Goal: Transaction & Acquisition: Purchase product/service

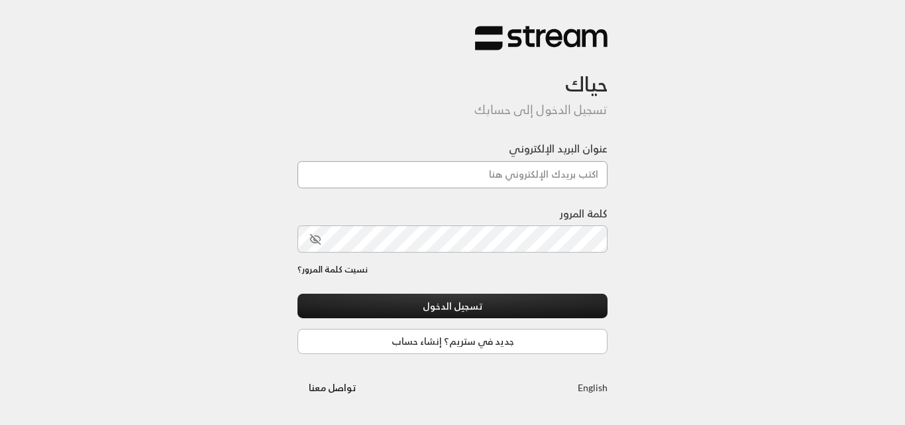
click at [518, 168] on input "عنوان البريد الإلكتروني" at bounding box center [453, 174] width 310 height 27
click at [479, 173] on input "عنوان البريد الإلكتروني" at bounding box center [453, 174] width 310 height 27
type input "[DOMAIN_NAME][EMAIL_ADDRESS][DOMAIN_NAME]"
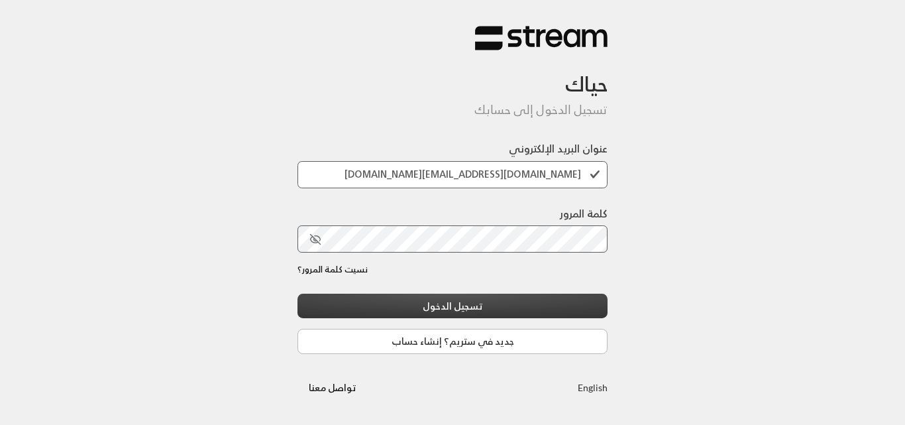
click at [440, 310] on button "تسجيل الدخول" at bounding box center [453, 306] width 310 height 25
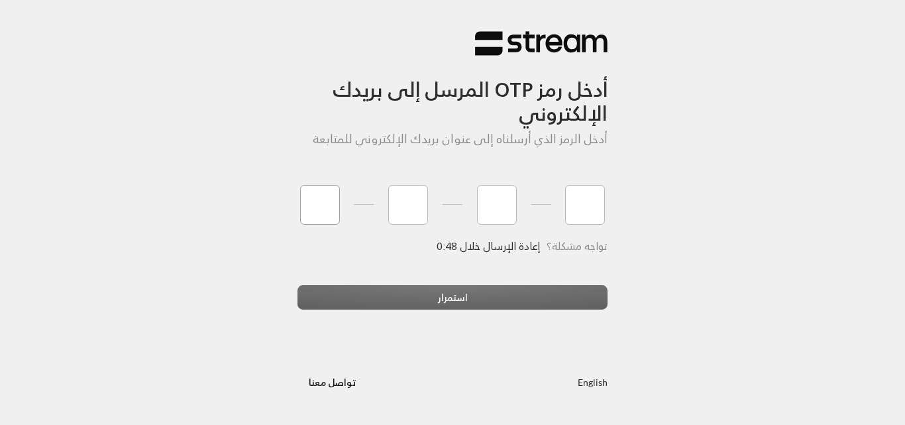
type input "0"
type input "6"
type input "2"
type input "9"
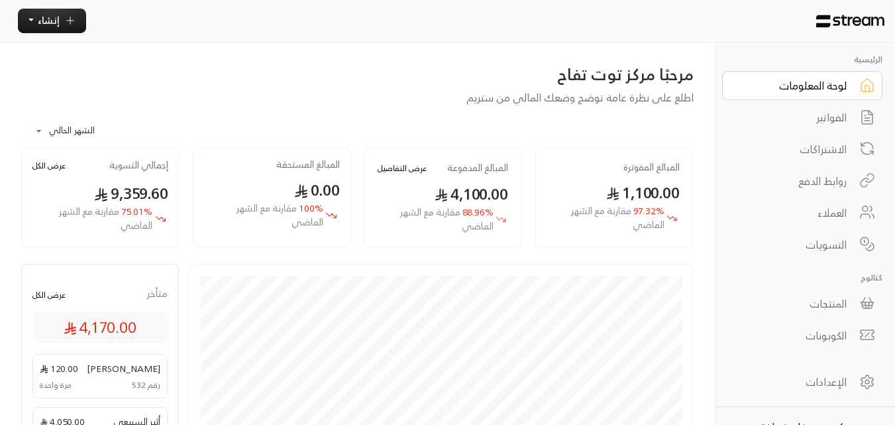
click at [832, 123] on div "الفواتير" at bounding box center [793, 117] width 107 height 16
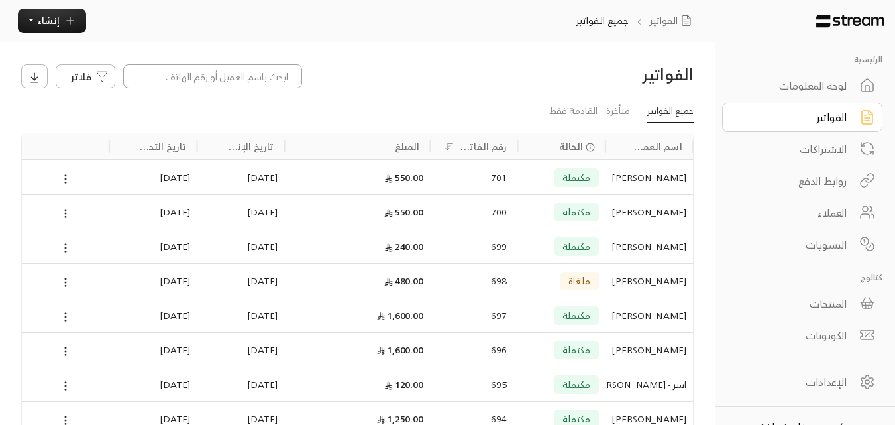
click at [278, 72] on input at bounding box center [212, 76] width 179 height 24
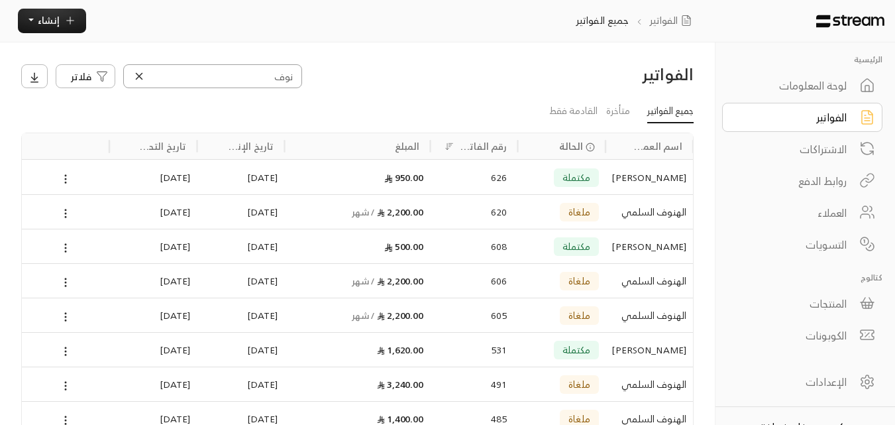
type input "نوف"
click at [141, 80] on icon at bounding box center [139, 76] width 12 height 12
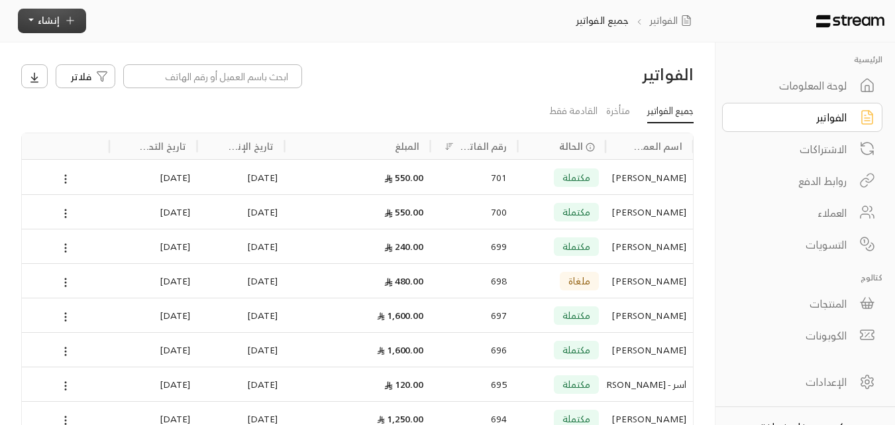
click at [70, 31] on button "إنشاء" at bounding box center [52, 21] width 68 height 25
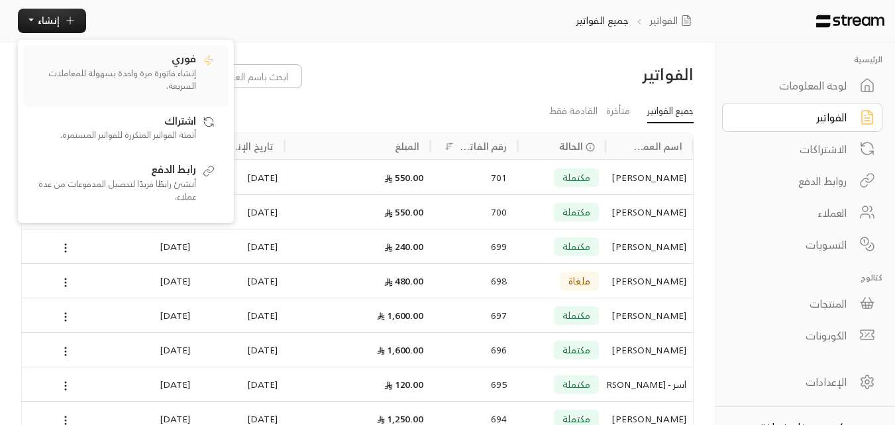
click at [176, 62] on span "فوري" at bounding box center [184, 58] width 25 height 13
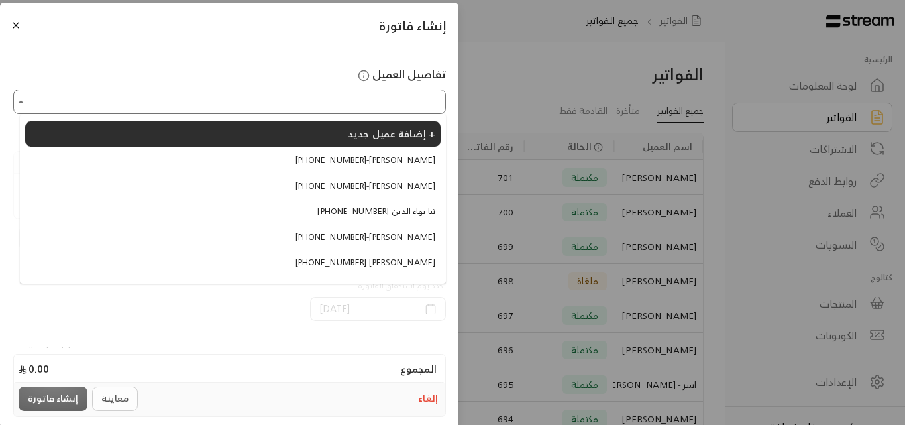
click at [335, 109] on input "اختر العميل" at bounding box center [229, 101] width 429 height 21
click at [414, 237] on span "[PHONE_NUMBER] - [PERSON_NAME]" at bounding box center [366, 238] width 140 height 13
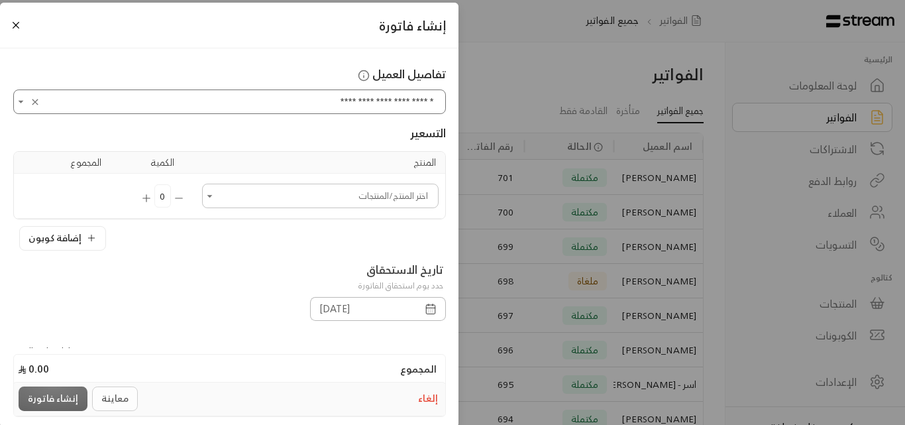
type input "**********"
click at [400, 197] on input "اختر العميل" at bounding box center [320, 196] width 233 height 21
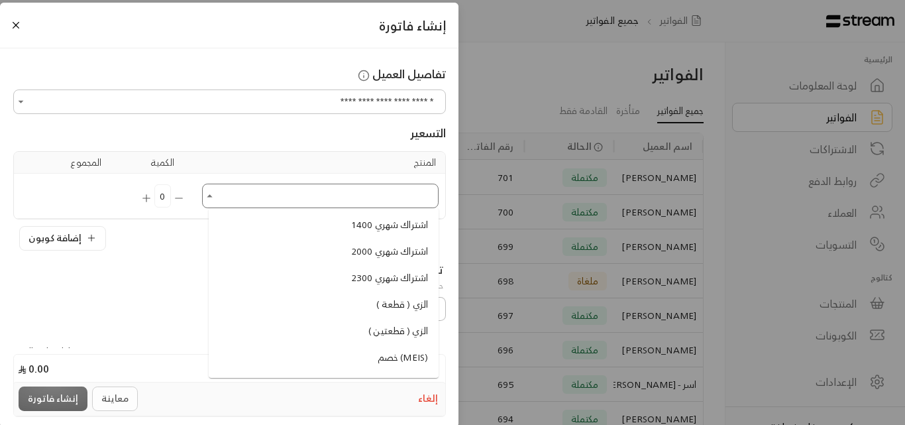
scroll to position [1061, 0]
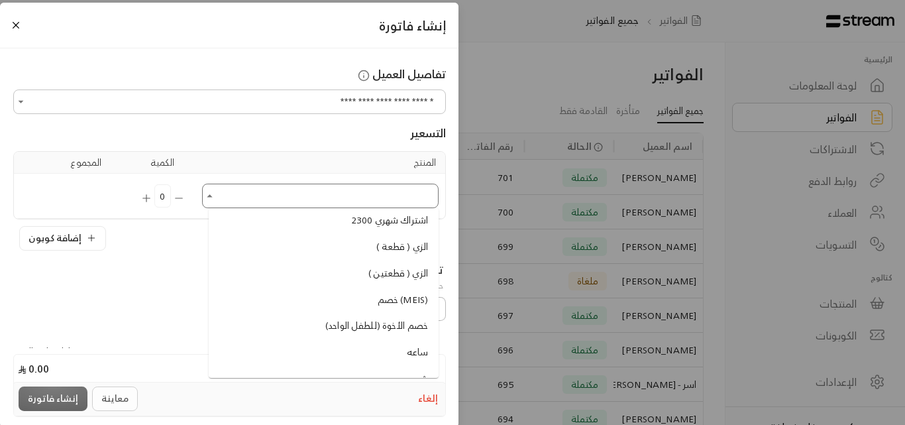
click at [396, 243] on span "الزي ( قطعة )" at bounding box center [402, 247] width 52 height 14
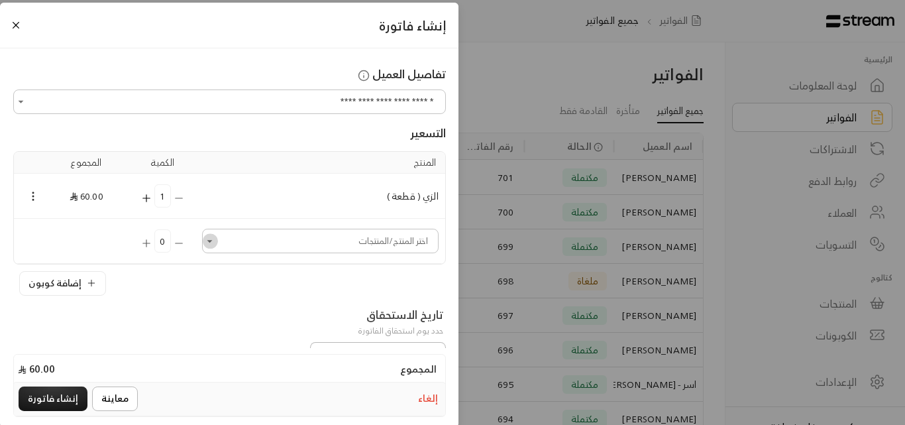
click at [213, 241] on icon "Open" at bounding box center [209, 241] width 5 height 3
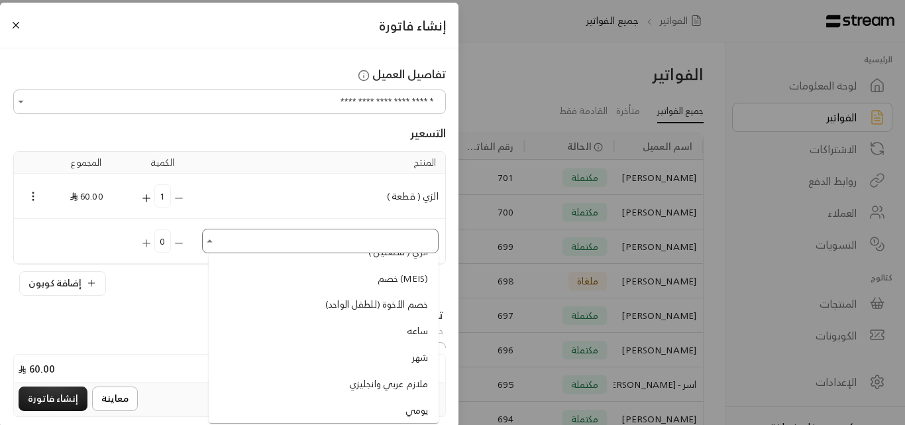
scroll to position [1193, 0]
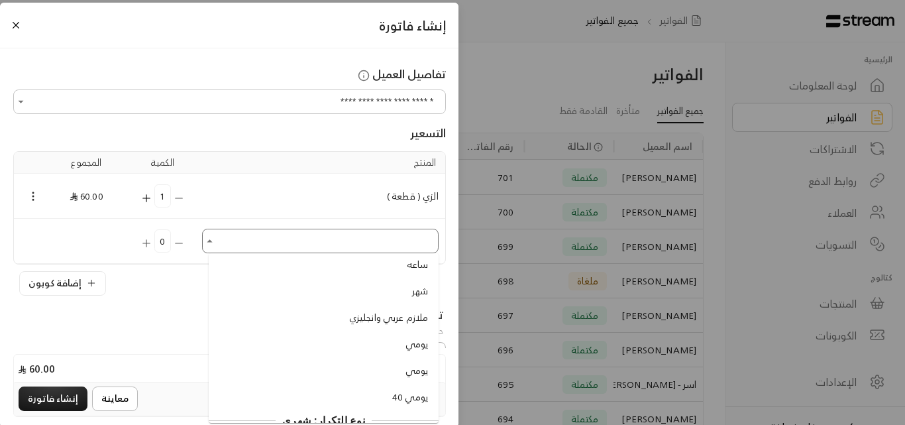
click at [359, 318] on span "ملازم عربي وانجليزي" at bounding box center [388, 318] width 79 height 14
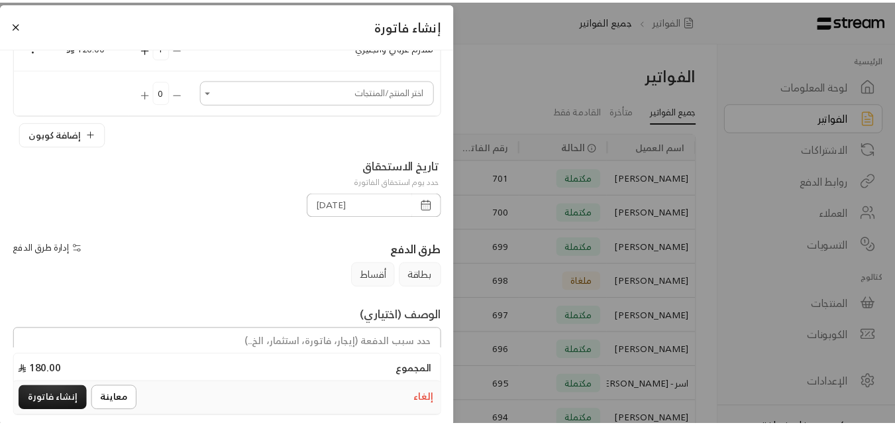
scroll to position [265, 0]
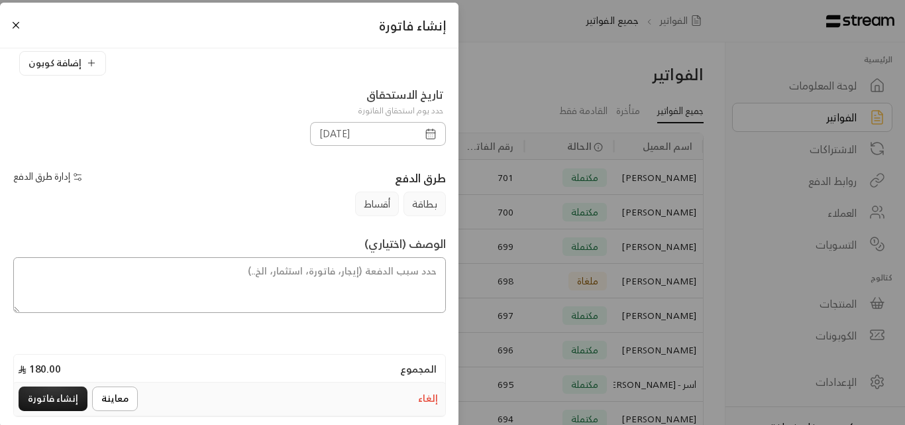
click at [367, 282] on textarea at bounding box center [229, 285] width 433 height 56
type textarea "زي المركز و ملازم عربي و انجليزي للطفلة نوف"
click at [64, 399] on button "إنشاء فاتورة" at bounding box center [53, 398] width 69 height 25
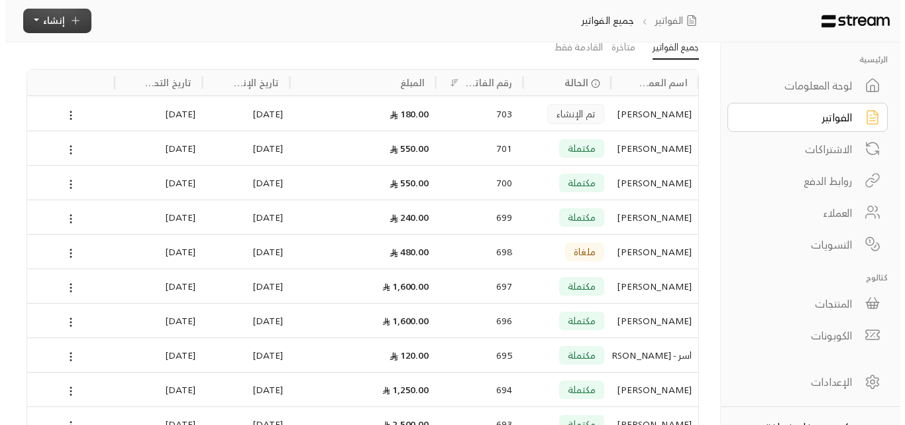
scroll to position [0, 0]
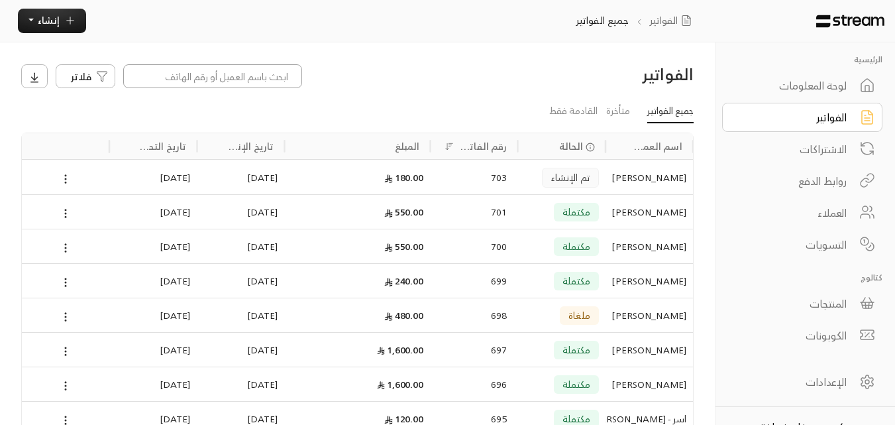
click at [279, 83] on input at bounding box center [212, 76] width 179 height 24
type input "ديم"
click at [668, 180] on div "[PERSON_NAME]" at bounding box center [649, 177] width 74 height 34
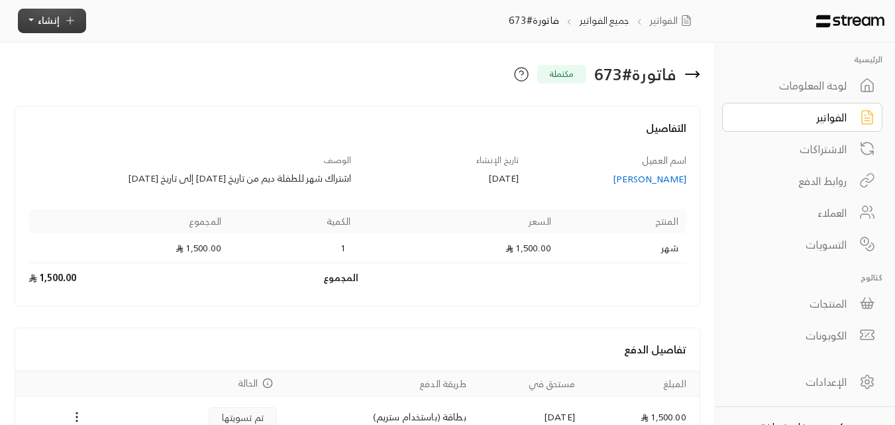
click at [74, 19] on icon "button" at bounding box center [70, 21] width 12 height 12
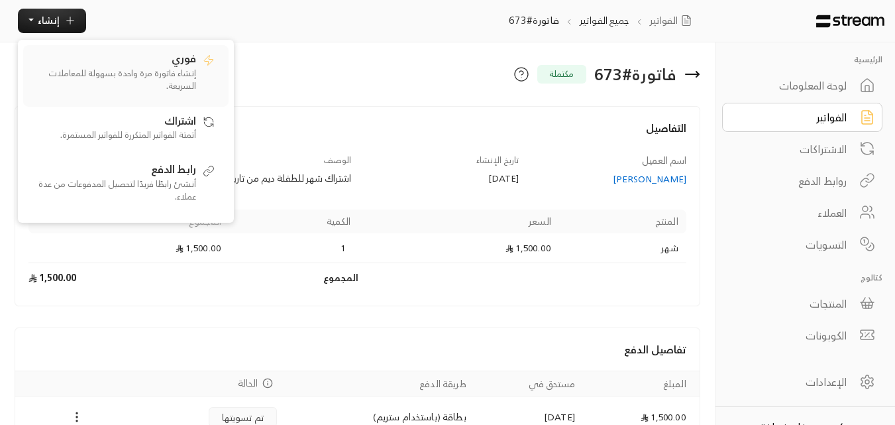
click at [164, 68] on p "إنشاء فاتورة مرة واحدة بسهولة للمعاملات السريعة." at bounding box center [113, 80] width 166 height 26
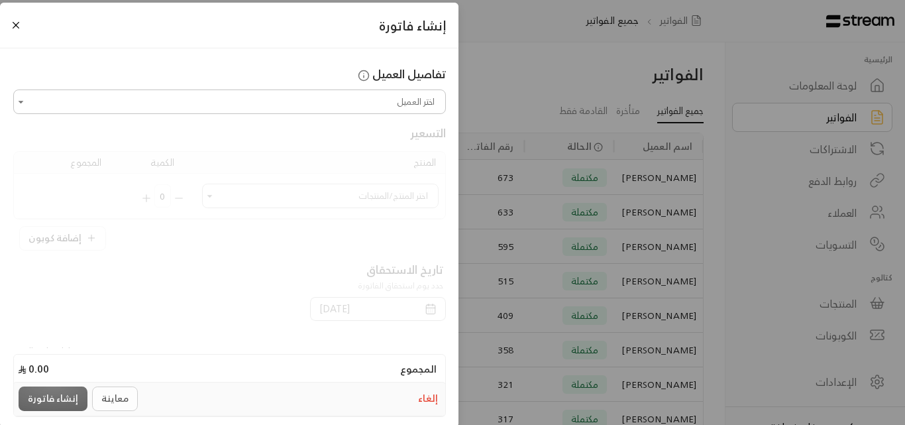
click at [317, 107] on input "اختر العميل" at bounding box center [229, 101] width 429 height 21
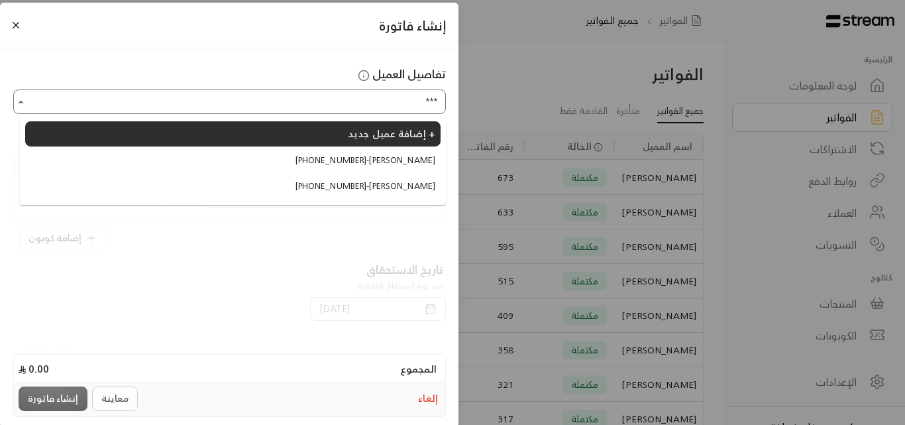
click at [407, 185] on span "[PHONE_NUMBER] - [PERSON_NAME]" at bounding box center [366, 186] width 140 height 13
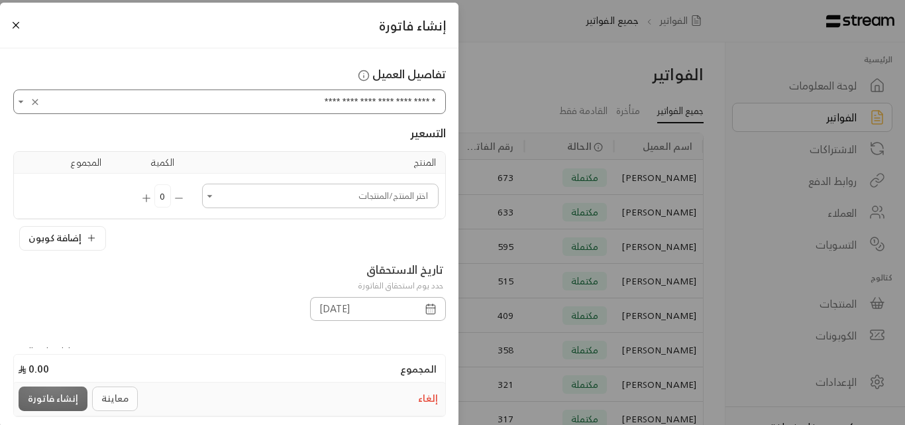
type input "**********"
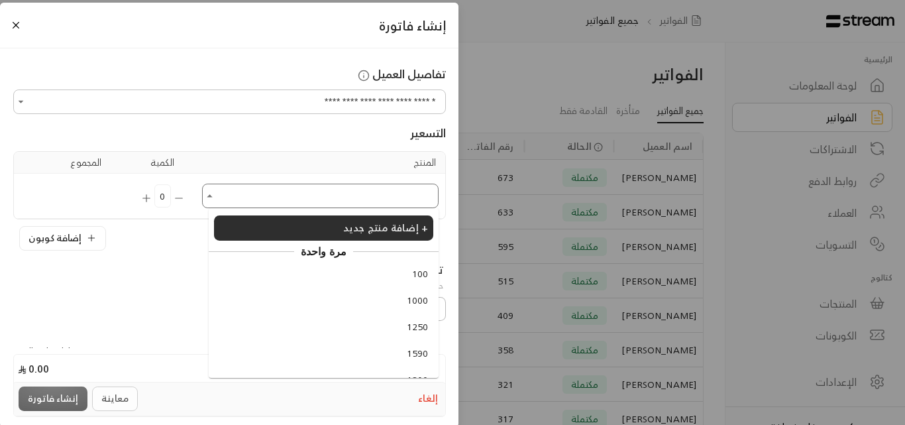
click at [400, 193] on input "اختر العميل" at bounding box center [320, 196] width 233 height 21
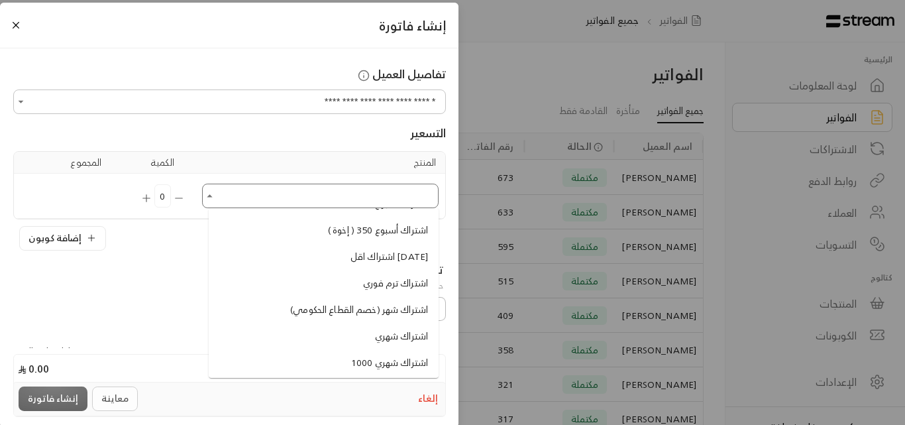
scroll to position [862, 0]
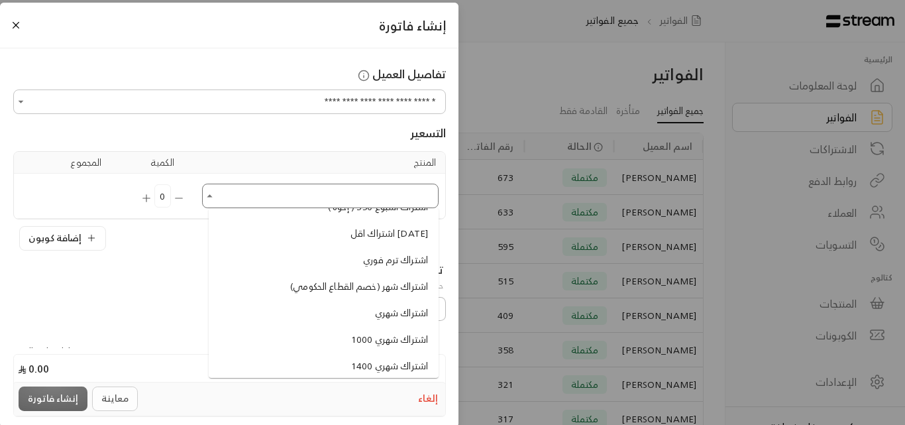
click at [401, 314] on span "اشتراك شهري" at bounding box center [401, 313] width 53 height 14
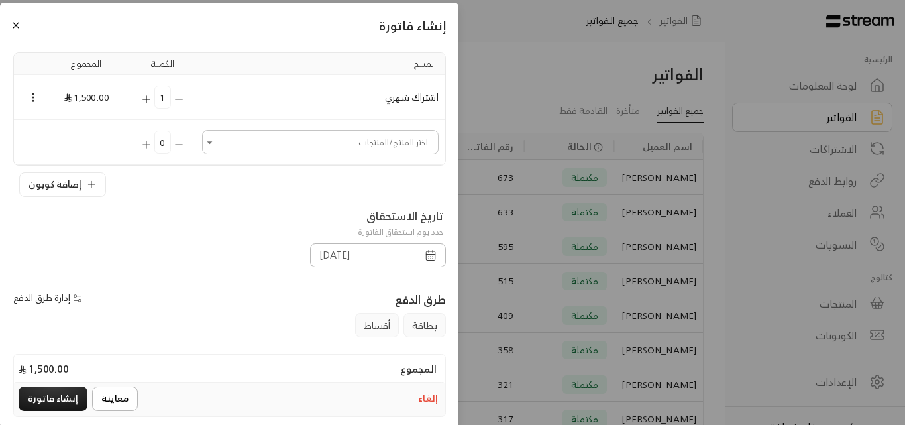
scroll to position [133, 0]
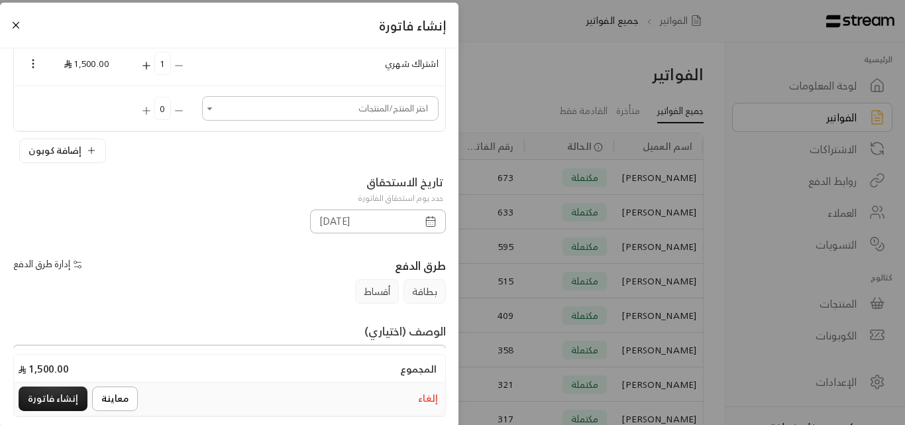
click at [433, 226] on icon "button" at bounding box center [431, 221] width 12 height 12
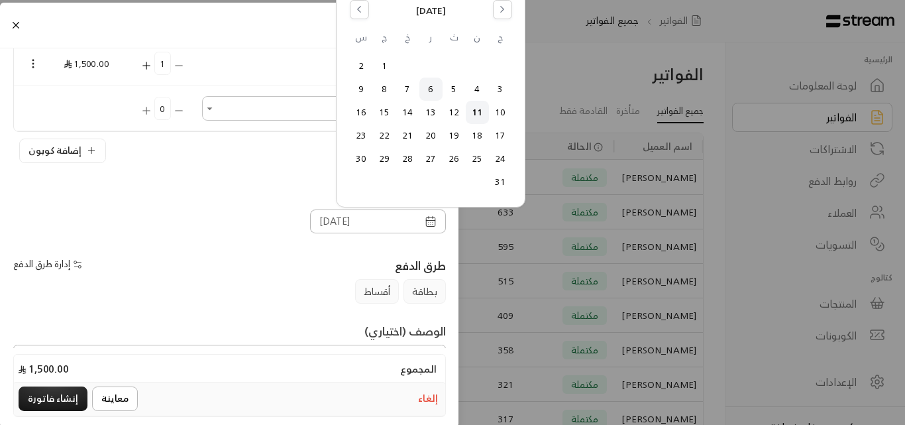
click at [431, 89] on button "6" at bounding box center [431, 89] width 22 height 22
type input "[DATE]"
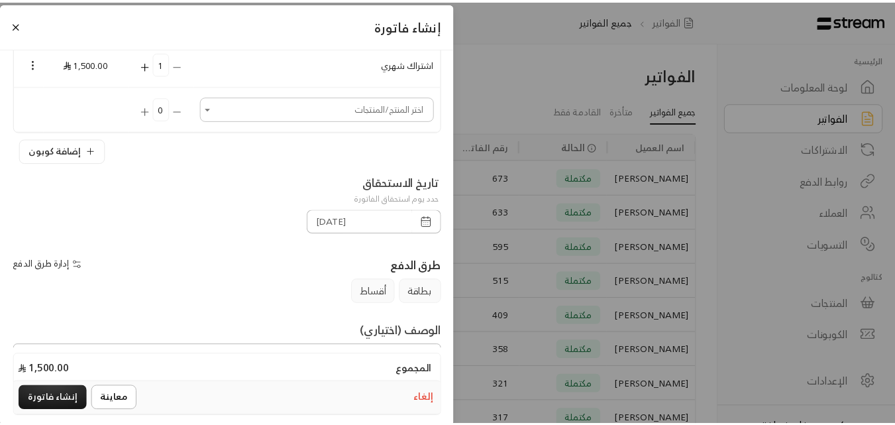
scroll to position [199, 0]
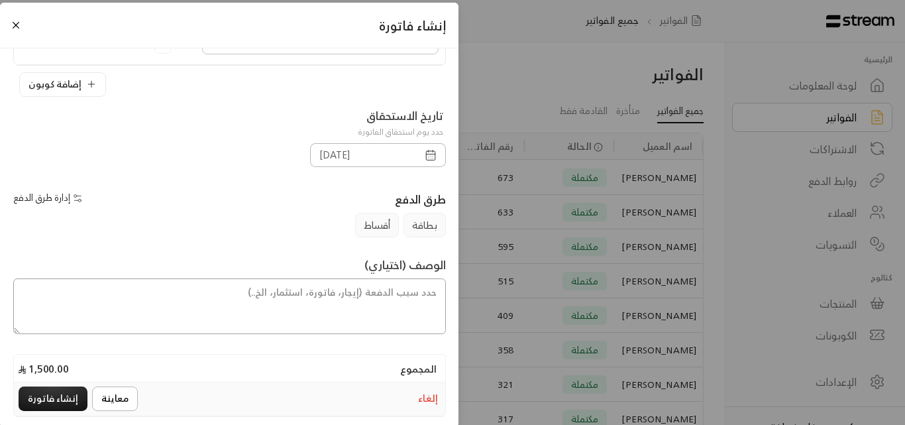
click at [337, 299] on textarea at bounding box center [229, 306] width 433 height 56
type textarea "اشتراك شهر للطفلة ديم من تاريخ [DATE] إلى تاريخ [DATE]"
click at [101, 400] on button "معاينة" at bounding box center [115, 398] width 46 height 25
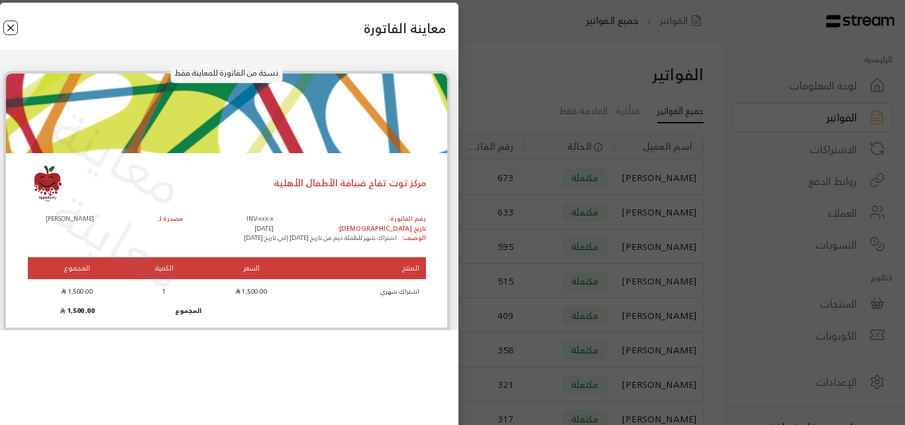
click at [11, 27] on button "Close" at bounding box center [10, 28] width 15 height 15
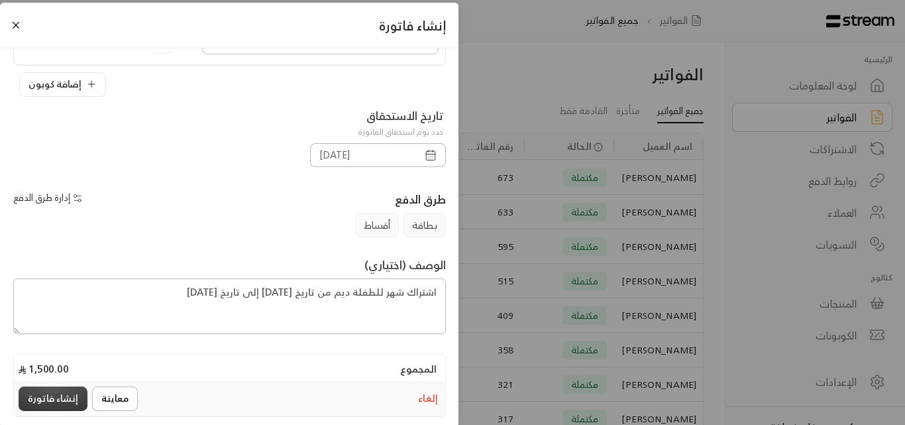
click at [61, 397] on button "إنشاء فاتورة" at bounding box center [53, 398] width 69 height 25
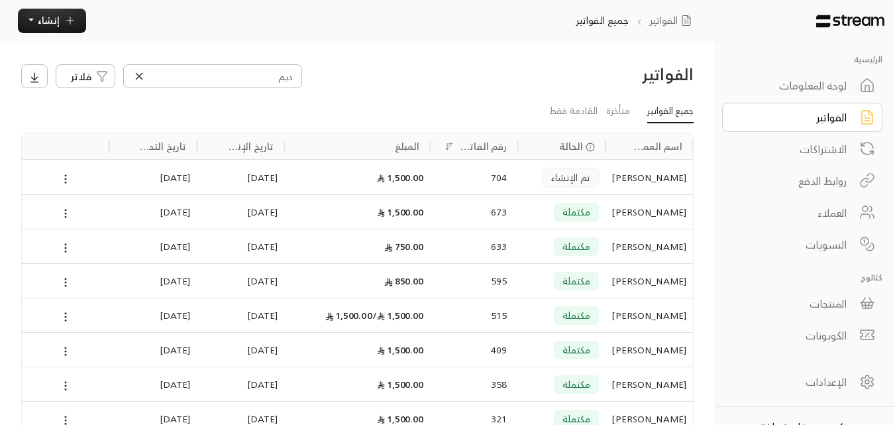
click at [144, 76] on icon at bounding box center [139, 76] width 12 height 12
click at [809, 156] on div "الاشتراكات" at bounding box center [793, 149] width 107 height 16
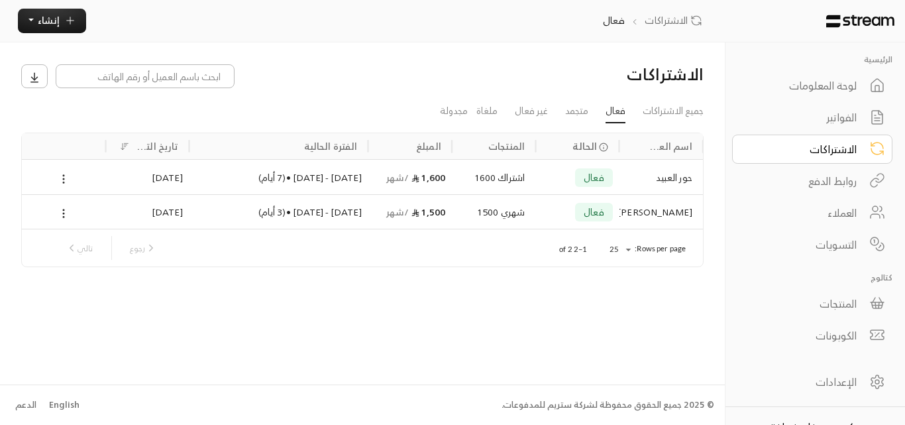
click at [836, 118] on div "الفواتير" at bounding box center [803, 117] width 107 height 16
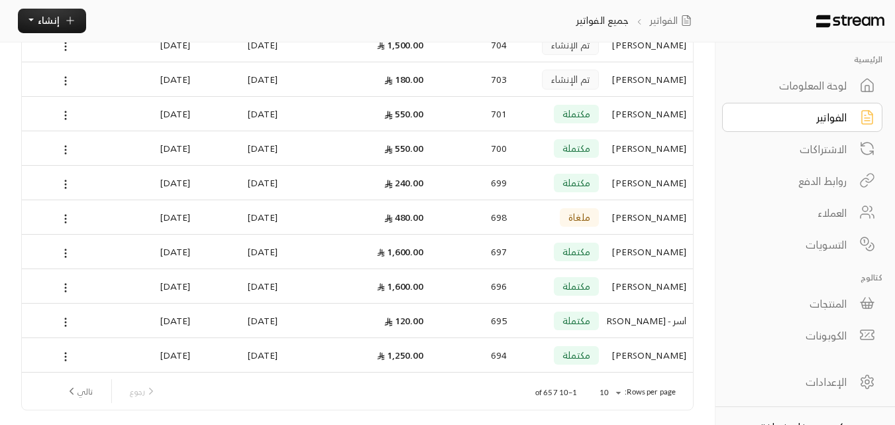
scroll to position [180, 0]
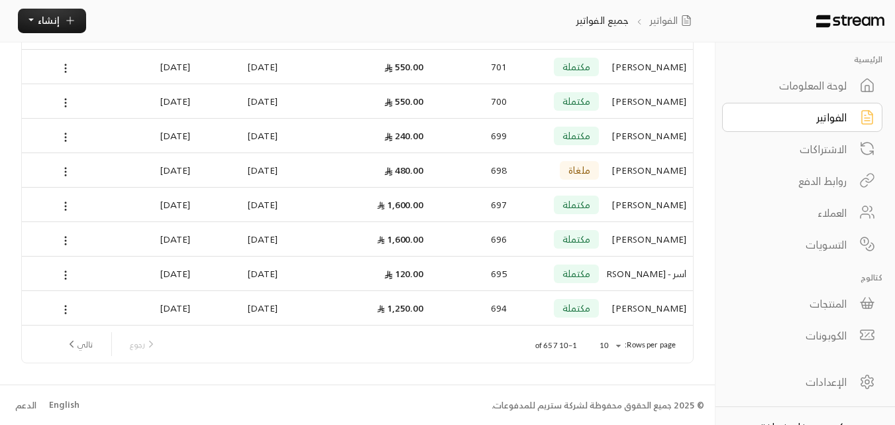
click at [650, 200] on div "[PERSON_NAME]" at bounding box center [649, 205] width 74 height 34
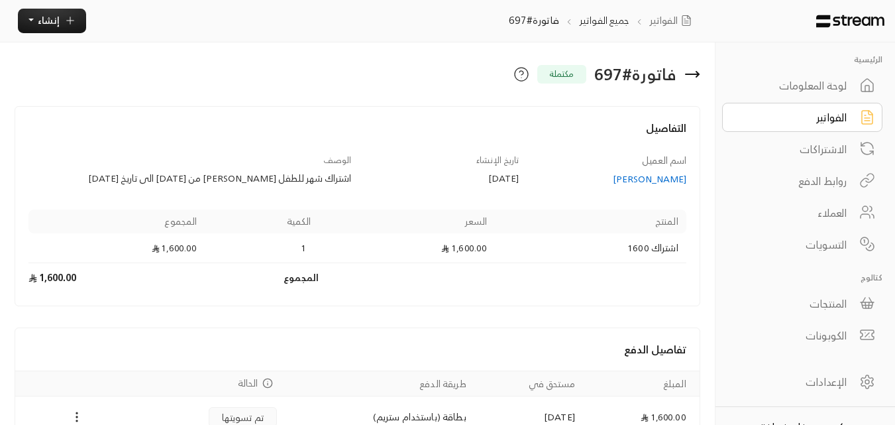
click at [815, 123] on div "الفواتير" at bounding box center [793, 117] width 107 height 16
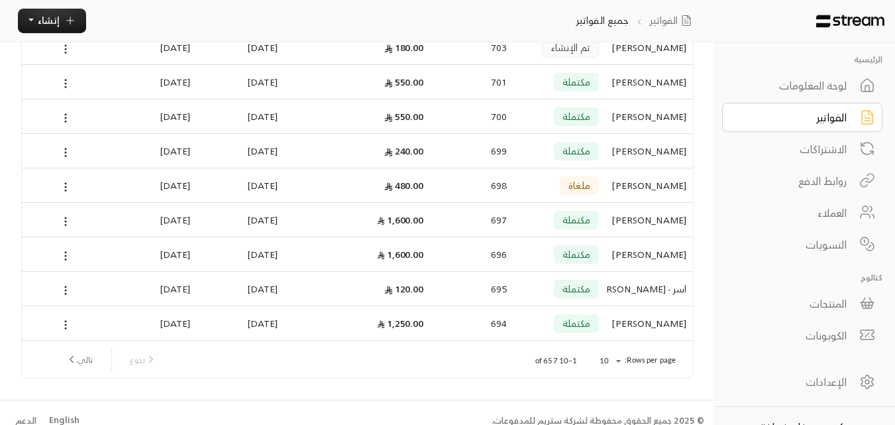
scroll to position [180, 0]
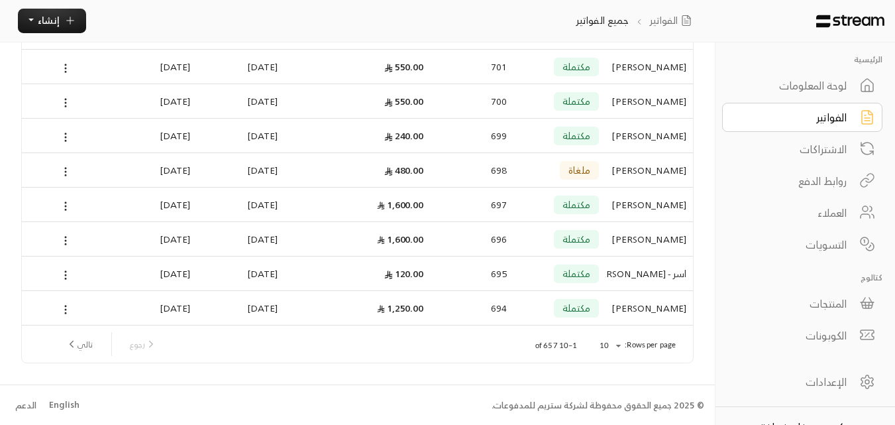
click at [646, 305] on div "[PERSON_NAME]" at bounding box center [649, 308] width 74 height 34
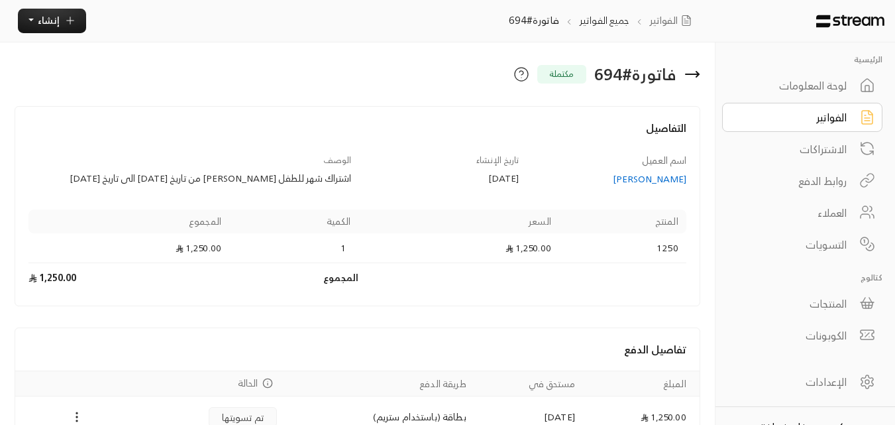
click at [803, 111] on div "الفواتير" at bounding box center [793, 117] width 107 height 16
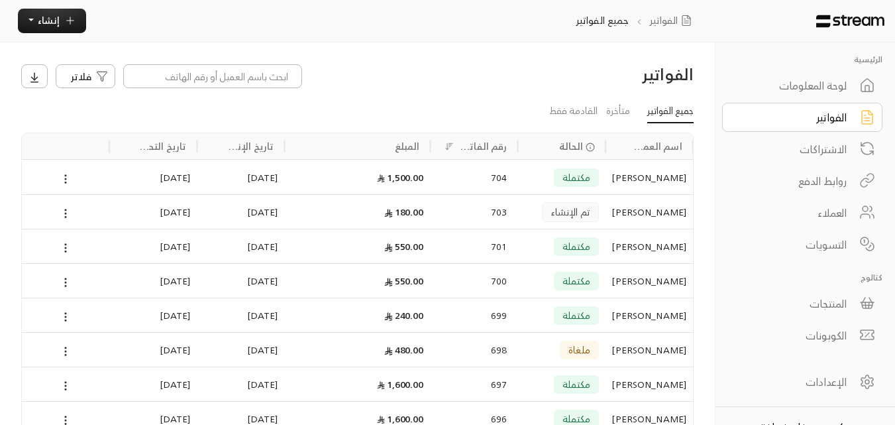
scroll to position [66, 0]
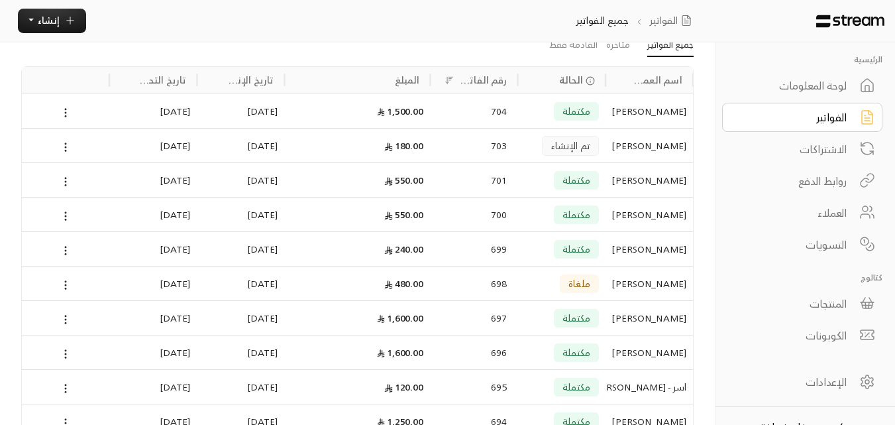
click at [660, 181] on div "[PERSON_NAME]" at bounding box center [649, 180] width 74 height 34
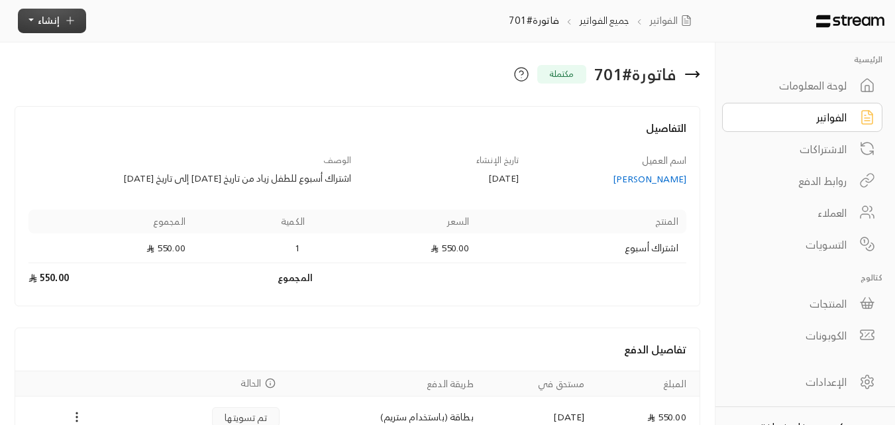
click at [74, 29] on button "إنشاء" at bounding box center [52, 21] width 68 height 25
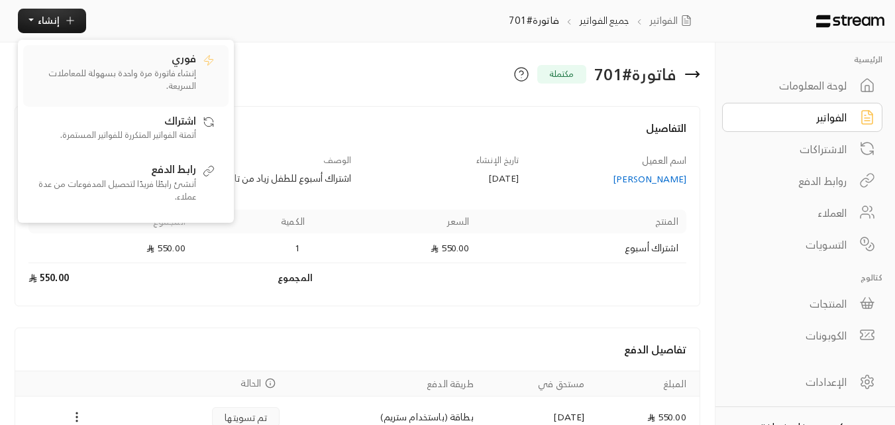
click at [178, 65] on div "فوري إنشاء فاتورة مرة واحدة بسهولة للمعاملات السريعة." at bounding box center [113, 75] width 166 height 50
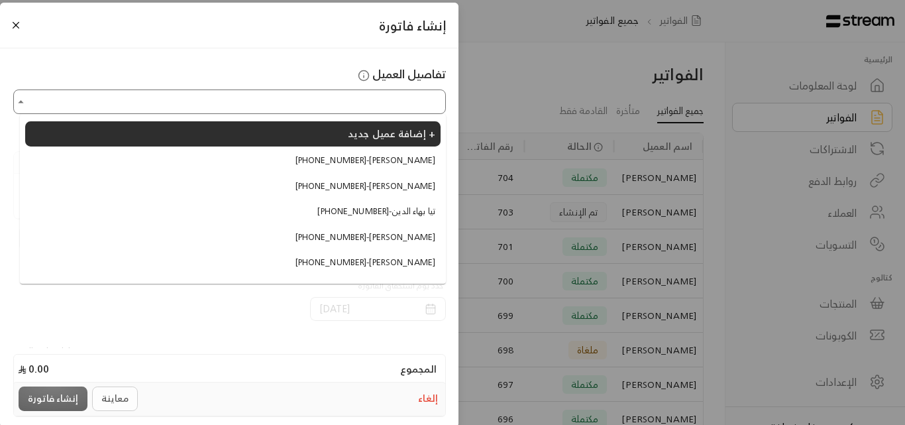
click at [292, 107] on input "اختر العميل" at bounding box center [229, 101] width 429 height 21
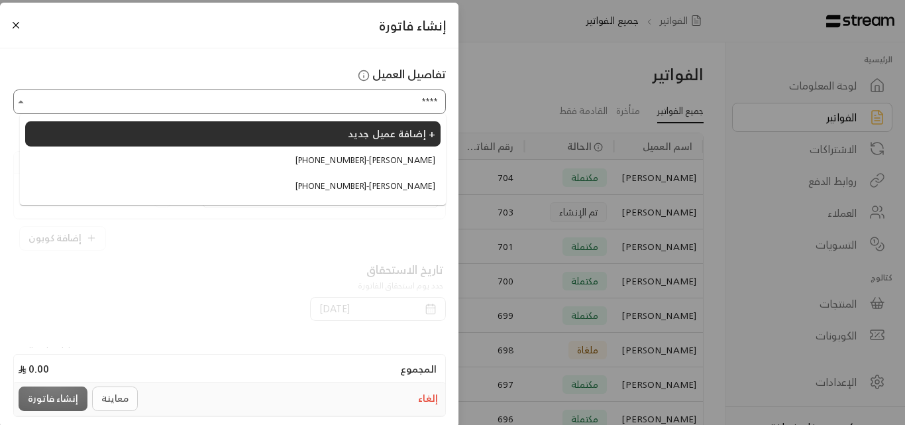
click at [417, 156] on span "[PHONE_NUMBER] - [PERSON_NAME]" at bounding box center [366, 160] width 140 height 13
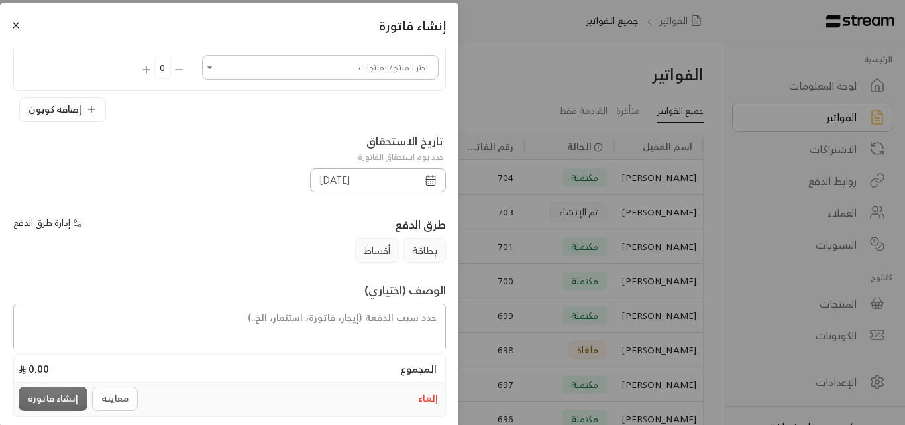
scroll to position [133, 0]
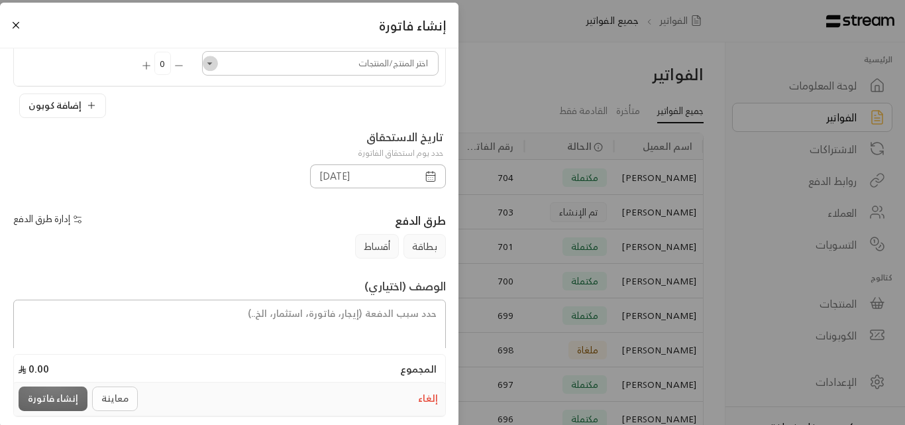
click at [217, 63] on icon "Open" at bounding box center [209, 63] width 13 height 13
type input "**********"
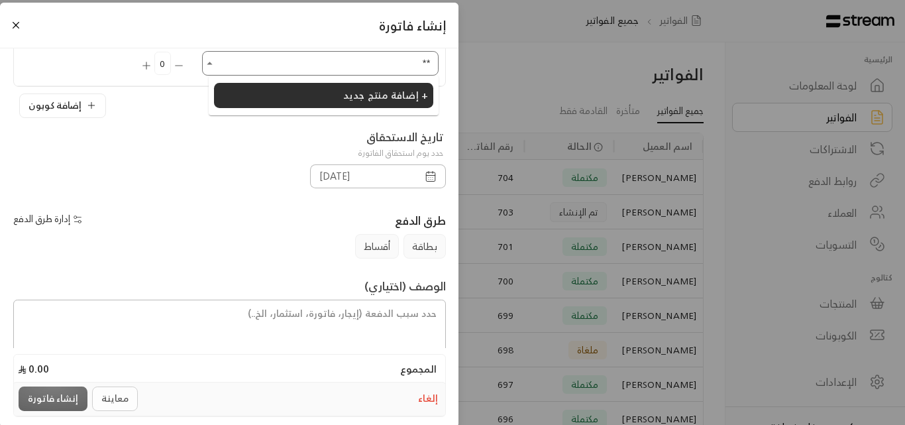
type input "*"
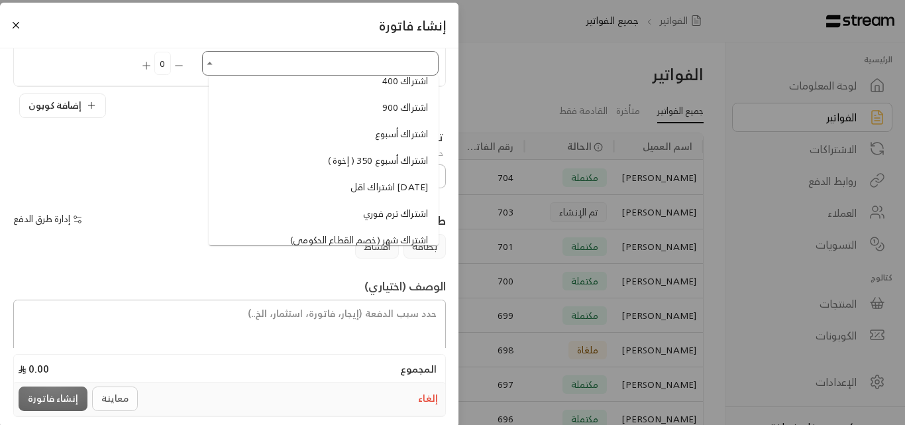
scroll to position [795, 0]
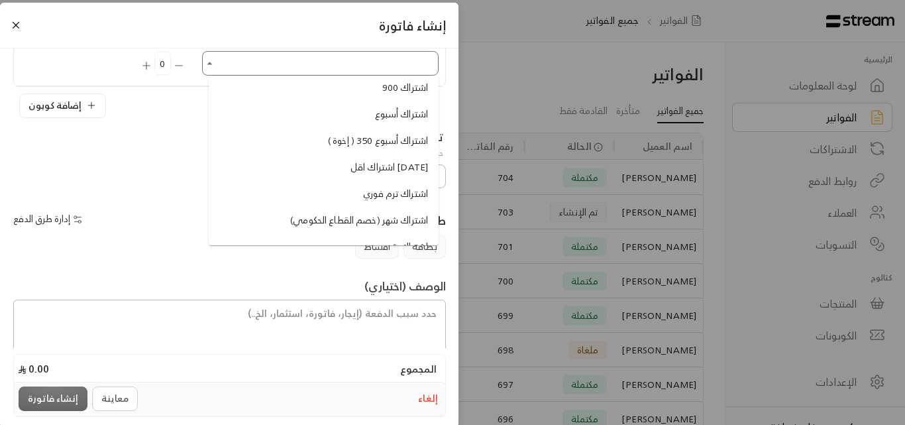
click at [386, 118] on span "اشتراك أسبوع" at bounding box center [401, 114] width 53 height 14
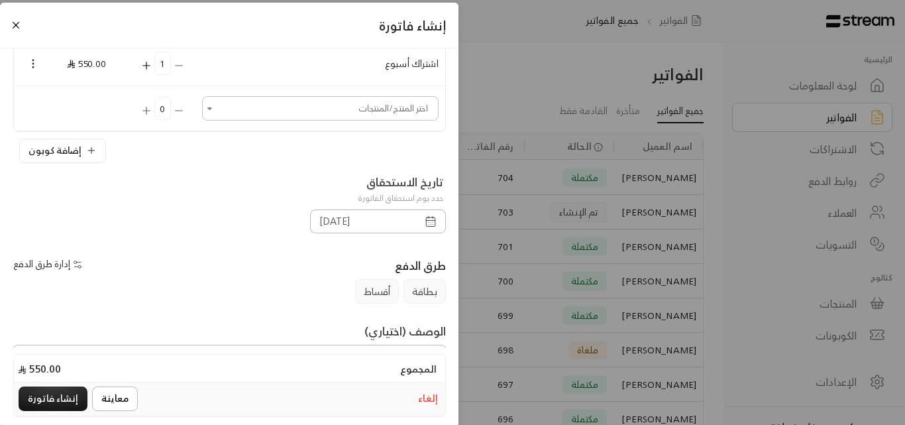
click at [431, 220] on icon "button" at bounding box center [431, 221] width 12 height 12
click at [561, 241] on div "**********" at bounding box center [452, 212] width 905 height 425
click at [23, 23] on button "Close" at bounding box center [16, 25] width 15 height 15
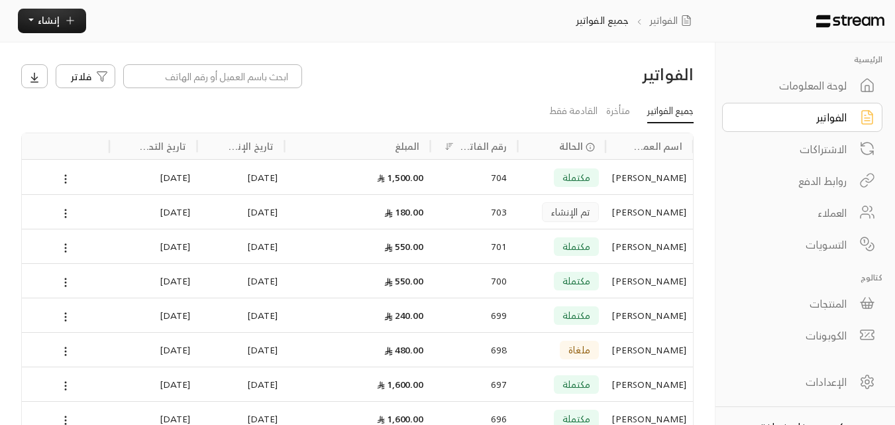
click at [647, 242] on div "[PERSON_NAME]" at bounding box center [649, 246] width 74 height 34
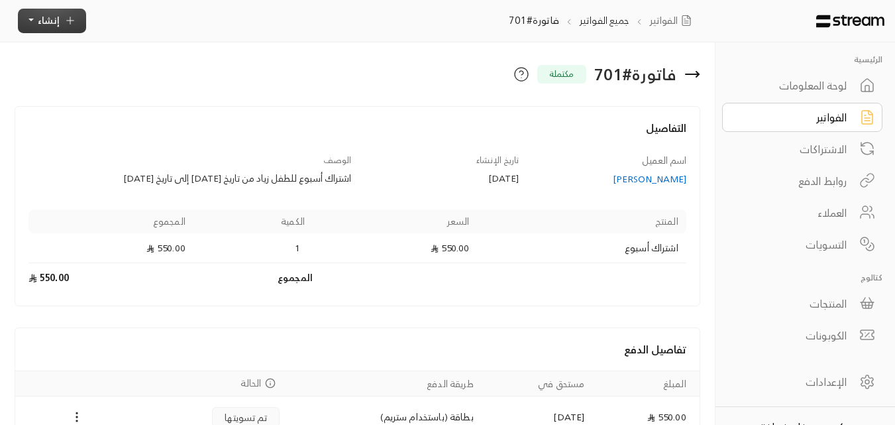
click at [60, 23] on button "إنشاء" at bounding box center [52, 21] width 68 height 25
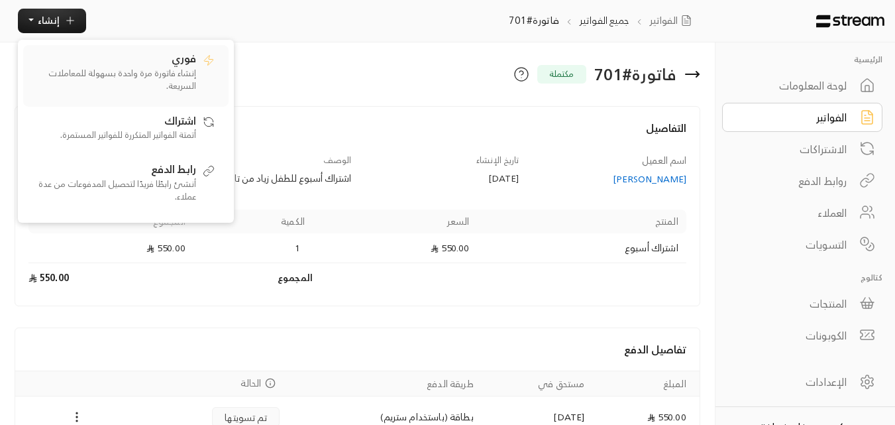
click at [170, 70] on p "إنشاء فاتورة مرة واحدة بسهولة للمعاملات السريعة." at bounding box center [113, 80] width 166 height 26
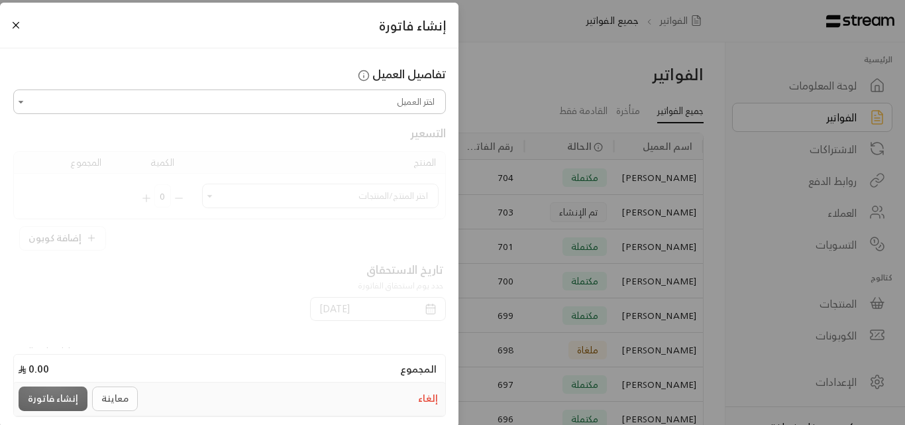
click at [218, 98] on input "اختر العميل" at bounding box center [229, 101] width 429 height 21
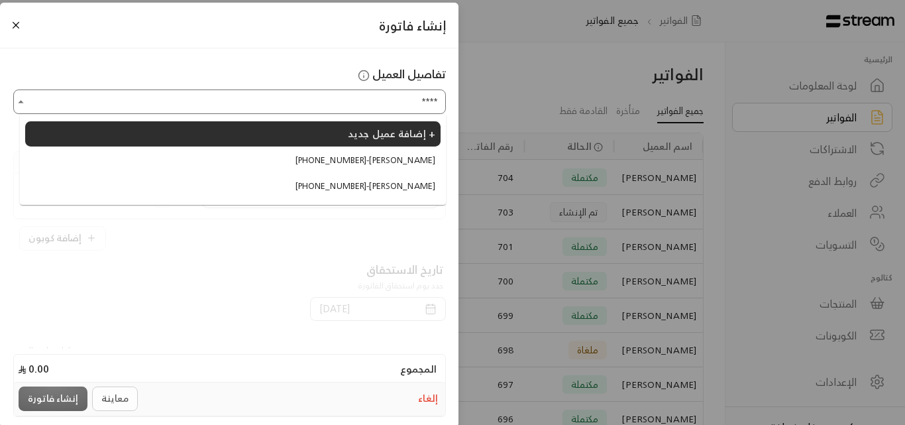
click at [416, 158] on span "[PHONE_NUMBER] - [PERSON_NAME]" at bounding box center [366, 160] width 140 height 13
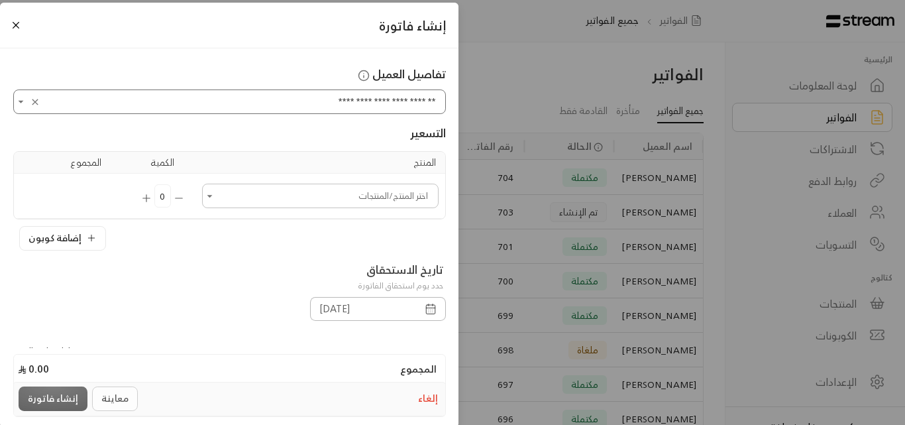
type input "**********"
click at [433, 310] on icon "button" at bounding box center [431, 309] width 12 height 12
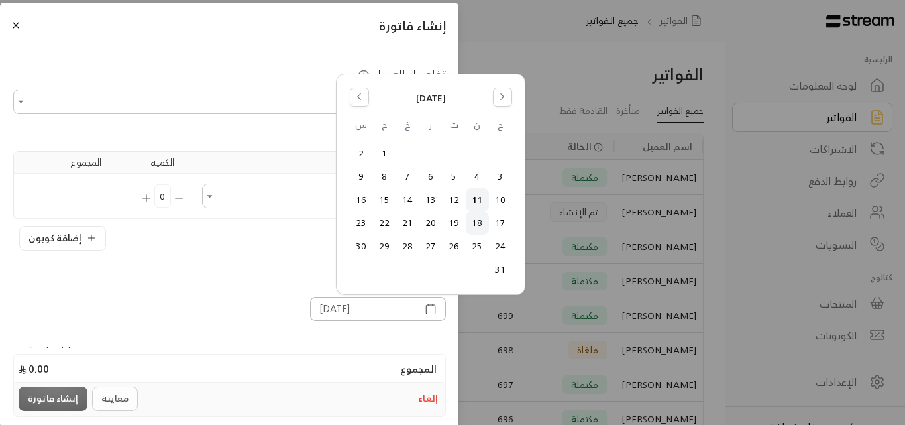
click at [479, 223] on button "18" at bounding box center [478, 223] width 22 height 22
type input "[DATE]"
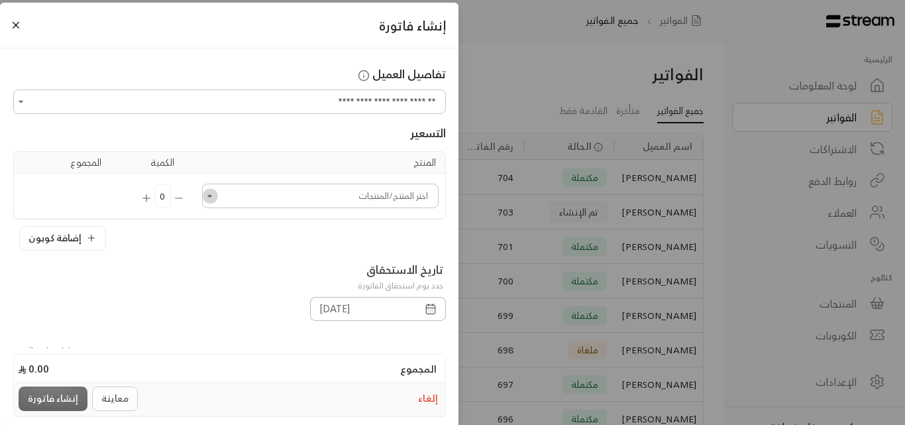
click at [213, 198] on icon "Open" at bounding box center [209, 196] width 5 height 3
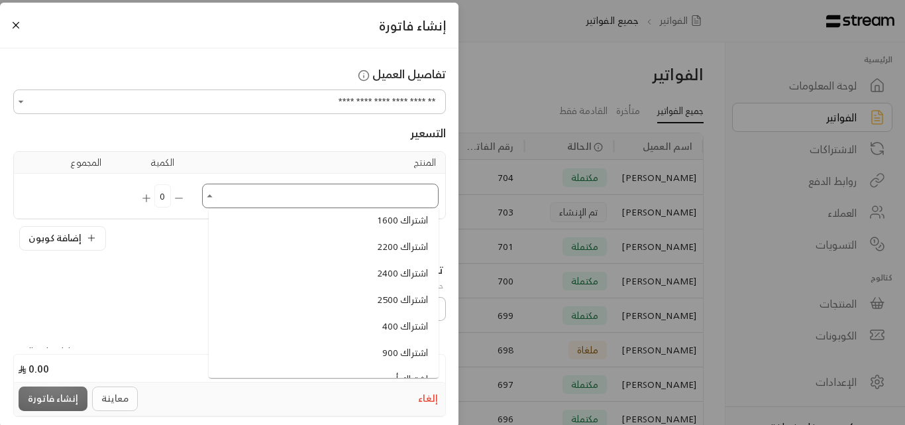
scroll to position [729, 0]
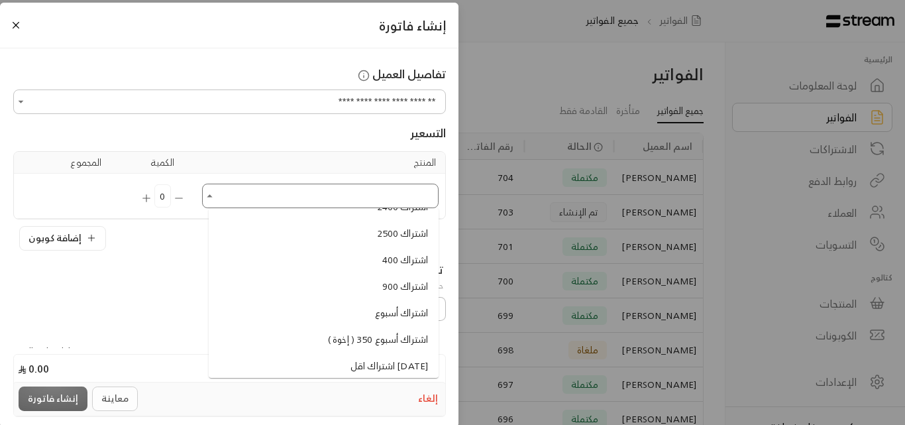
click at [394, 311] on span "اشتراك أسبوع" at bounding box center [401, 313] width 53 height 14
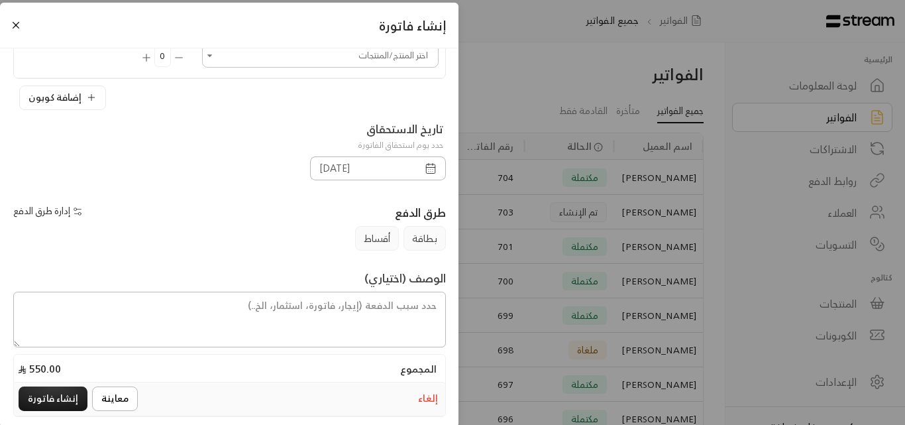
scroll to position [199, 0]
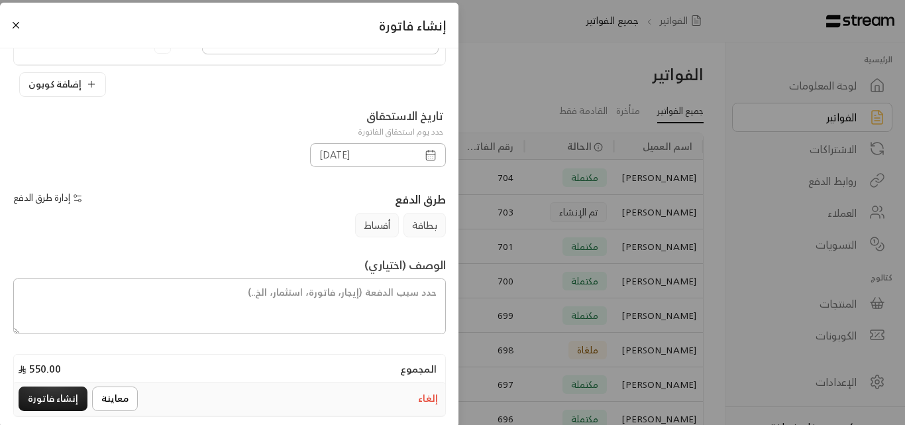
click at [431, 151] on rect "button" at bounding box center [430, 155] width 9 height 9
click at [23, 23] on button "Close" at bounding box center [16, 25] width 15 height 15
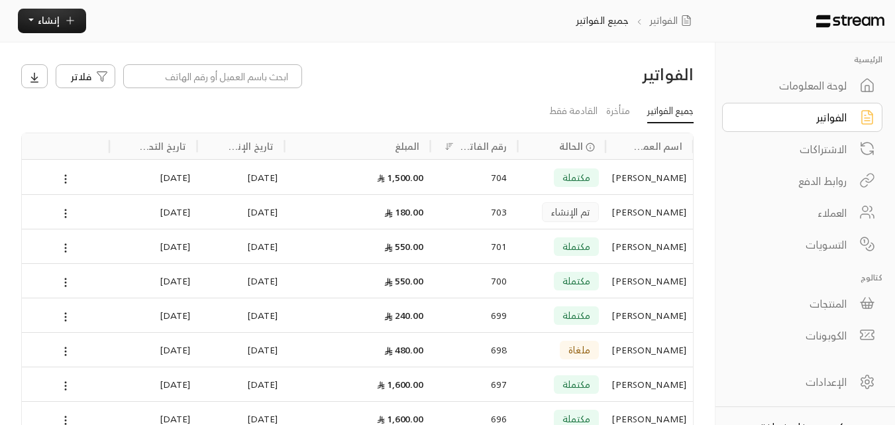
click at [654, 245] on div "[PERSON_NAME]" at bounding box center [649, 246] width 74 height 34
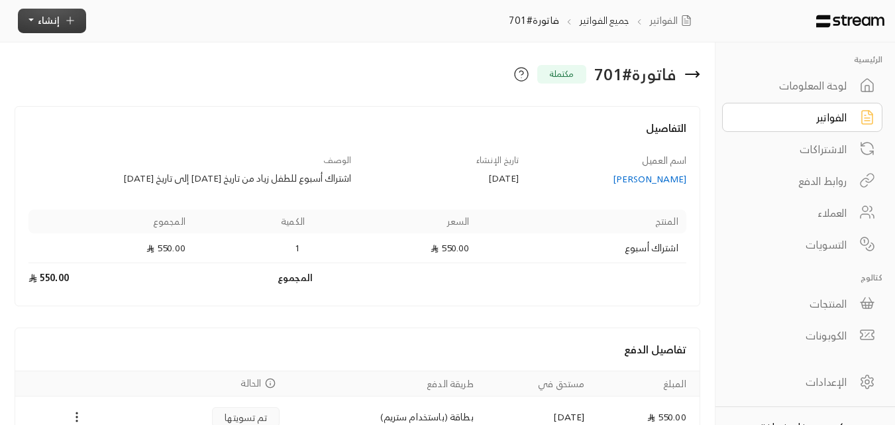
click at [67, 25] on icon "button" at bounding box center [70, 21] width 12 height 12
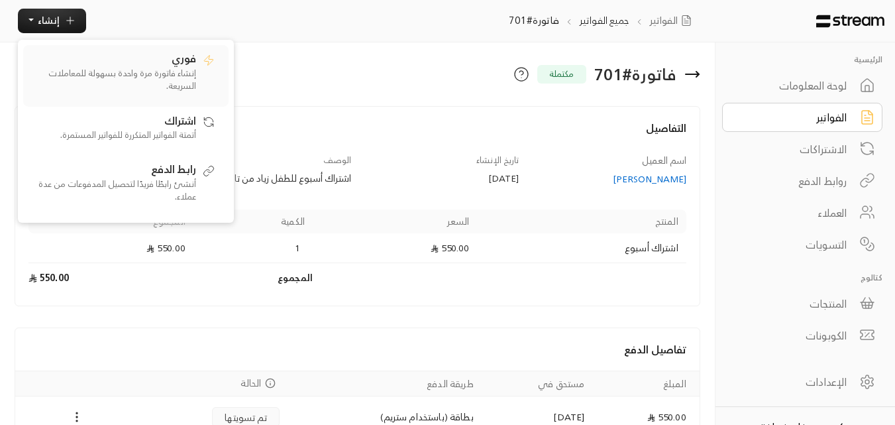
click at [176, 78] on p "إنشاء فاتورة مرة واحدة بسهولة للمعاملات السريعة." at bounding box center [113, 80] width 166 height 26
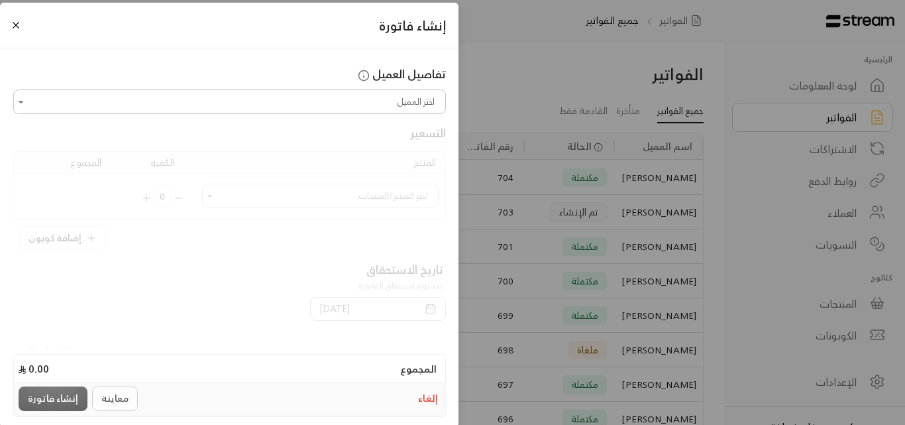
click at [249, 109] on input "اختر العميل" at bounding box center [229, 101] width 429 height 21
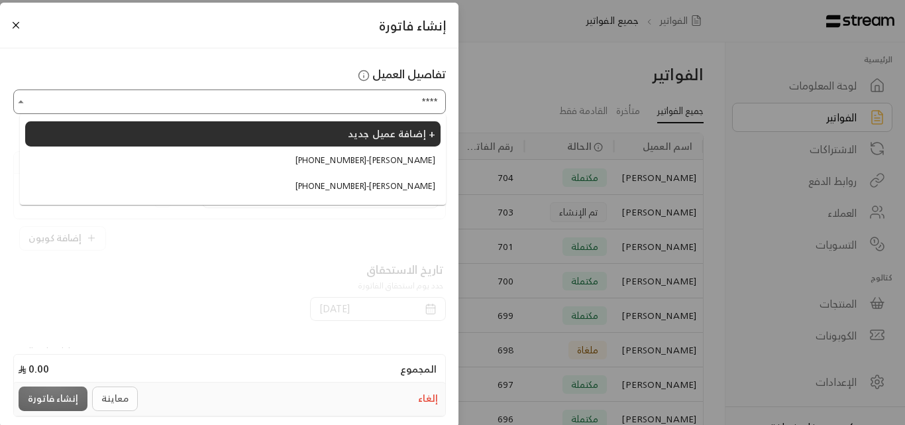
click at [406, 164] on span "[PHONE_NUMBER] - [PERSON_NAME]" at bounding box center [366, 160] width 140 height 13
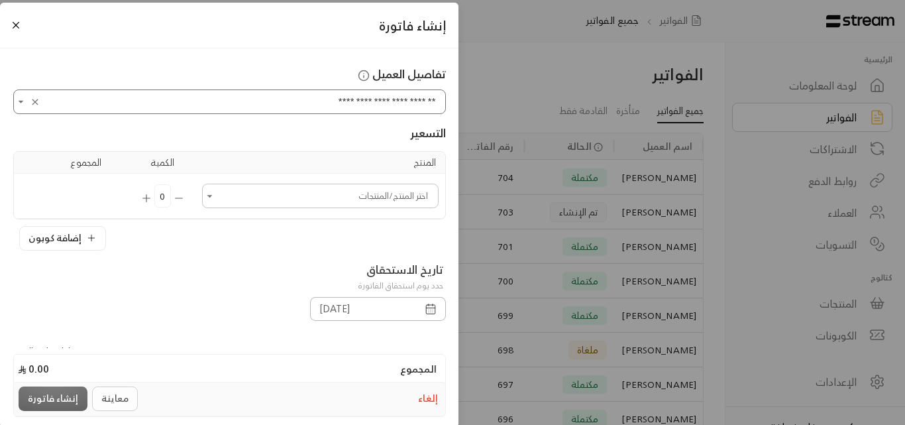
type input "**********"
click at [384, 190] on input "اختر العميل" at bounding box center [320, 196] width 233 height 21
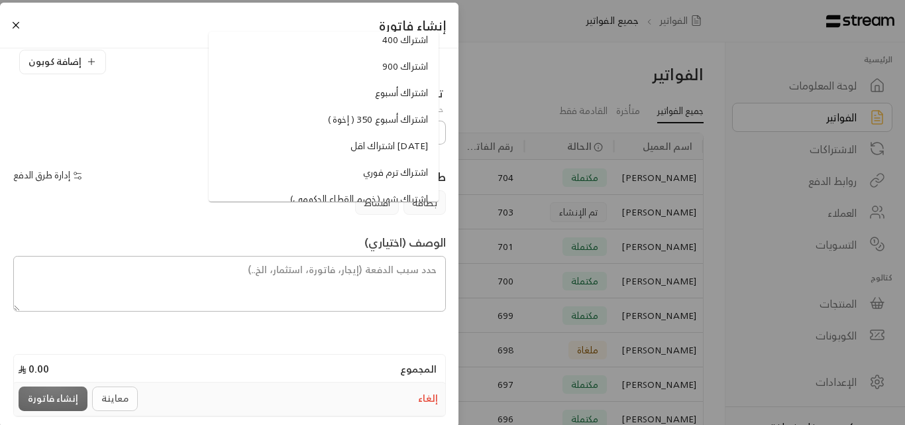
scroll to position [795, 0]
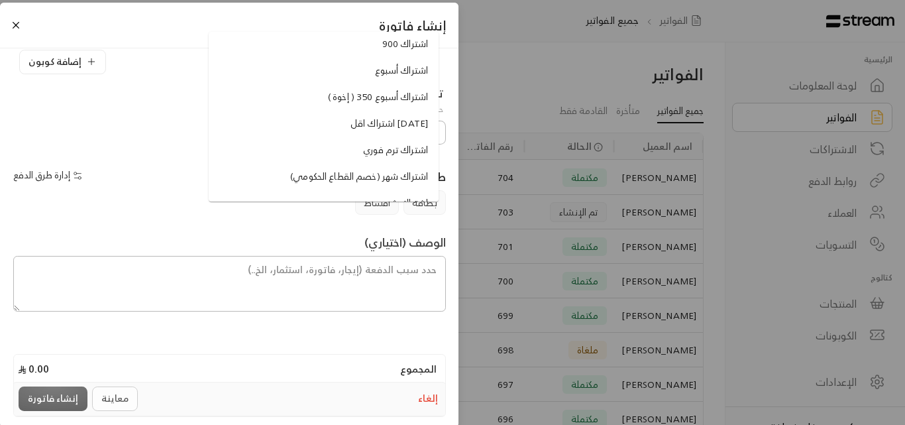
click at [396, 66] on span "اشتراك أسبوع" at bounding box center [401, 71] width 53 height 14
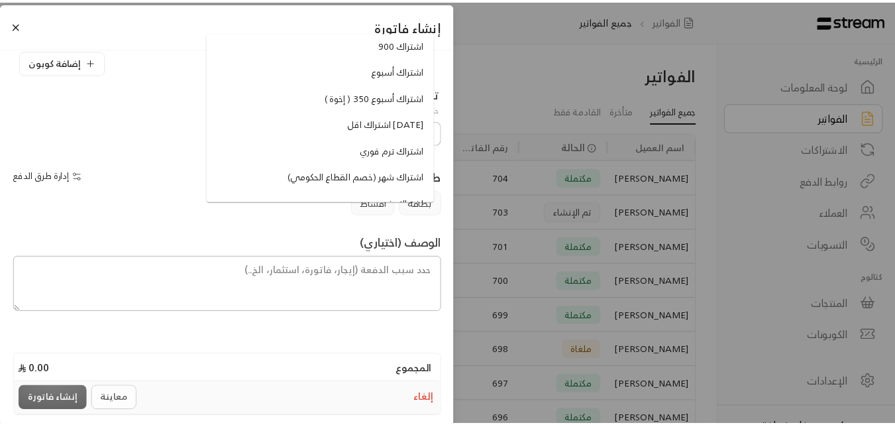
scroll to position [221, 0]
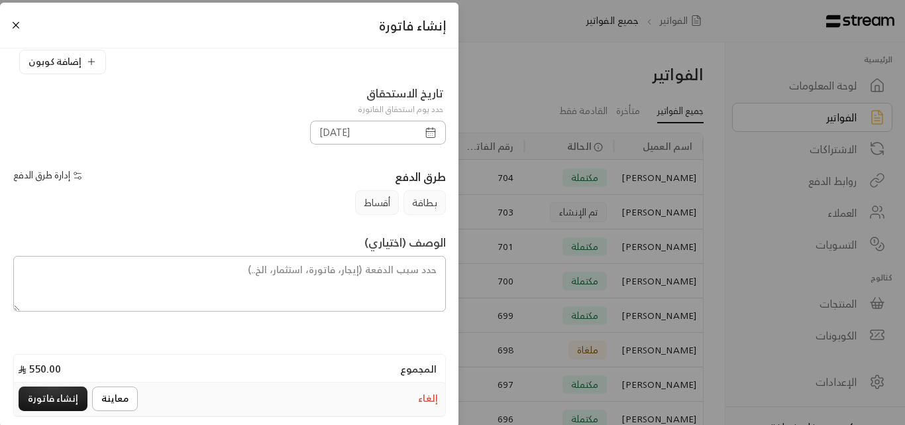
click at [434, 131] on icon "button" at bounding box center [431, 133] width 12 height 12
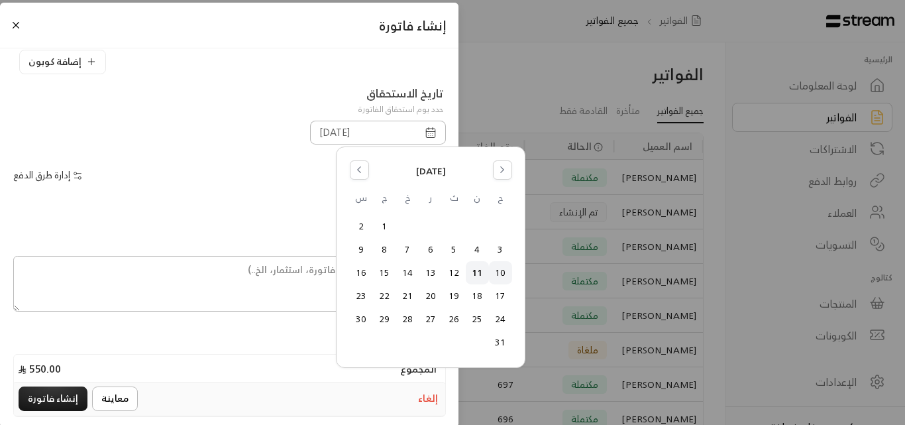
click at [497, 272] on button "10" at bounding box center [501, 273] width 22 height 22
type input "[DATE]"
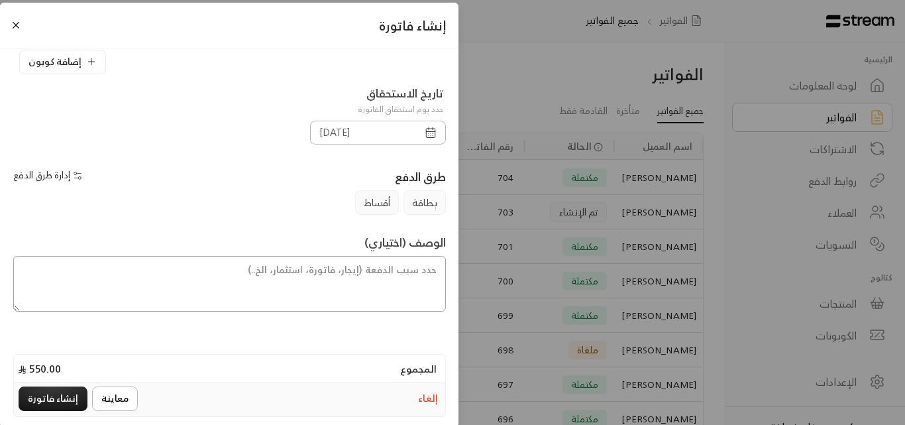
click at [410, 270] on textarea at bounding box center [229, 284] width 433 height 56
type textarea "ف"
type textarea "اشتراك أسبوع للطفل زياد من [DATE] إلى تاريخ [DATE]"
click at [101, 400] on button "معاينة" at bounding box center [115, 398] width 46 height 25
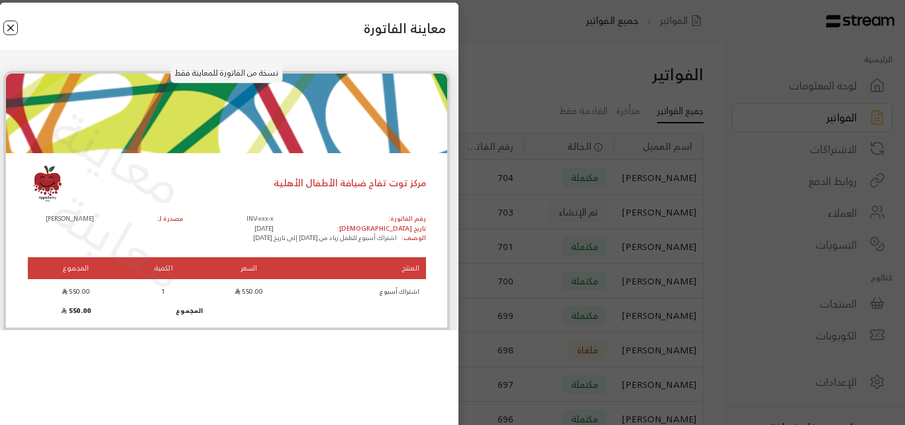
click at [17, 30] on button "Close" at bounding box center [10, 28] width 15 height 15
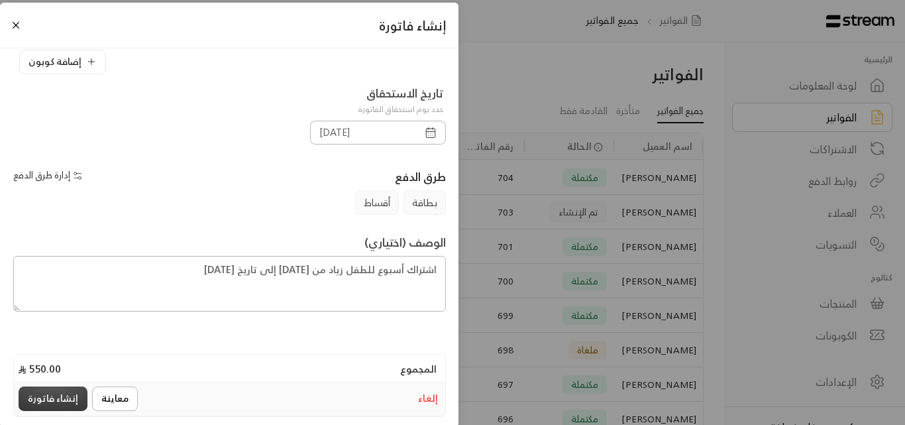
click at [64, 390] on button "إنشاء فاتورة" at bounding box center [53, 398] width 69 height 25
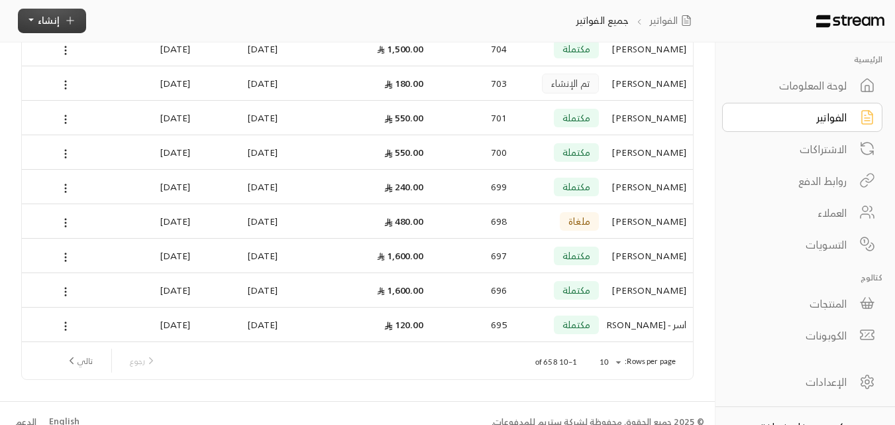
scroll to position [180, 0]
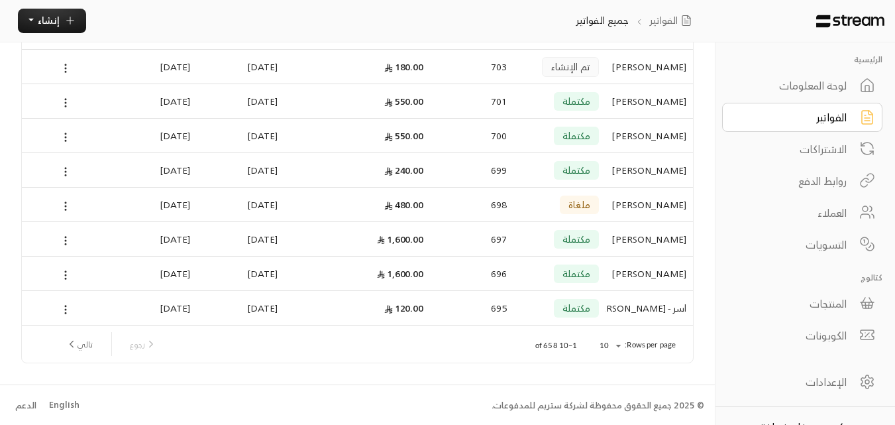
click at [87, 344] on button "تالي" at bounding box center [79, 344] width 38 height 23
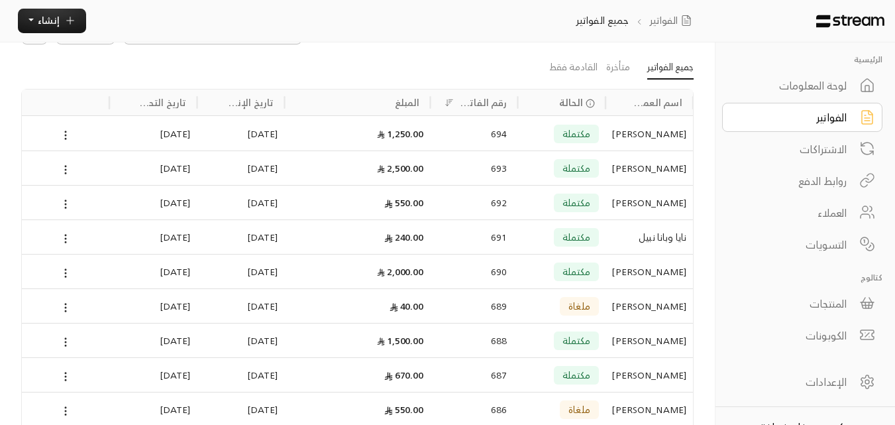
scroll to position [66, 0]
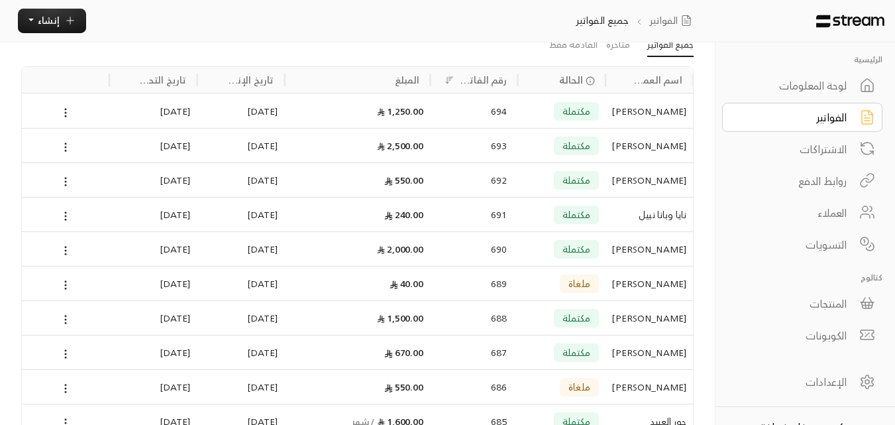
click at [661, 142] on div "[PERSON_NAME]" at bounding box center [649, 146] width 74 height 34
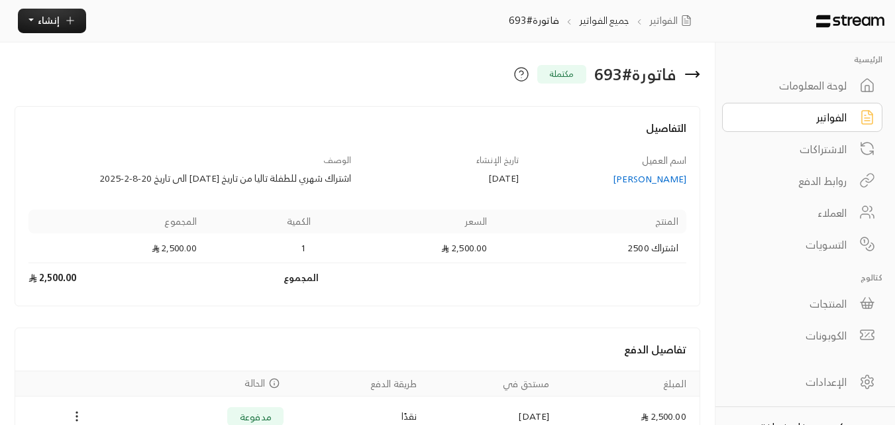
click at [693, 79] on icon at bounding box center [693, 74] width 16 height 16
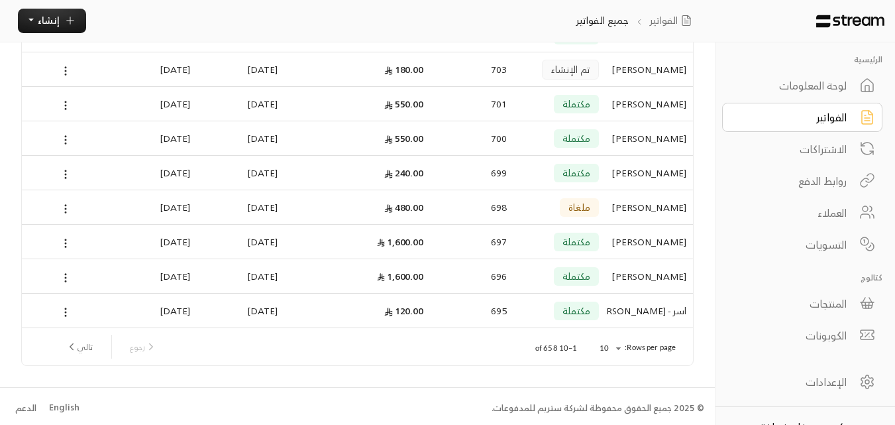
scroll to position [180, 0]
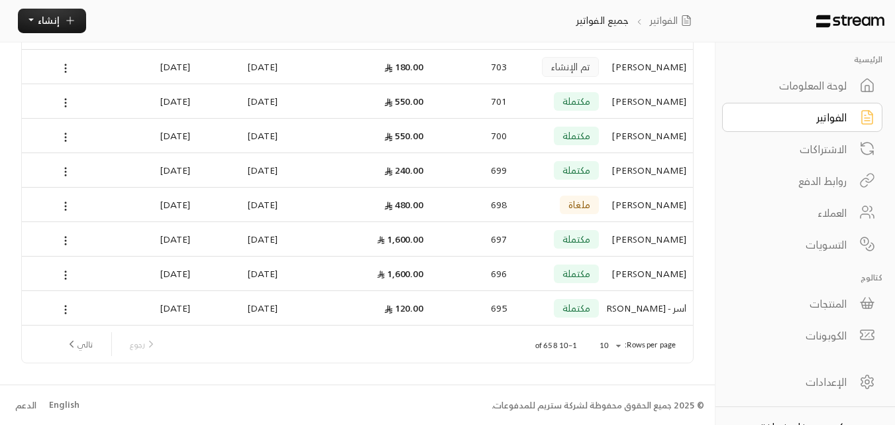
click at [84, 339] on button "تالي" at bounding box center [79, 344] width 38 height 23
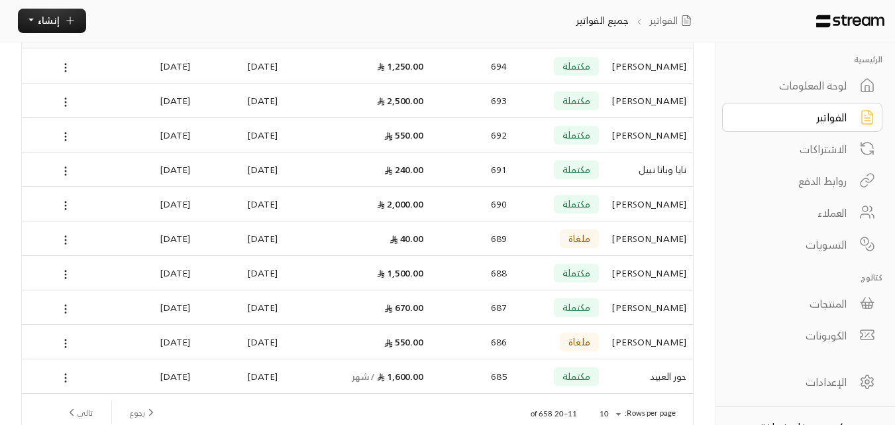
scroll to position [133, 0]
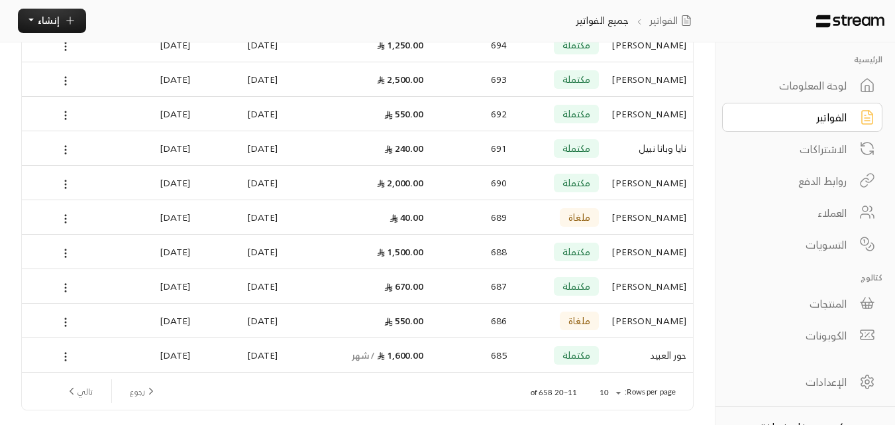
click at [653, 145] on div "نايا وبانا نبيل" at bounding box center [649, 148] width 74 height 34
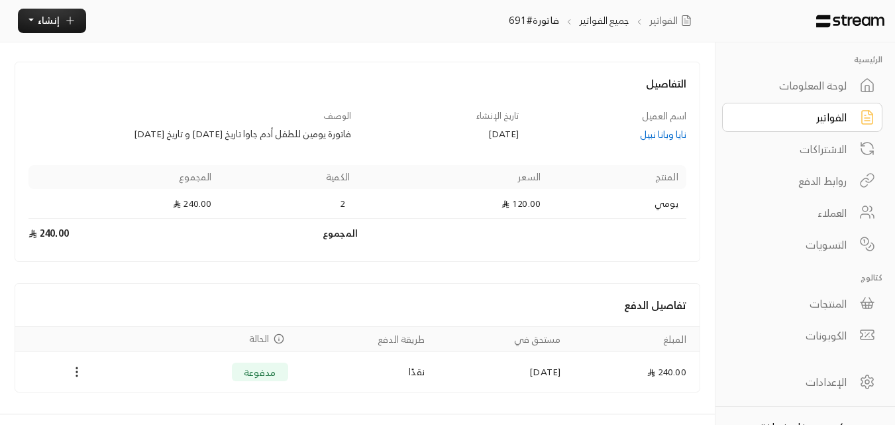
scroll to position [74, 0]
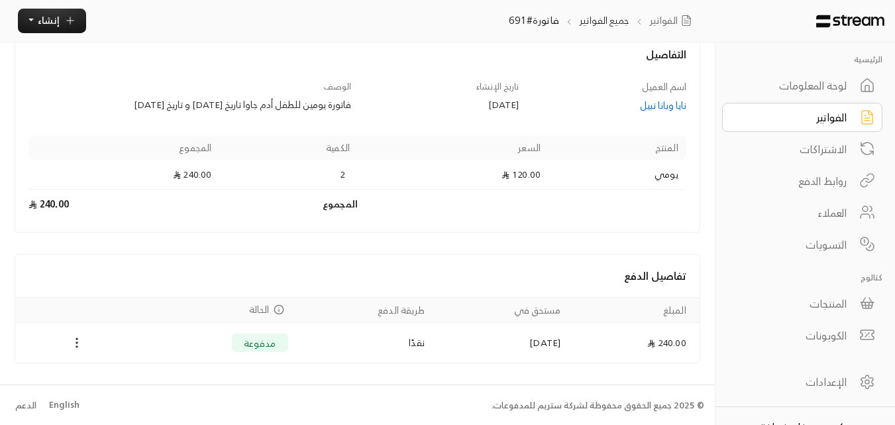
click at [655, 109] on div "نايا وبانا نبيل" at bounding box center [609, 105] width 155 height 13
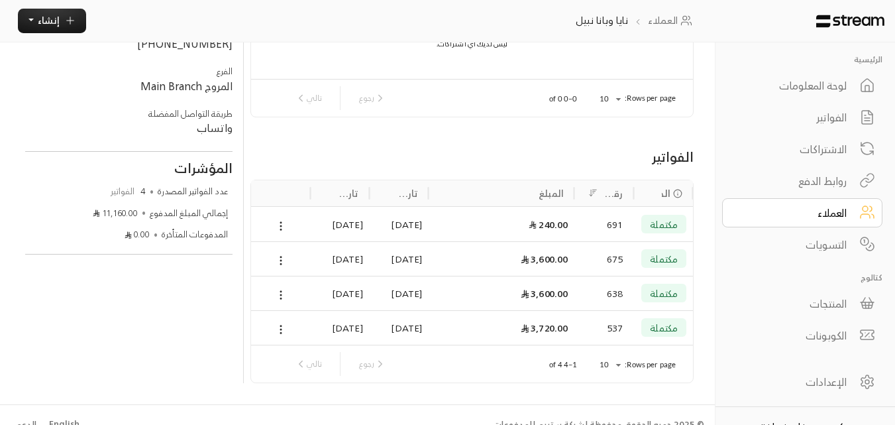
scroll to position [190, 0]
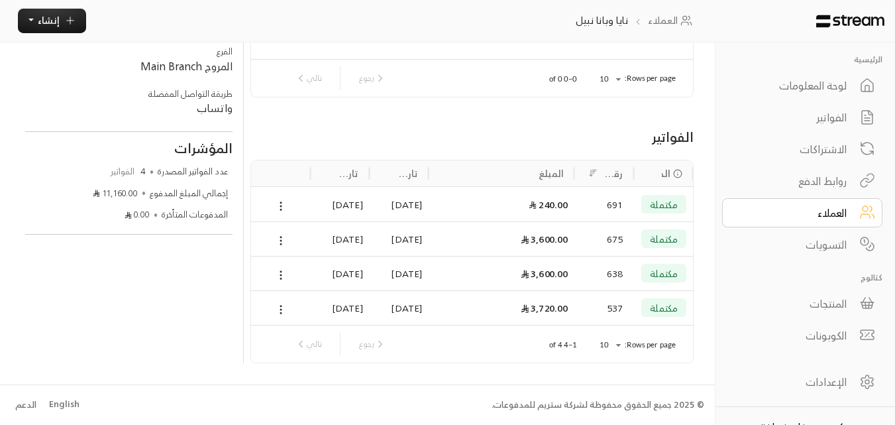
click at [661, 240] on span "مكتملة" at bounding box center [664, 239] width 28 height 10
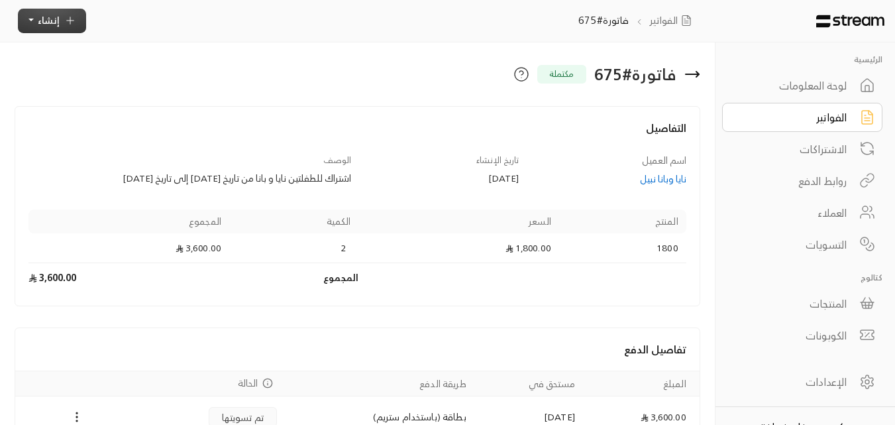
click at [70, 19] on icon "button" at bounding box center [70, 21] width 12 height 12
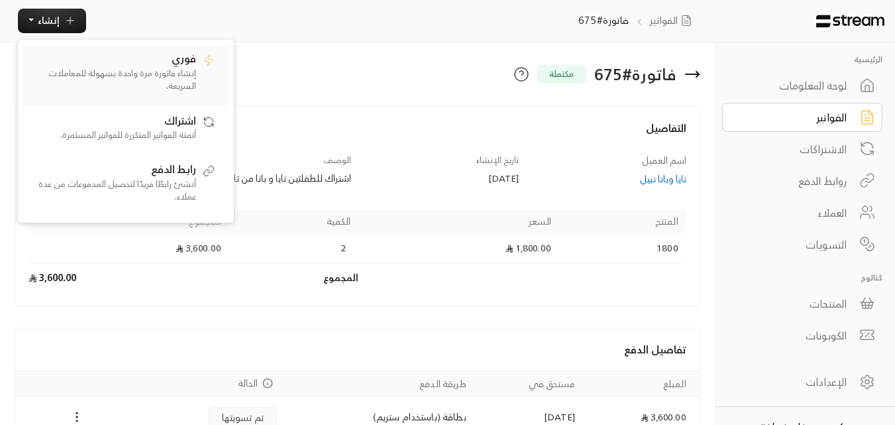
click at [154, 71] on p "إنشاء فاتورة مرة واحدة بسهولة للمعاملات السريعة." at bounding box center [113, 80] width 166 height 26
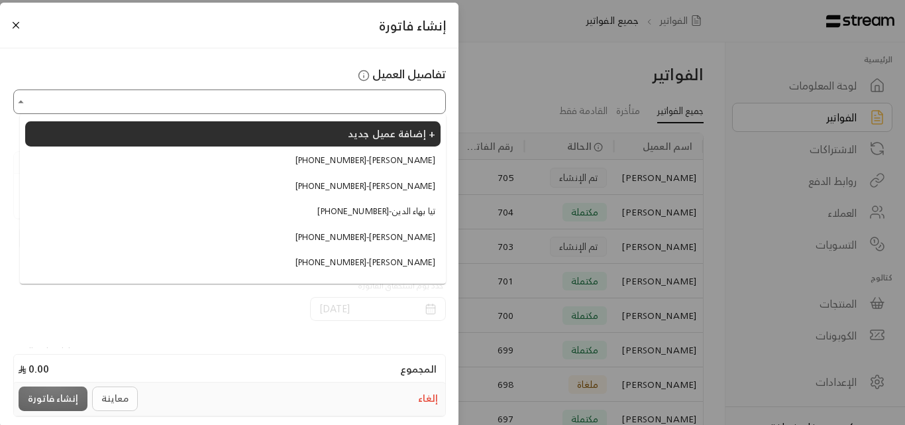
click at [303, 105] on input "اختر العميل" at bounding box center [229, 101] width 429 height 21
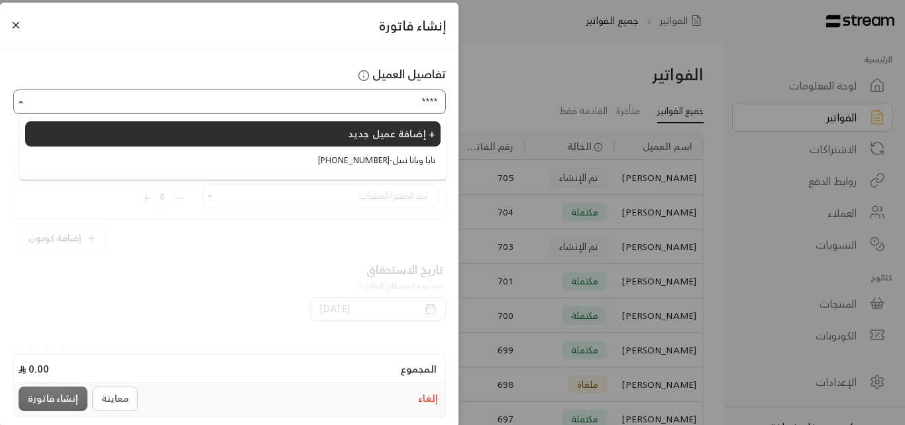
type input "****"
click at [516, 72] on div "إنشاء فاتورة تفاصيل العميل اختر العميل اختر العميل التسعير المنتج الكمية المجمو…" at bounding box center [452, 212] width 905 height 425
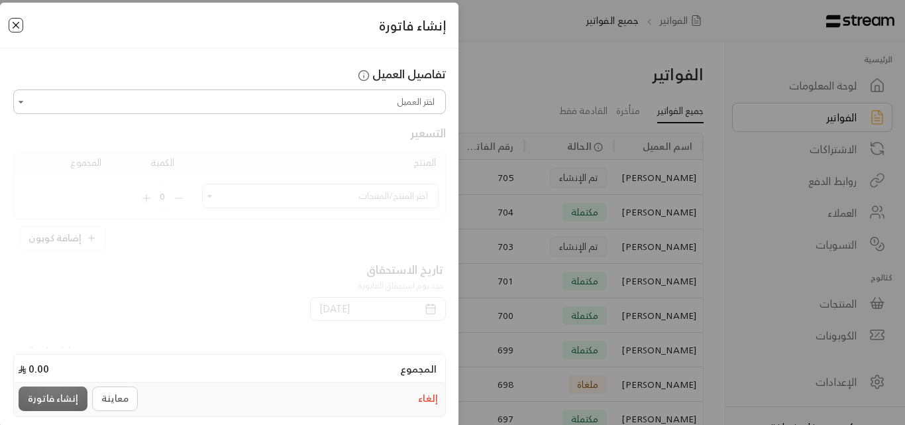
click at [23, 21] on button "Close" at bounding box center [16, 25] width 15 height 15
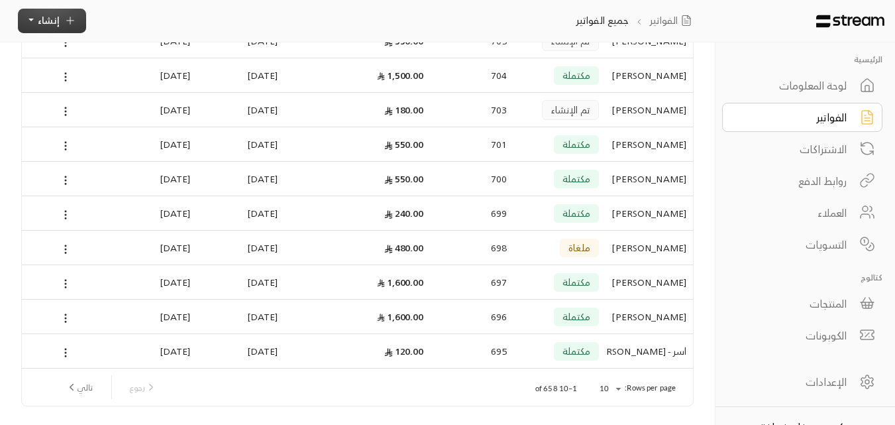
scroll to position [180, 0]
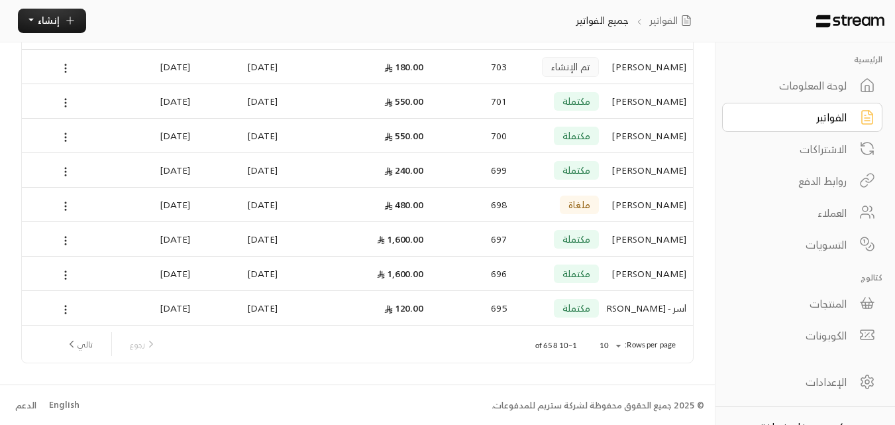
click at [88, 343] on button "تالي" at bounding box center [79, 344] width 38 height 23
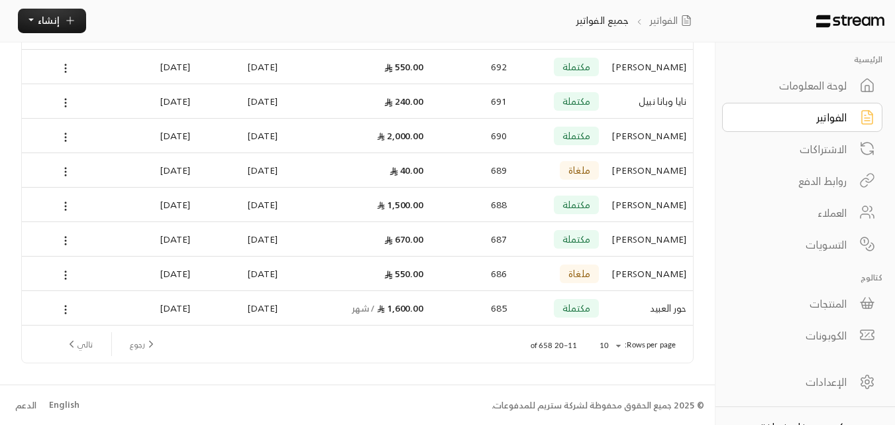
click at [640, 97] on div "نايا وبانا نبيل" at bounding box center [649, 101] width 74 height 34
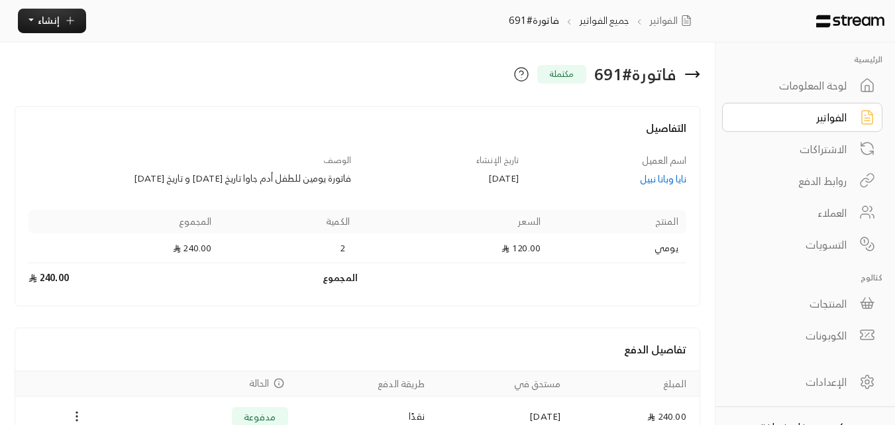
click at [665, 174] on div "نايا وبانا نبيل" at bounding box center [609, 178] width 155 height 13
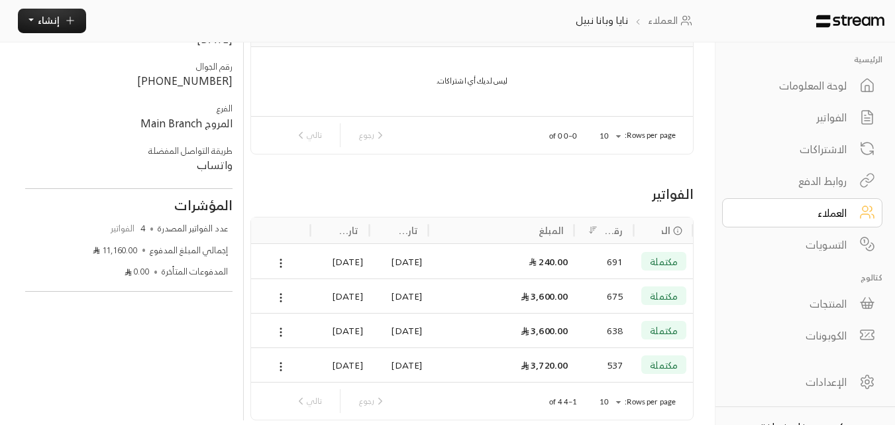
scroll to position [190, 0]
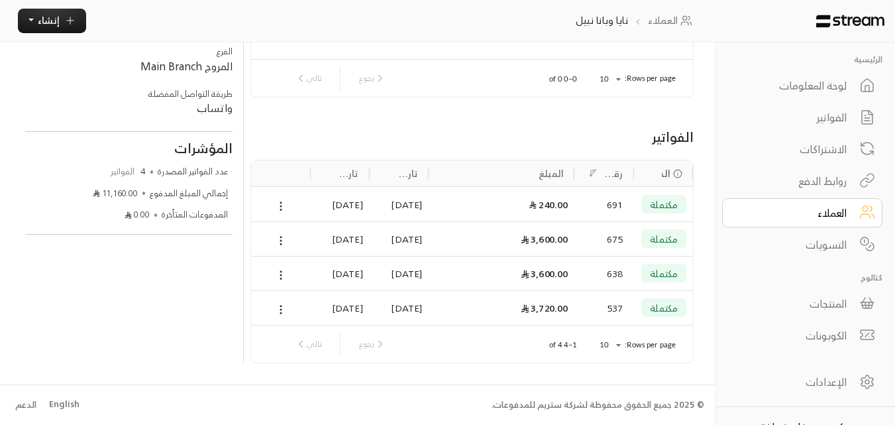
click at [400, 246] on div "[DATE]" at bounding box center [399, 239] width 46 height 34
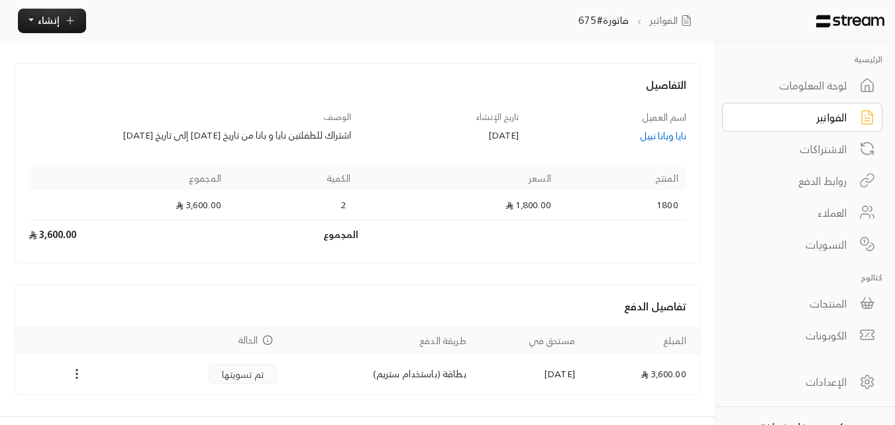
scroll to position [66, 0]
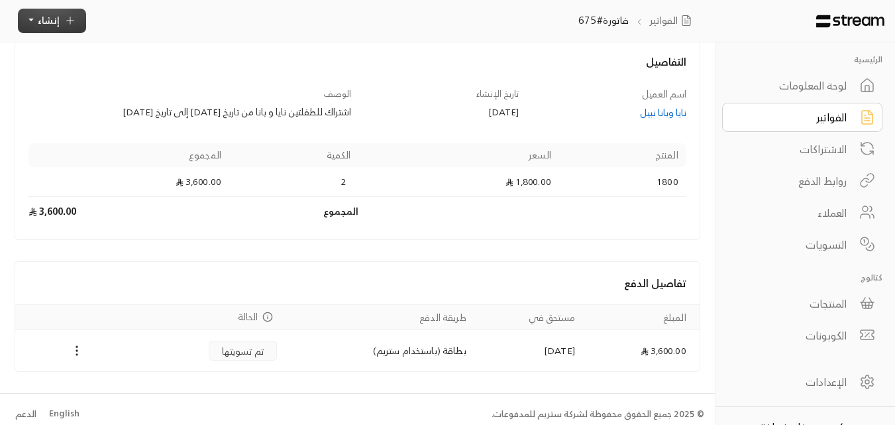
click at [66, 22] on icon "button" at bounding box center [70, 21] width 12 height 12
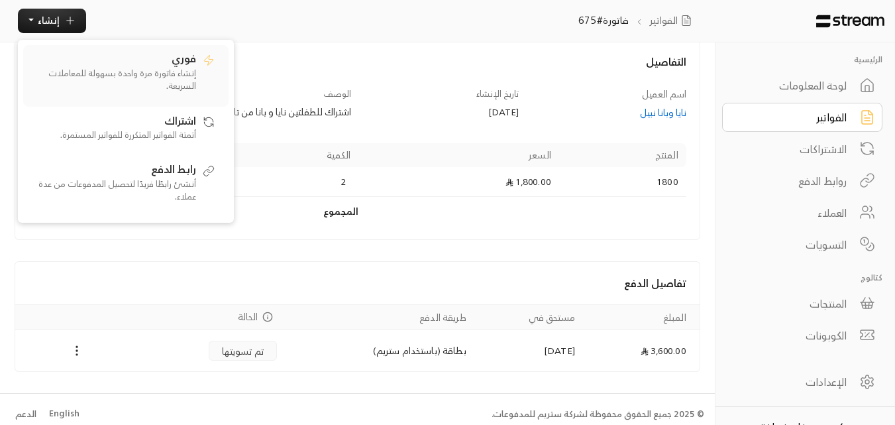
click at [164, 71] on p "إنشاء فاتورة مرة واحدة بسهولة للمعاملات السريعة." at bounding box center [113, 80] width 166 height 26
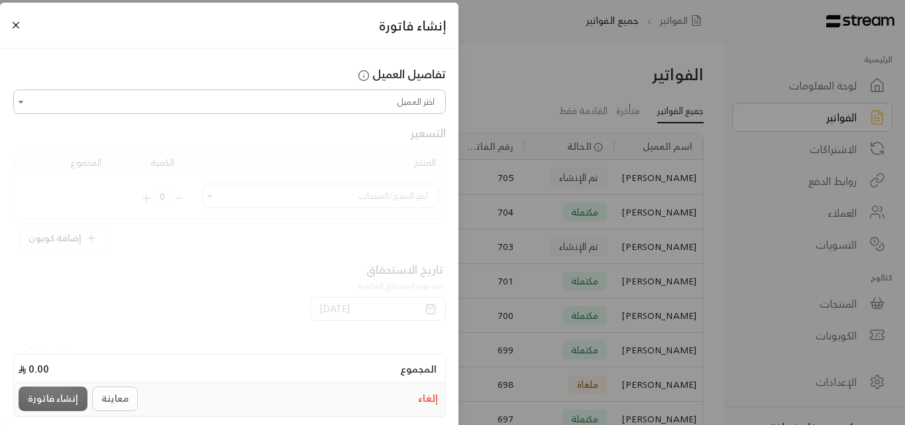
click at [260, 99] on input "اختر العميل" at bounding box center [229, 101] width 429 height 21
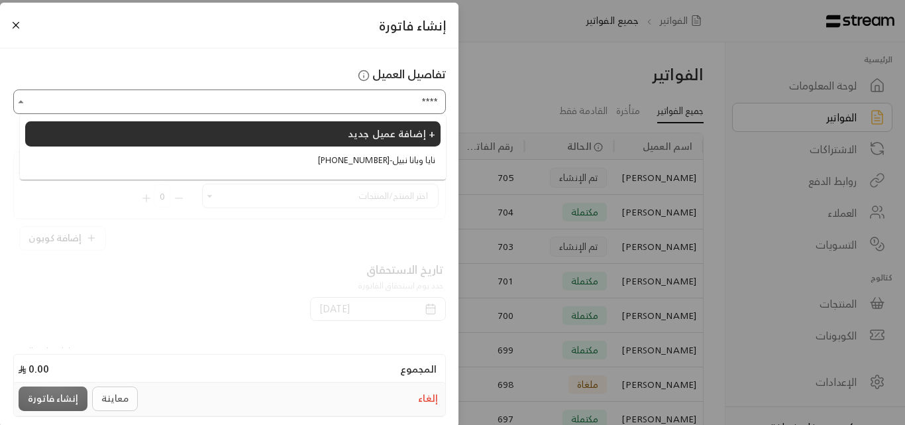
click at [316, 160] on span "[PHONE_NUMBER] - نايا وبانا نبيل" at bounding box center [374, 160] width 121 height 13
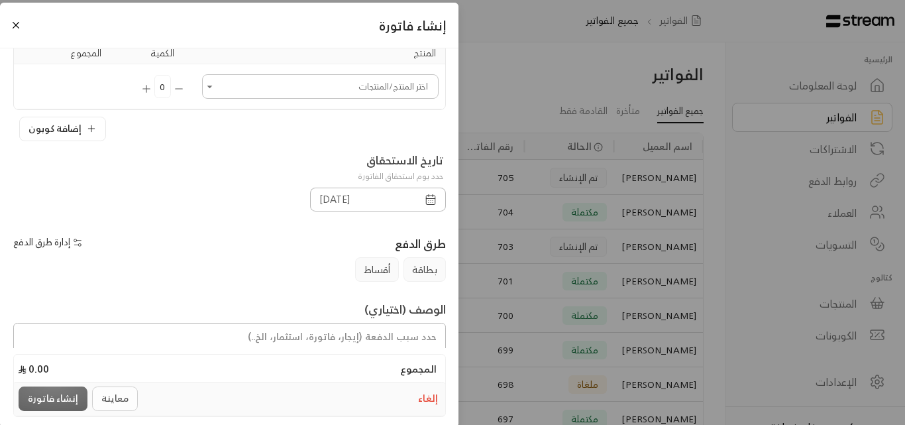
scroll to position [133, 0]
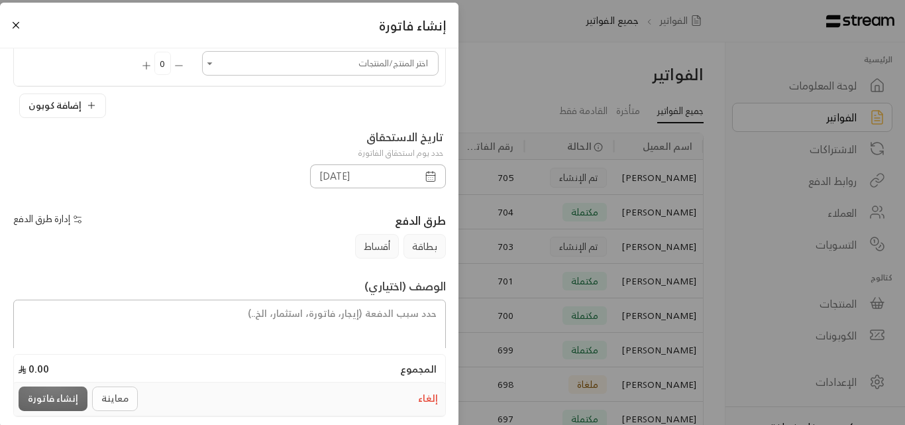
type input "**********"
click at [435, 176] on icon "button" at bounding box center [430, 176] width 9 height 0
click at [428, 180] on icon "button" at bounding box center [431, 176] width 12 height 12
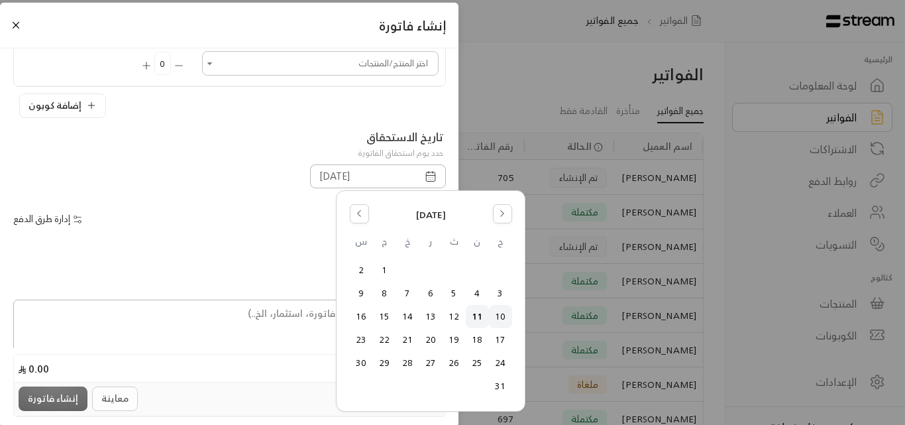
click at [500, 313] on button "10" at bounding box center [501, 317] width 22 height 22
type input "[DATE]"
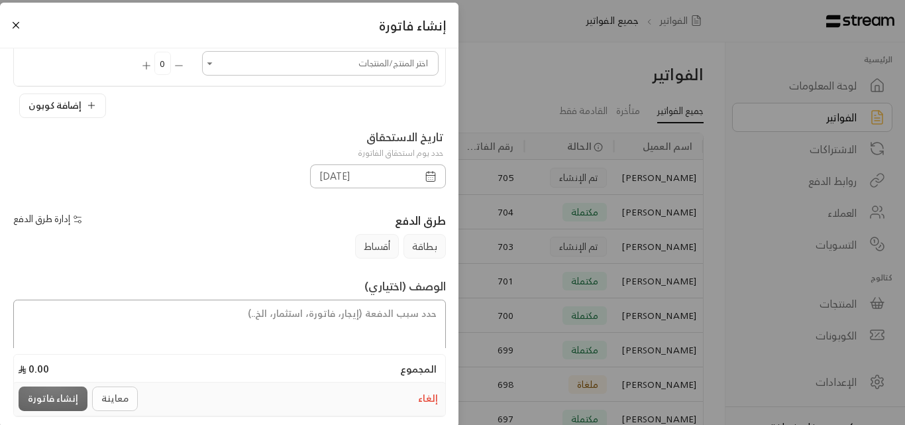
click at [386, 312] on textarea at bounding box center [229, 328] width 433 height 56
type textarea "اشتراك شهر للطفلتين نايا و بانا من تاريخ [DATE] إلى تاريخ [DATE]"
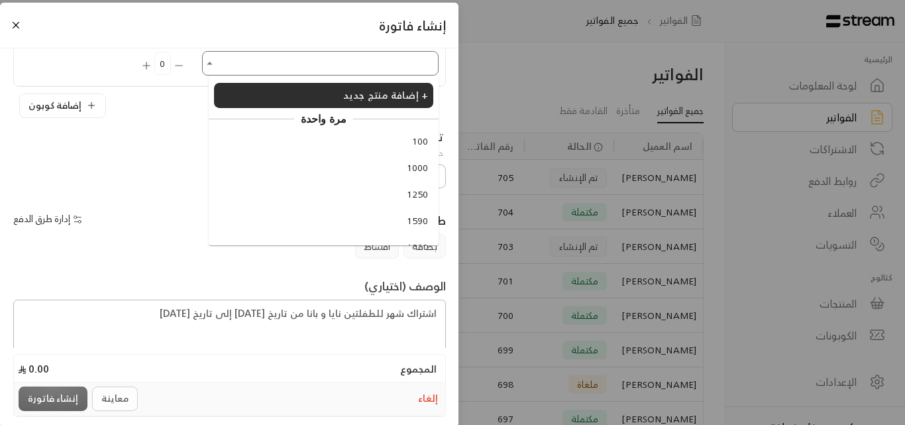
click at [418, 62] on input "اختر العميل" at bounding box center [320, 63] width 233 height 21
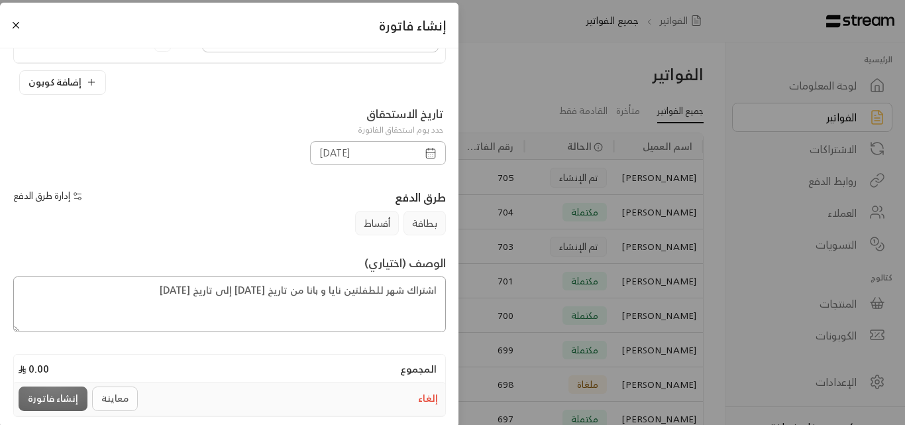
scroll to position [176, 0]
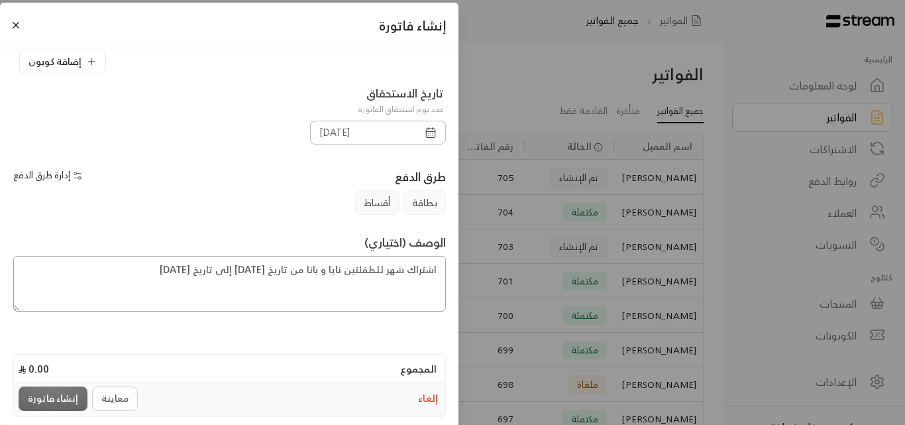
drag, startPoint x: 137, startPoint y: 311, endPoint x: 441, endPoint y: 287, distance: 305.8
click at [441, 287] on textarea "اشتراك شهر للطفلتين نايا و بانا من تاريخ [DATE] إلى تاريخ [DATE]" at bounding box center [229, 284] width 433 height 56
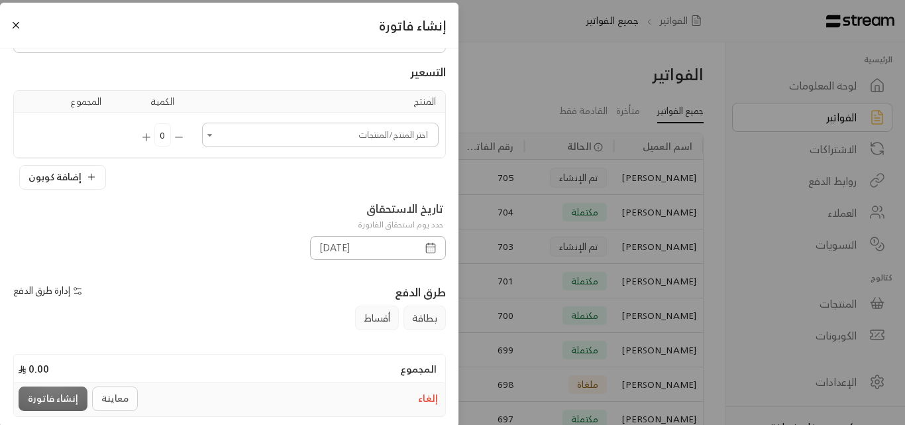
scroll to position [0, 0]
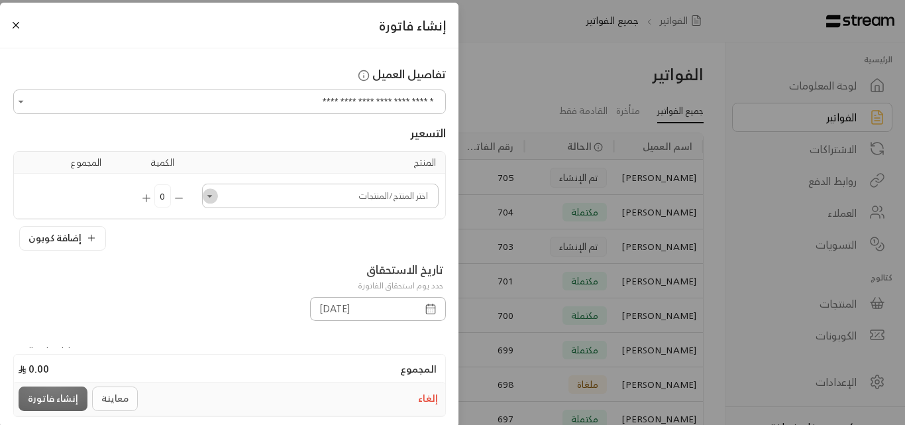
click at [213, 197] on icon "Open" at bounding box center [209, 196] width 13 height 13
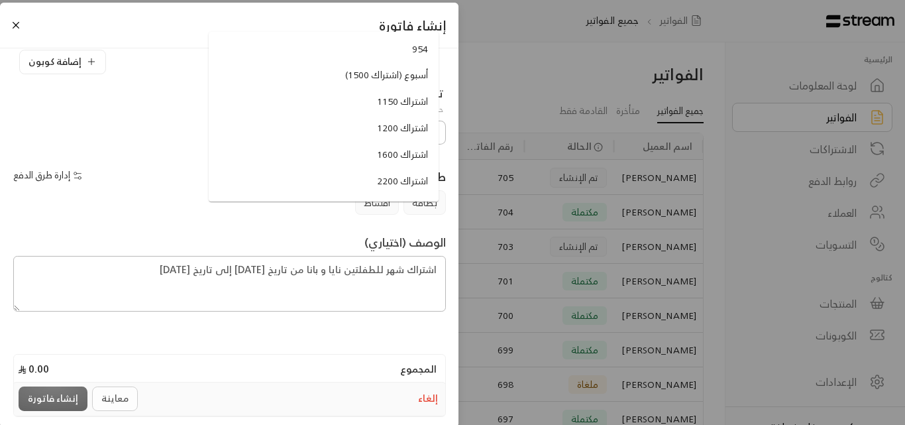
scroll to position [530, 0]
click at [382, 144] on span "اشتراك 1200" at bounding box center [402, 150] width 51 height 14
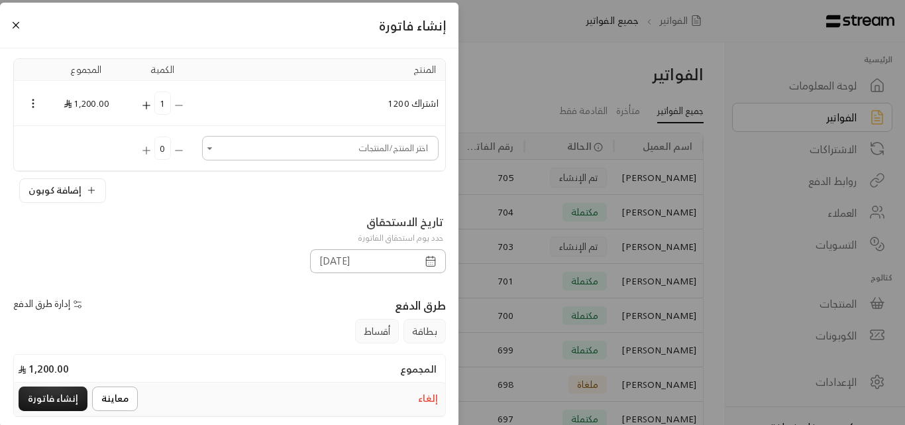
scroll to position [89, 0]
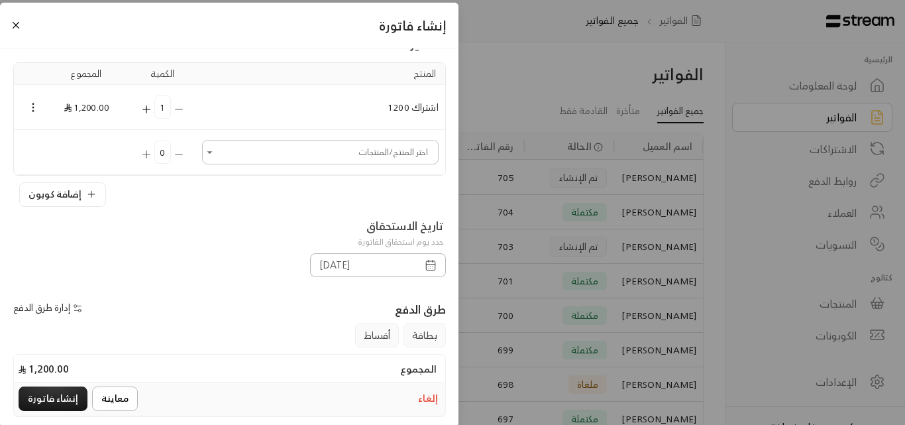
click at [152, 111] on icon "Selected Products" at bounding box center [147, 109] width 12 height 12
click at [182, 111] on icon "Selected Products" at bounding box center [179, 109] width 12 height 12
click at [182, 111] on td "1" at bounding box center [163, 107] width 66 height 45
click at [186, 108] on td "1" at bounding box center [163, 107] width 66 height 45
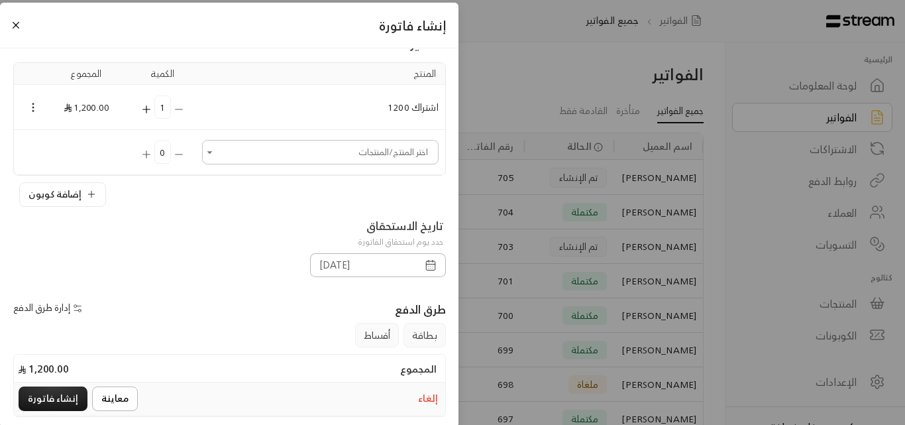
click at [39, 107] on icon "Selected Products" at bounding box center [33, 107] width 12 height 12
click at [62, 148] on li "إزالة المنتج" at bounding box center [71, 152] width 68 height 21
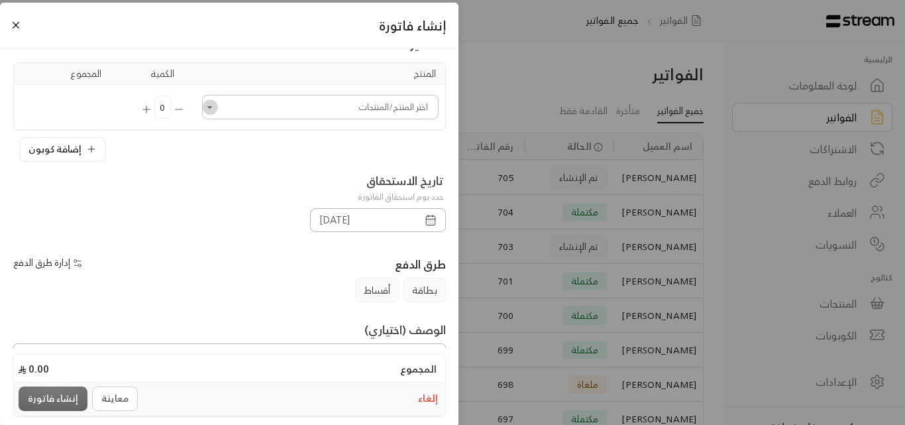
click at [217, 108] on icon "Open" at bounding box center [209, 107] width 13 height 13
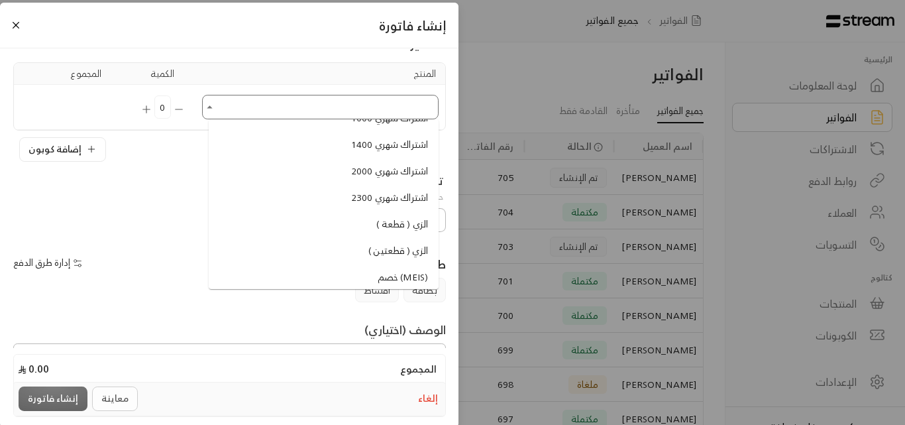
scroll to position [928, 0]
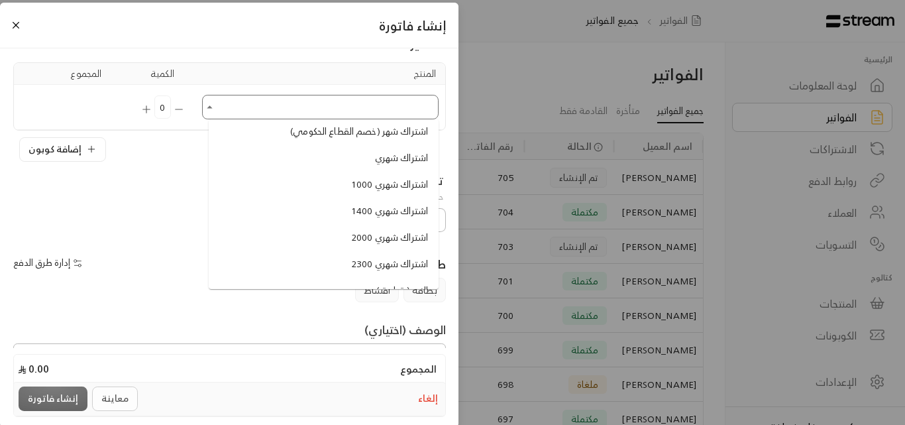
click at [390, 158] on span "اشتراك شهري" at bounding box center [401, 158] width 53 height 14
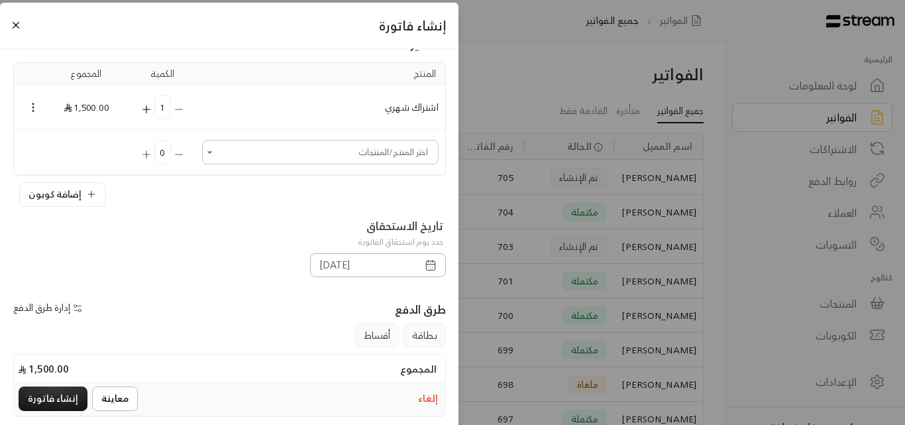
click at [152, 107] on icon "Selected Products" at bounding box center [147, 109] width 12 height 12
click at [38, 106] on icon "Selected Products" at bounding box center [33, 107] width 12 height 12
click at [80, 153] on li "إزالة المنتج" at bounding box center [71, 152] width 68 height 21
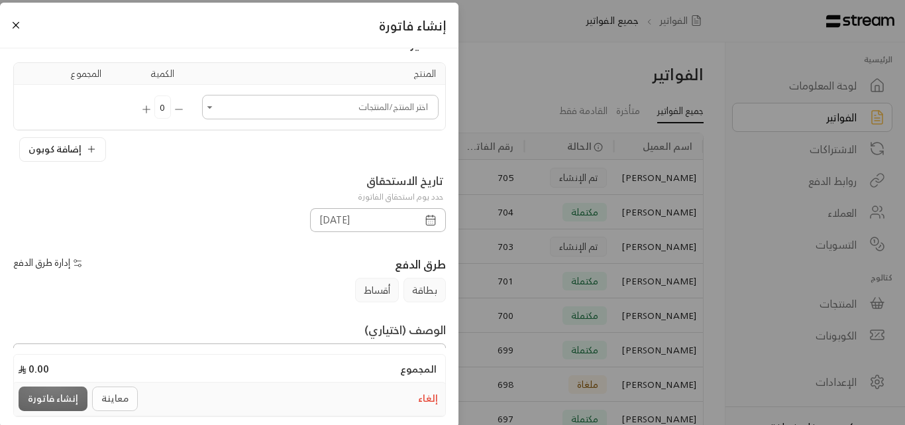
click at [154, 107] on td "0" at bounding box center [163, 107] width 66 height 45
click at [212, 113] on icon "Open" at bounding box center [209, 107] width 13 height 13
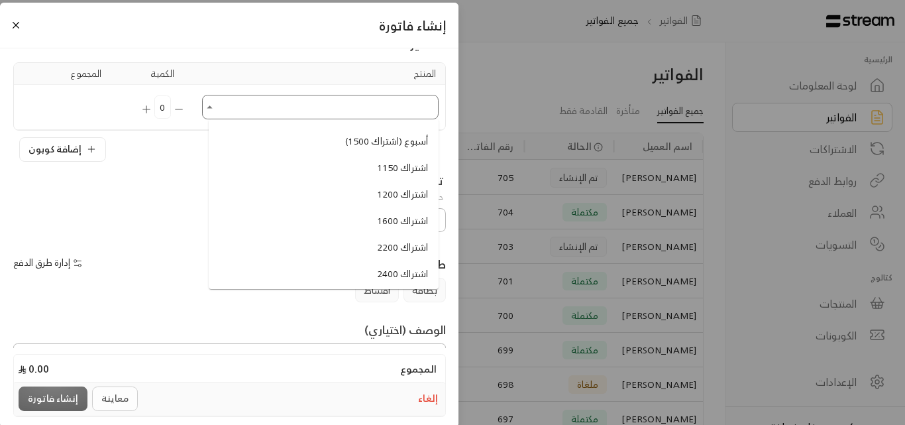
scroll to position [597, 0]
click at [384, 272] on span "اشتراك 2500" at bounding box center [402, 277] width 51 height 14
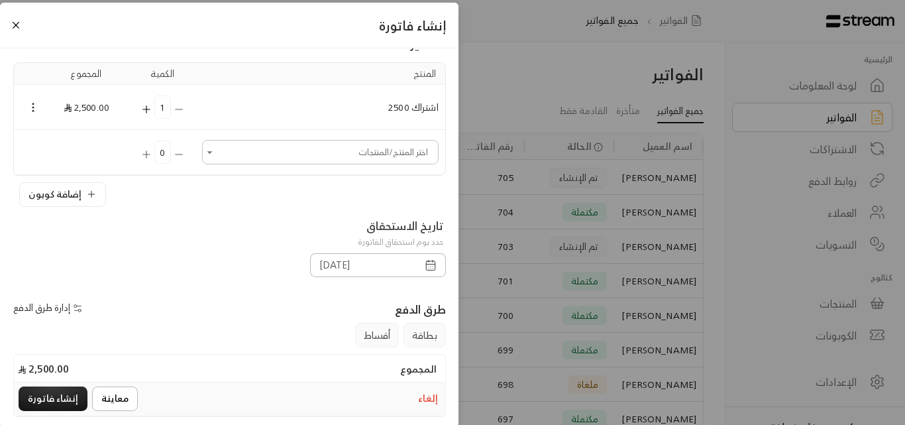
click at [151, 107] on icon "Selected Products" at bounding box center [147, 109] width 12 height 12
click at [217, 149] on icon "Open" at bounding box center [209, 152] width 13 height 13
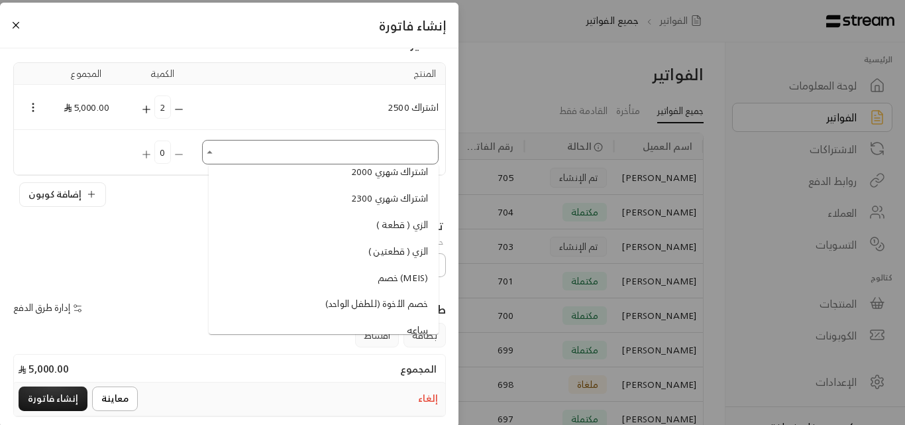
scroll to position [1061, 0]
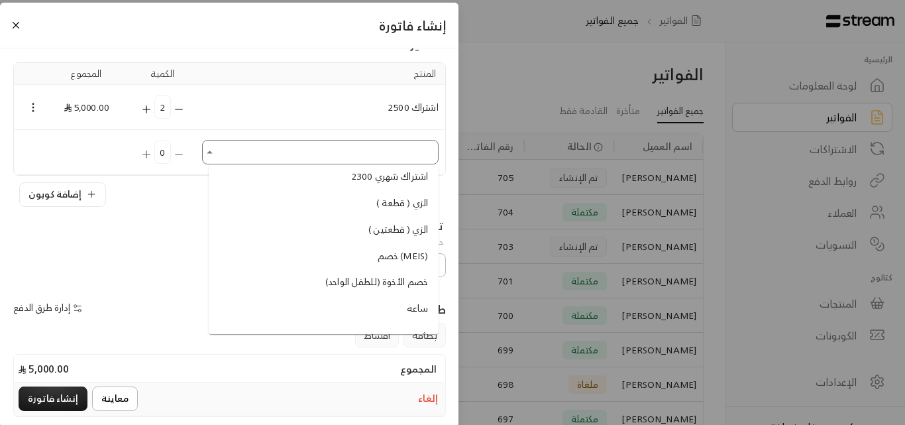
click at [347, 279] on span "خصم الأخوة (للطفل الواحد)" at bounding box center [376, 282] width 103 height 14
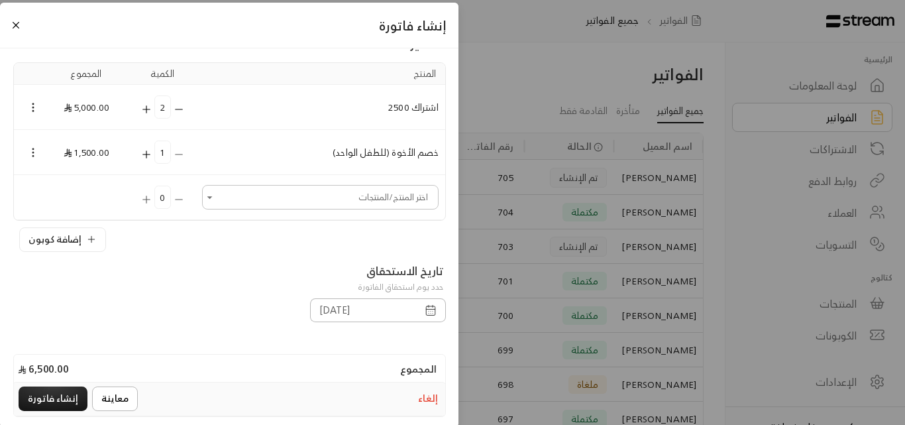
click at [38, 153] on icon "Selected Products" at bounding box center [33, 152] width 12 height 12
click at [127, 165] on div at bounding box center [452, 212] width 905 height 425
click at [152, 151] on icon "Selected Products" at bounding box center [147, 154] width 12 height 12
click at [34, 152] on circle "Selected Products" at bounding box center [32, 152] width 1 height 1
click at [72, 196] on li "إزالة المنتج" at bounding box center [71, 197] width 68 height 21
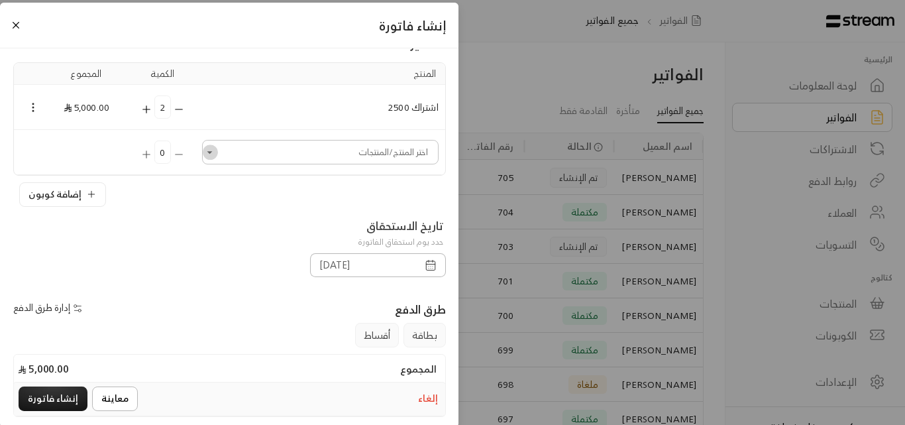
click at [213, 156] on icon "Open" at bounding box center [209, 152] width 13 height 13
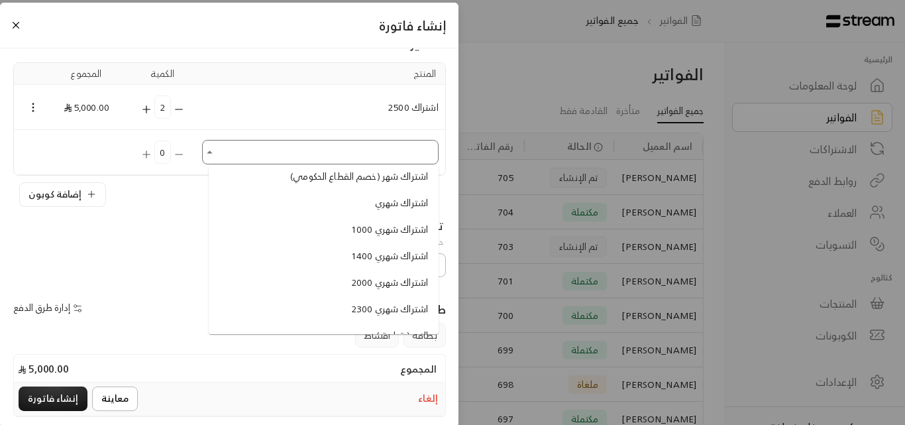
scroll to position [862, 0]
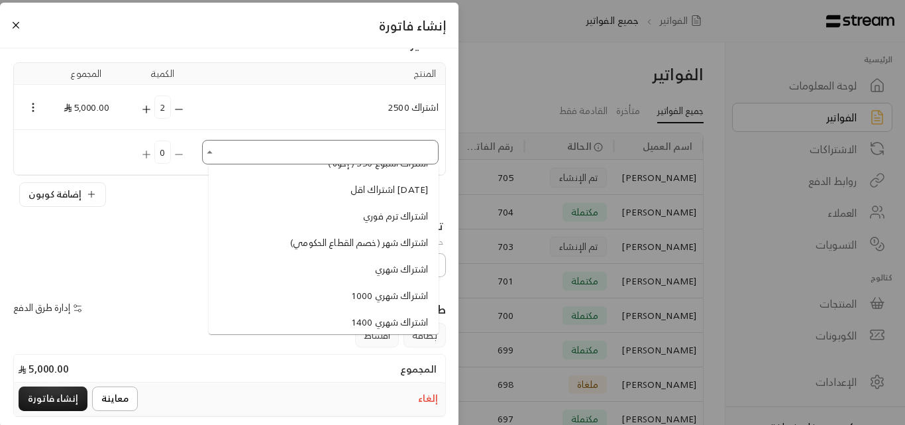
click at [319, 241] on span "اشتراك شهر (خصم القطاع الحكومي)" at bounding box center [359, 243] width 138 height 14
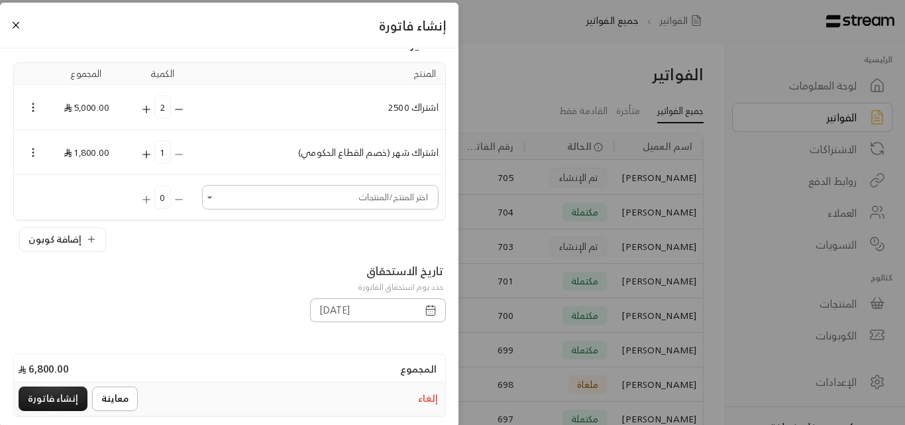
click at [34, 149] on circle "Selected Products" at bounding box center [32, 148] width 1 height 1
click at [64, 200] on li "إزالة المنتج" at bounding box center [71, 197] width 68 height 21
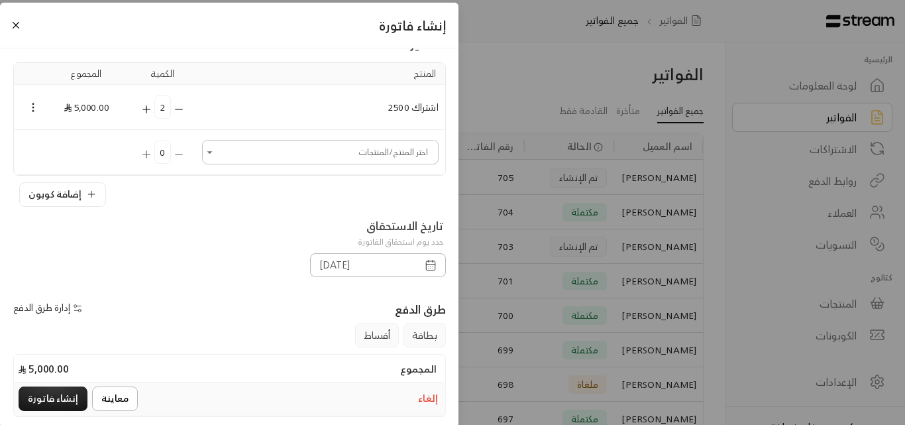
click at [91, 194] on icon "button" at bounding box center [91, 194] width 0 height 6
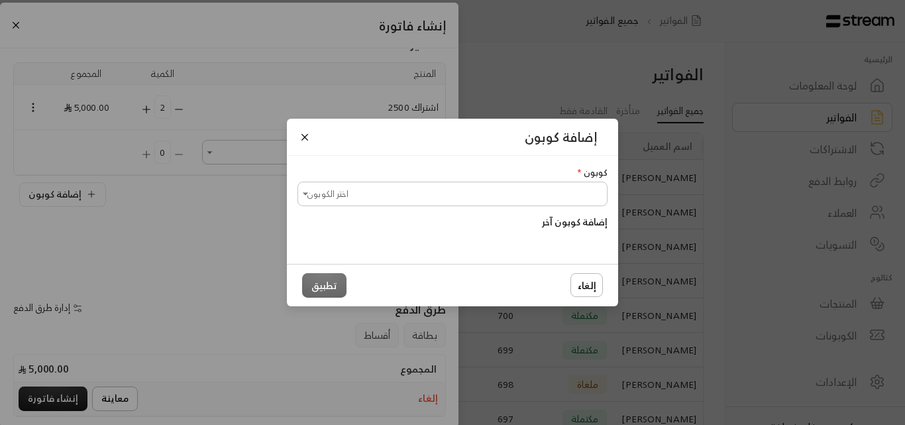
click at [307, 188] on icon "Open" at bounding box center [305, 194] width 13 height 13
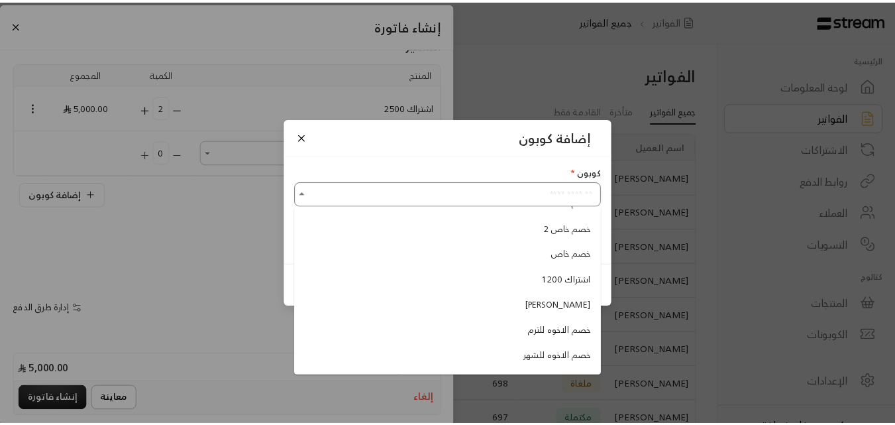
scroll to position [133, 0]
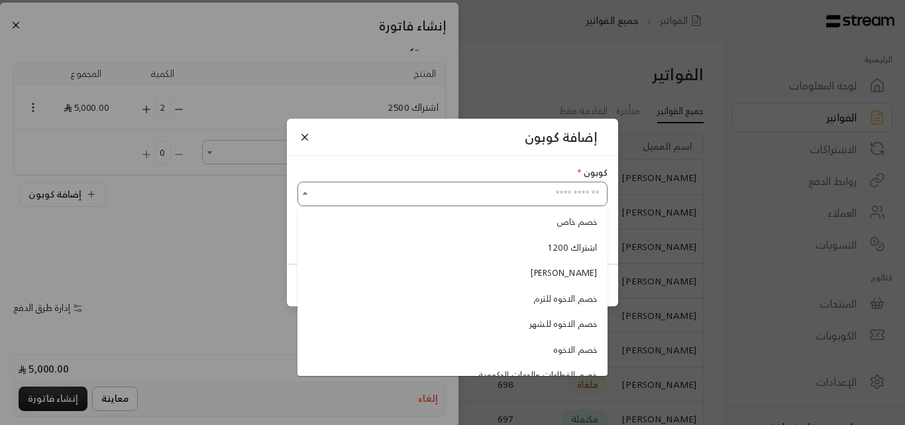
click at [544, 326] on span "خصم الاخوه للشهر" at bounding box center [564, 323] width 68 height 13
type input "**********"
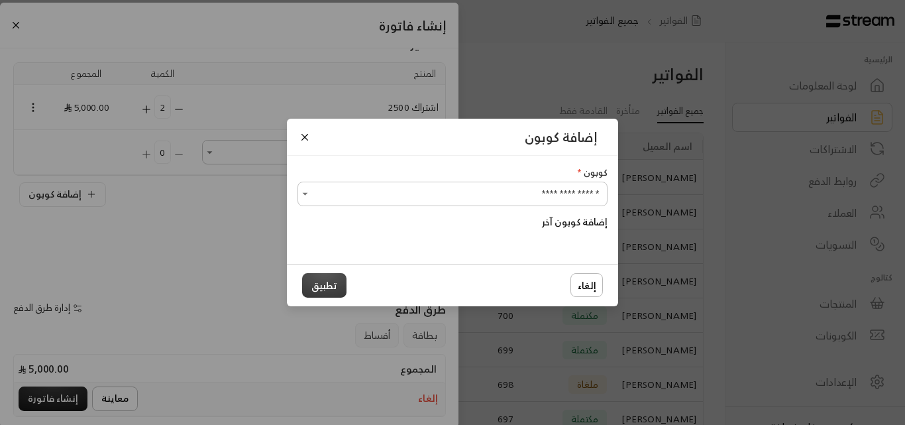
click at [338, 284] on button "تطبيق" at bounding box center [324, 285] width 44 height 25
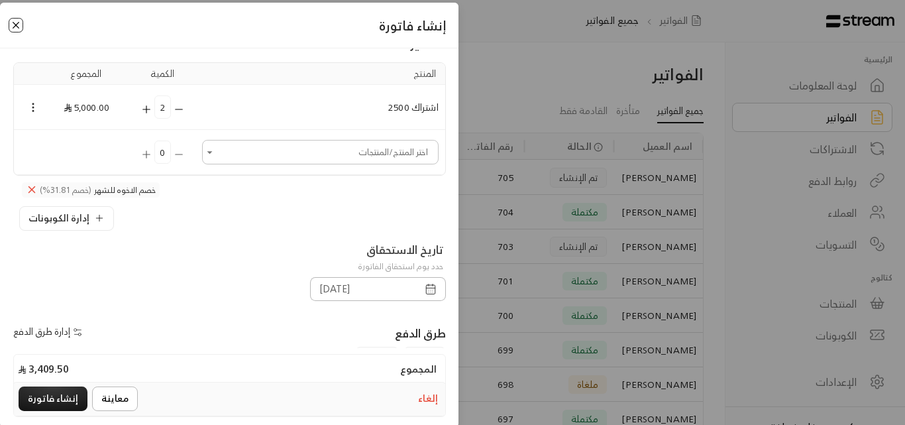
click at [22, 26] on button "Close" at bounding box center [16, 25] width 15 height 15
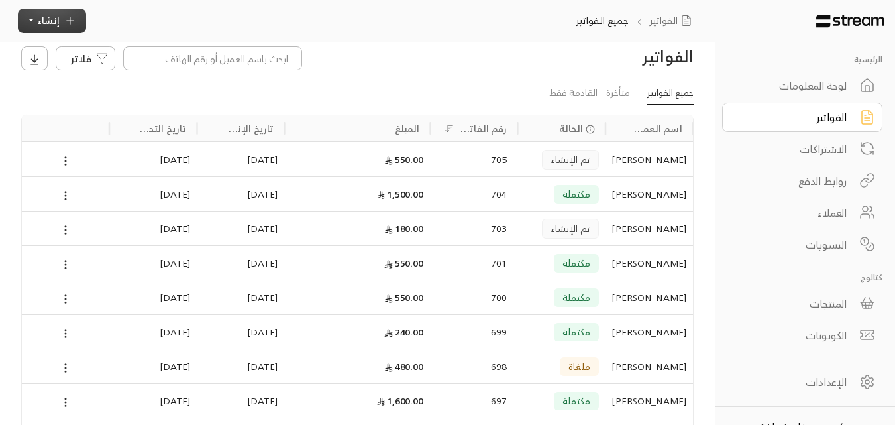
scroll to position [0, 0]
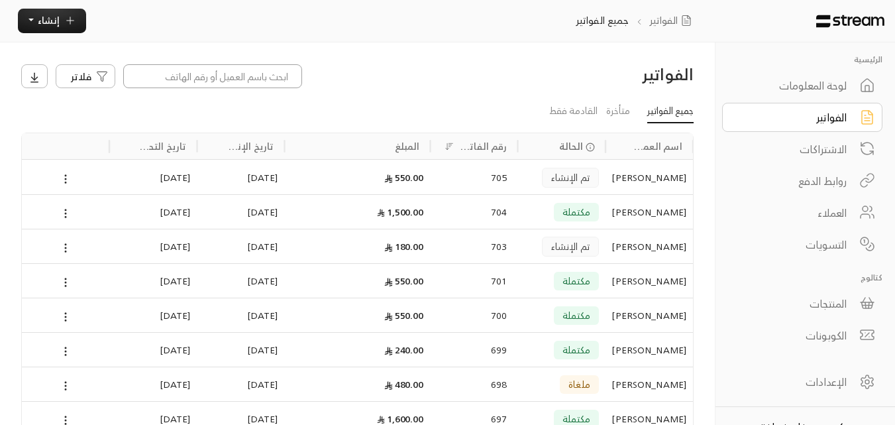
click at [276, 77] on input at bounding box center [212, 76] width 179 height 24
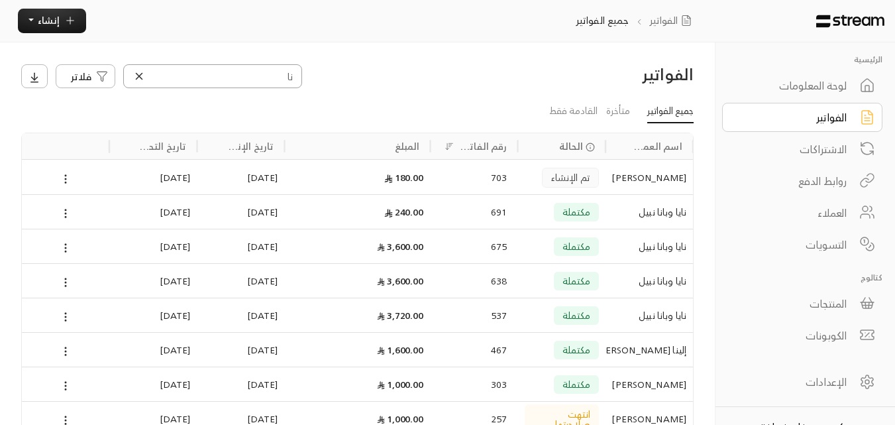
type input "نا"
click at [647, 215] on div "نايا وبانا نبيل" at bounding box center [649, 212] width 74 height 34
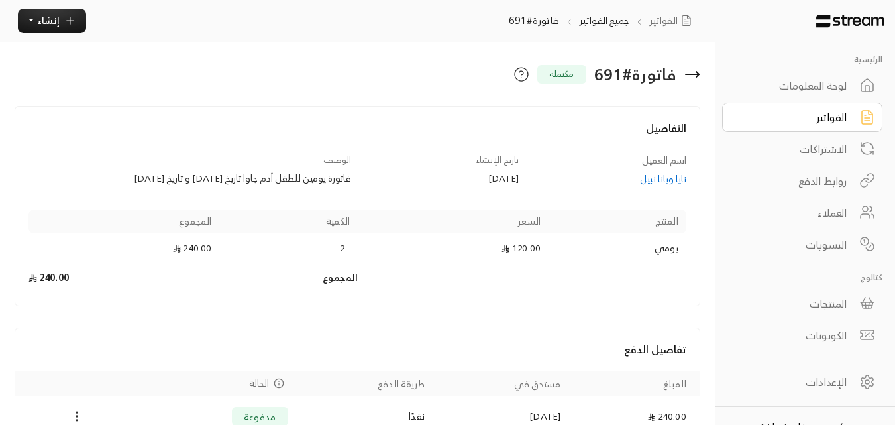
click at [646, 180] on div "نايا وبانا نبيل" at bounding box center [609, 178] width 155 height 13
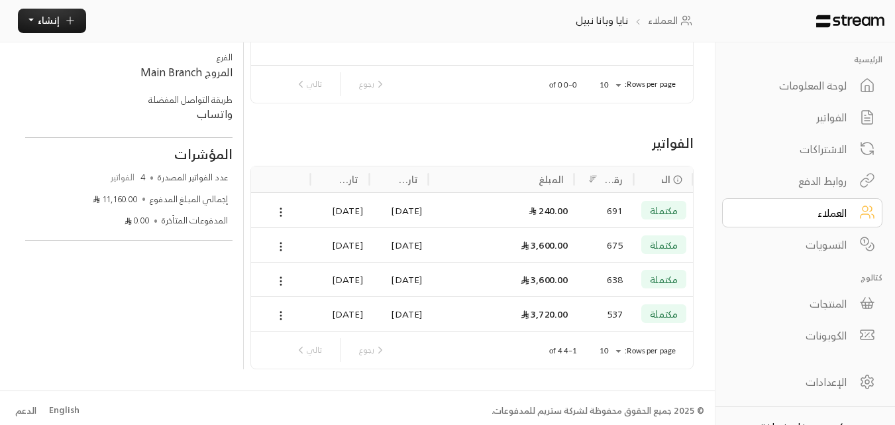
scroll to position [190, 0]
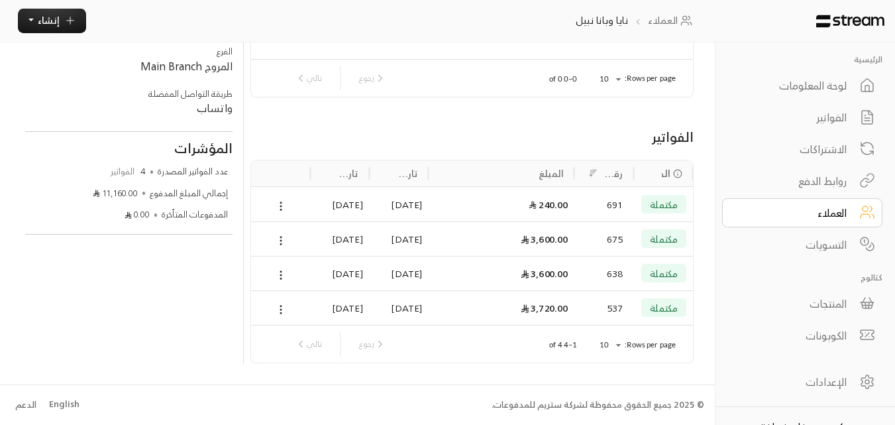
click at [647, 249] on div "مكتملة" at bounding box center [664, 239] width 46 height 34
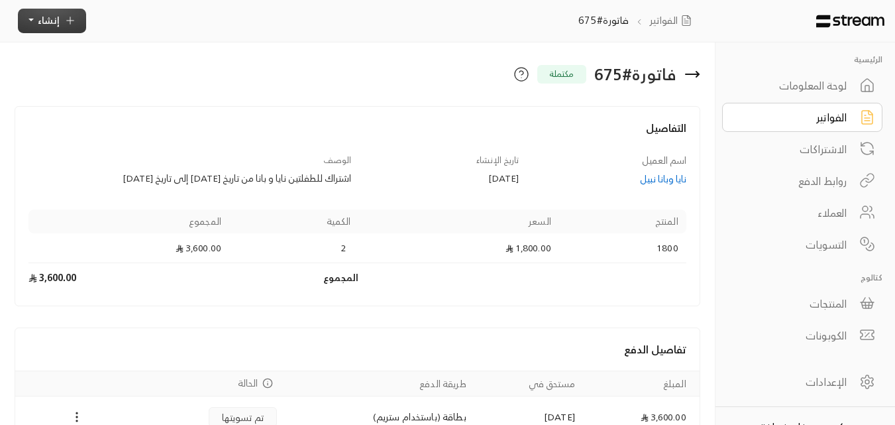
click at [78, 25] on button "إنشاء" at bounding box center [52, 21] width 68 height 25
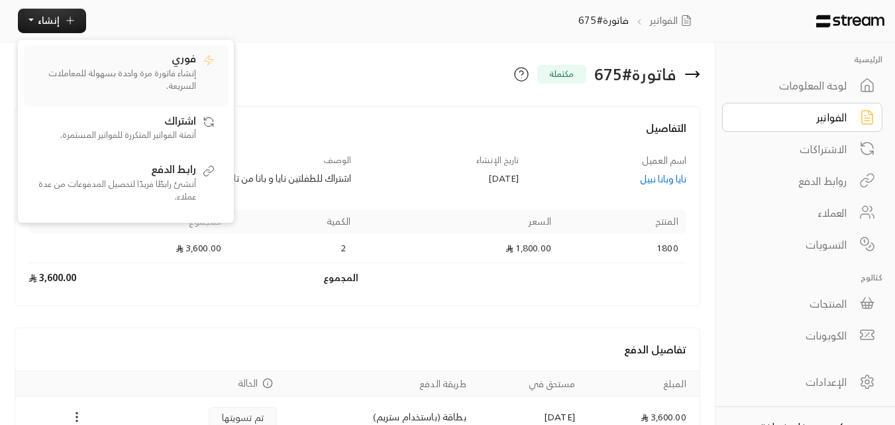
click at [185, 84] on p "إنشاء فاتورة مرة واحدة بسهولة للمعاملات السريعة." at bounding box center [113, 80] width 166 height 26
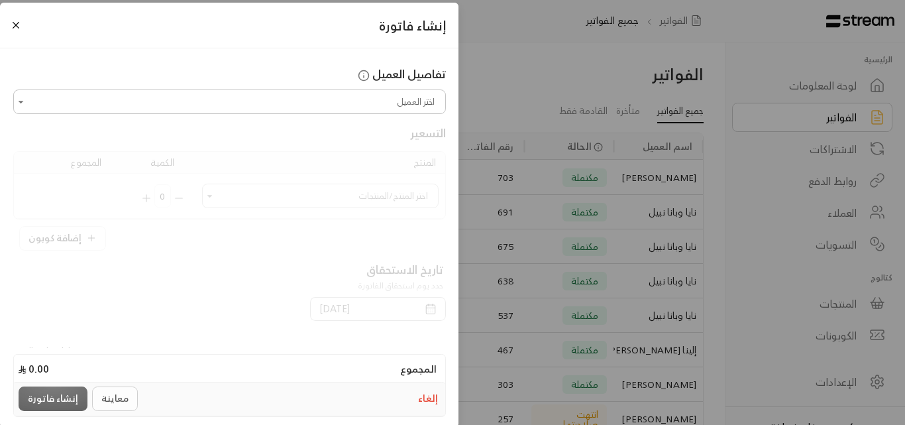
click at [271, 110] on input "اختر العميل" at bounding box center [229, 101] width 429 height 21
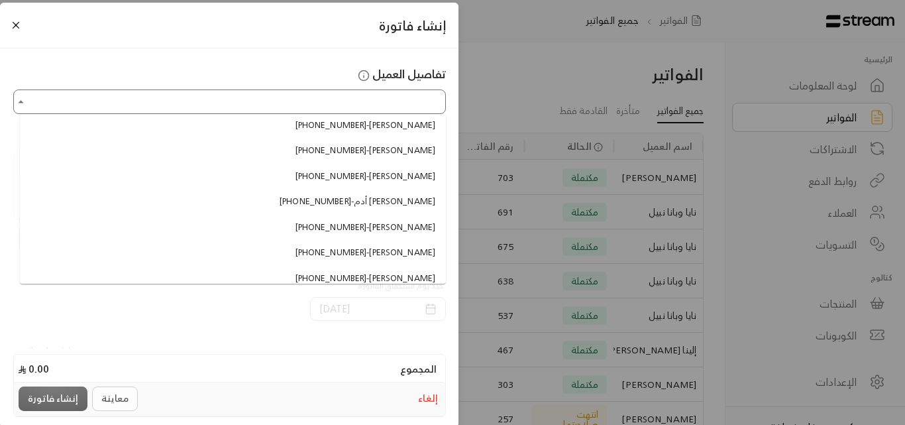
scroll to position [331, 0]
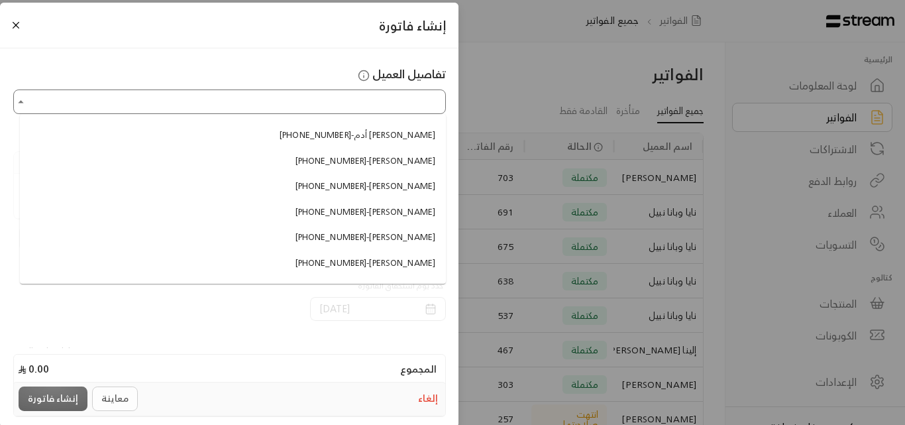
click at [286, 97] on input "اختر العميل" at bounding box center [229, 101] width 429 height 21
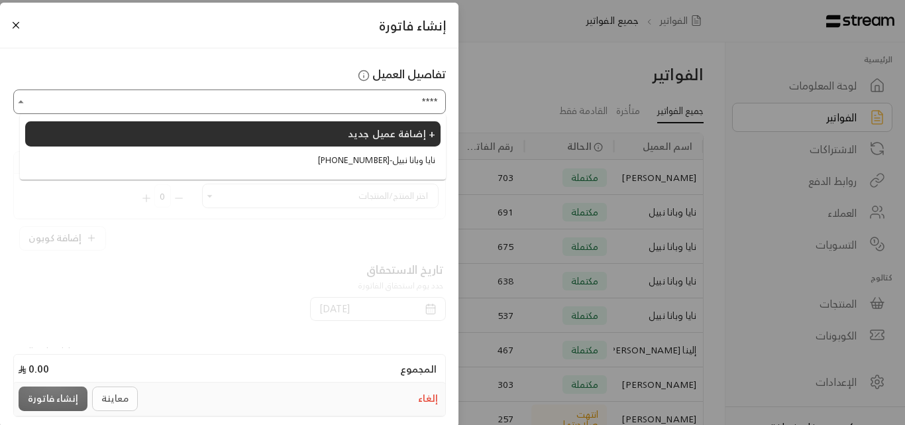
click at [367, 164] on span "[PHONE_NUMBER] - نايا وبانا نبيل" at bounding box center [376, 160] width 117 height 13
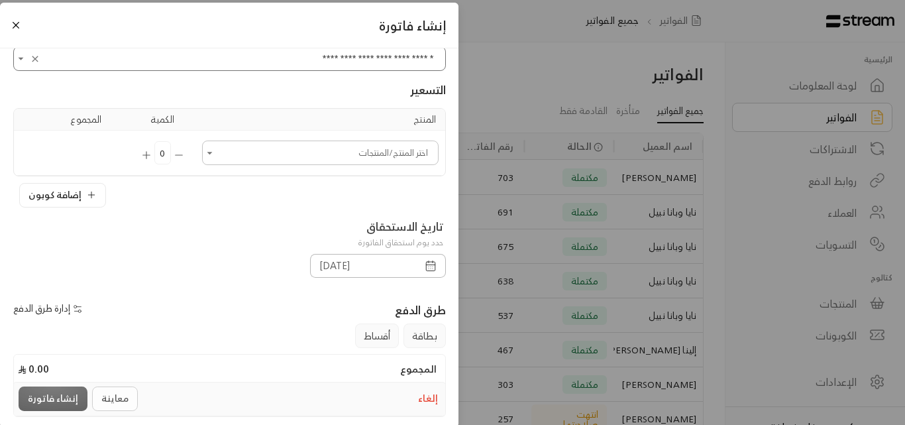
scroll to position [66, 0]
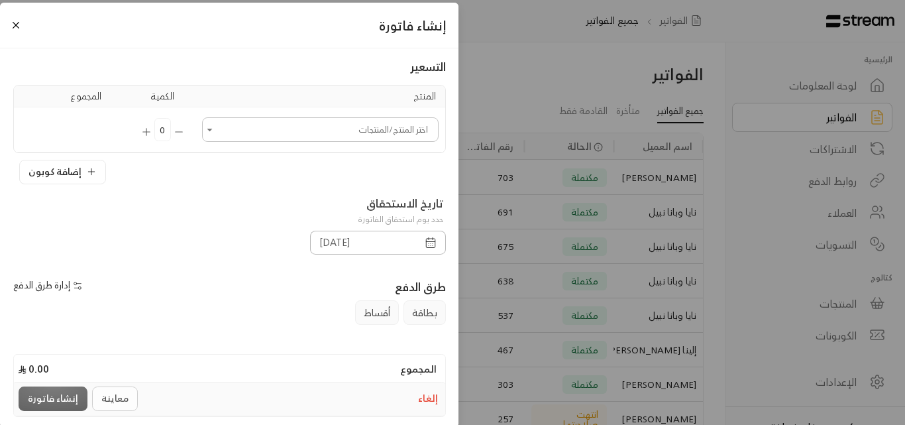
click at [217, 135] on icon "Open" at bounding box center [209, 129] width 13 height 13
type input "**********"
click at [414, 249] on span "1800" at bounding box center [418, 248] width 22 height 14
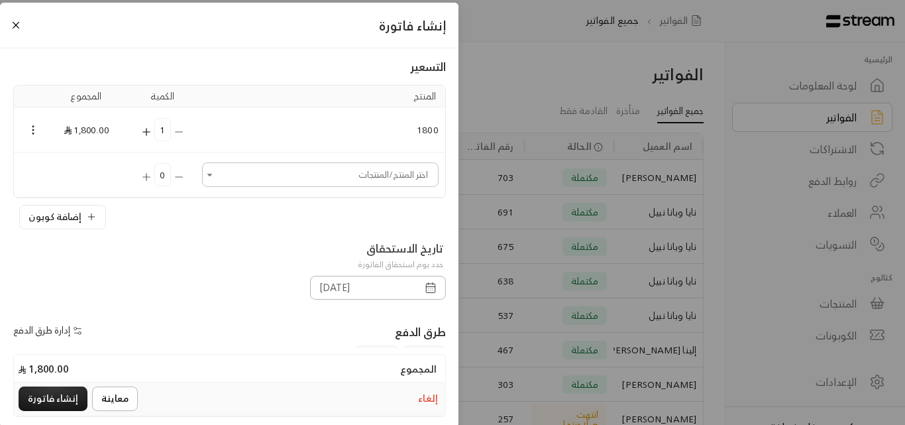
click at [146, 128] on icon "Selected Products" at bounding box center [146, 131] width 0 height 7
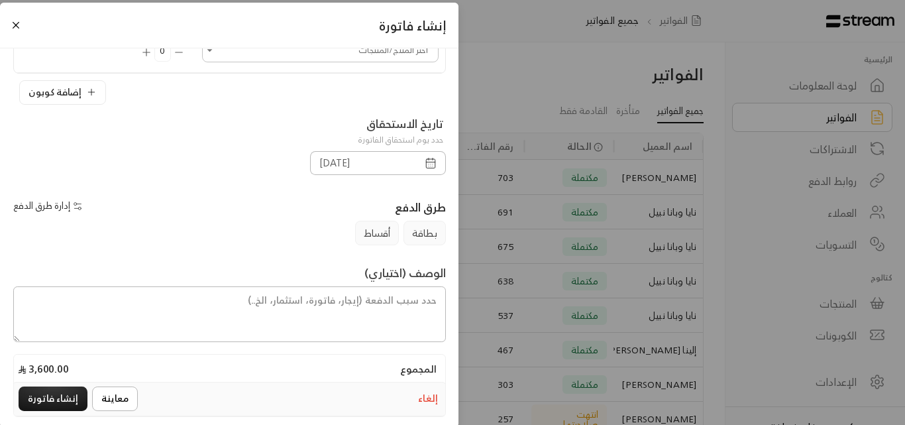
scroll to position [199, 0]
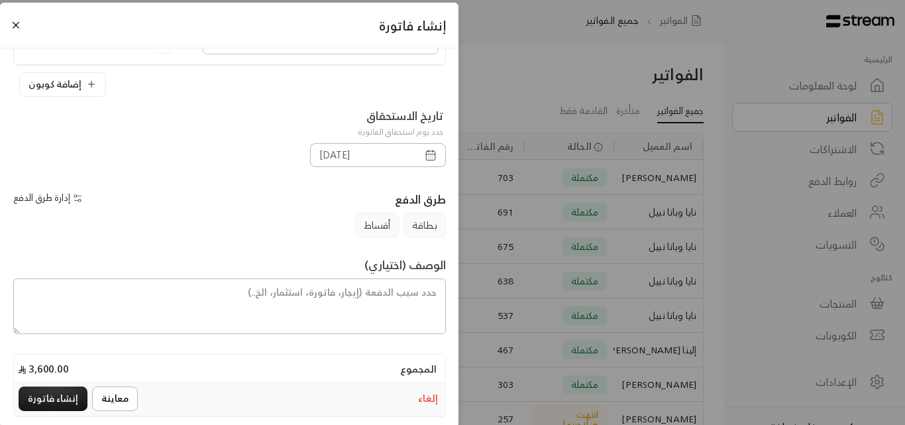
click at [429, 160] on icon "button" at bounding box center [431, 155] width 12 height 12
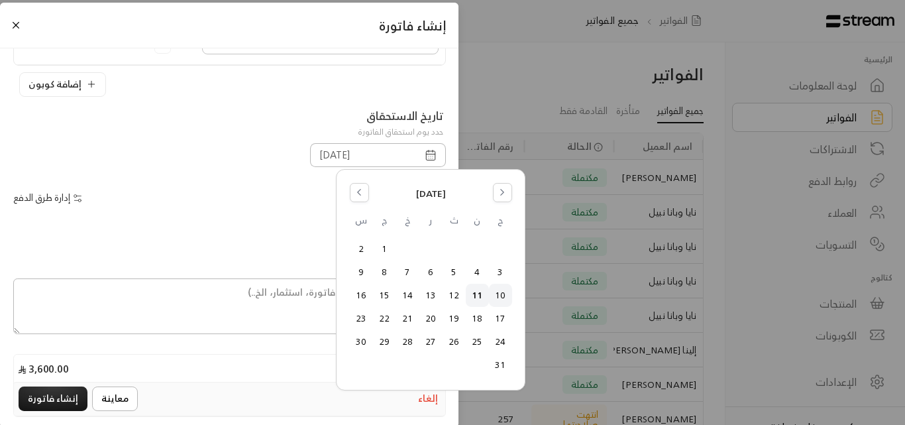
click at [499, 296] on button "10" at bounding box center [501, 295] width 22 height 22
type input "[DATE]"
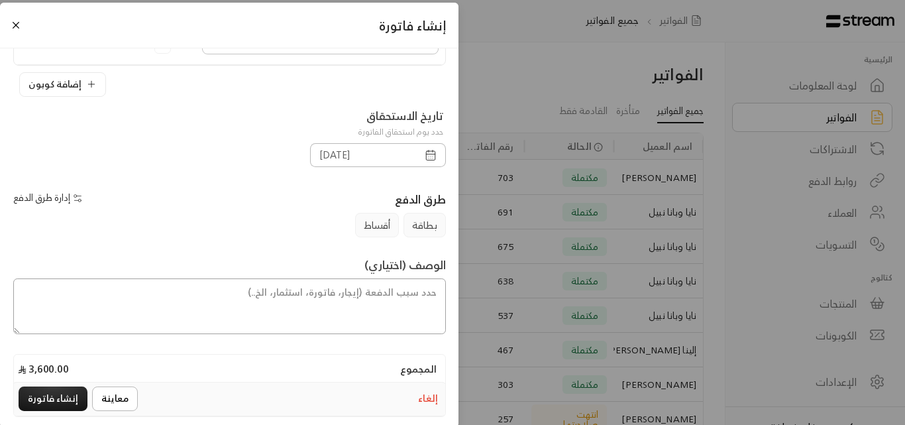
click at [407, 294] on textarea at bounding box center [229, 306] width 433 height 56
paste textarea "اشتراك شهر للطفلتين نايا و بانا من تاريخ [DATE] إلى تاريخ [DATE]"
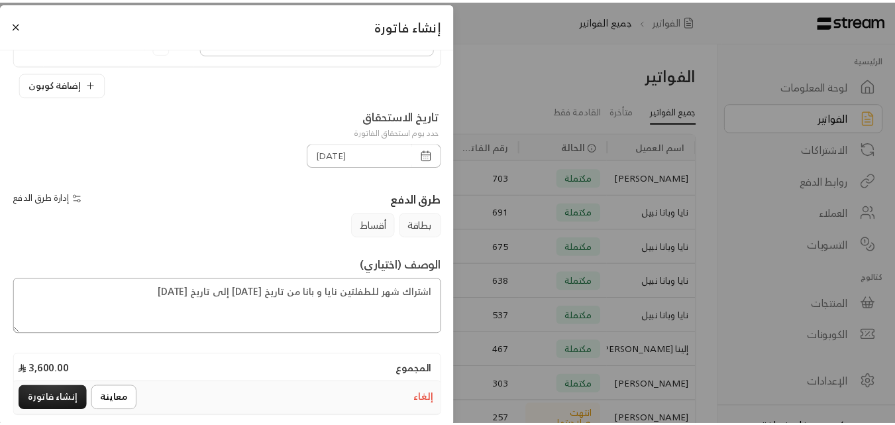
scroll to position [221, 0]
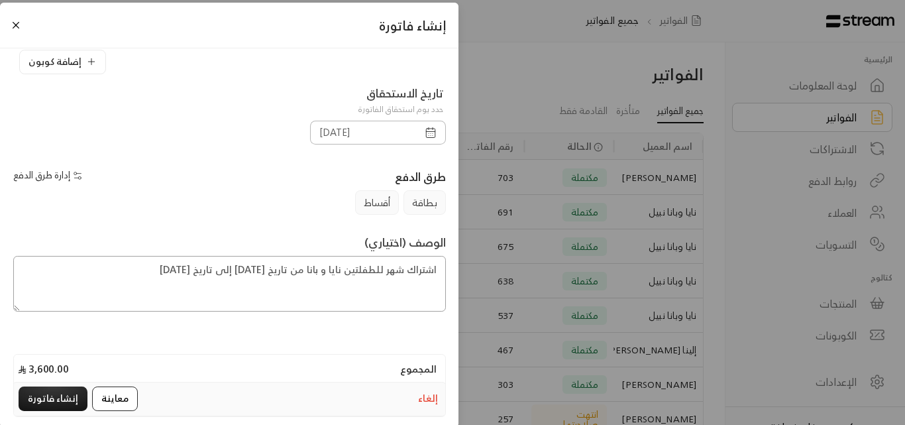
type textarea "اشتراك شهر للطفلتين نايا و بانا من تاريخ [DATE] إلى تاريخ [DATE]"
click at [126, 396] on button "معاينة" at bounding box center [115, 398] width 46 height 25
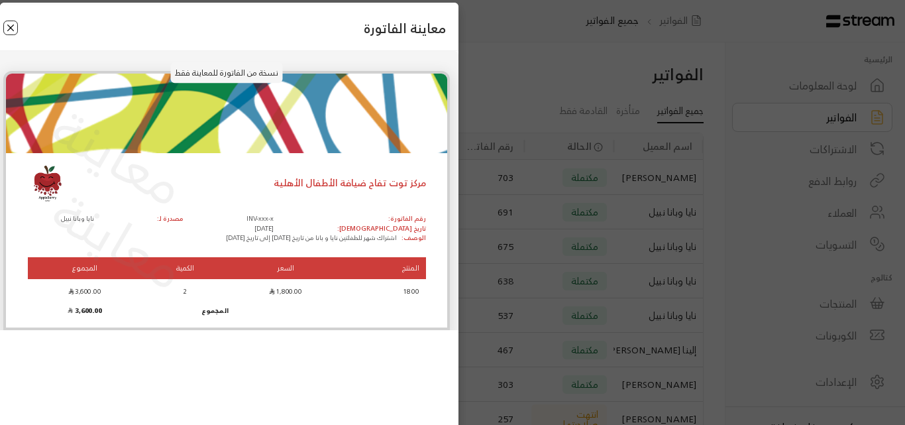
click at [10, 27] on button "Close" at bounding box center [10, 28] width 15 height 15
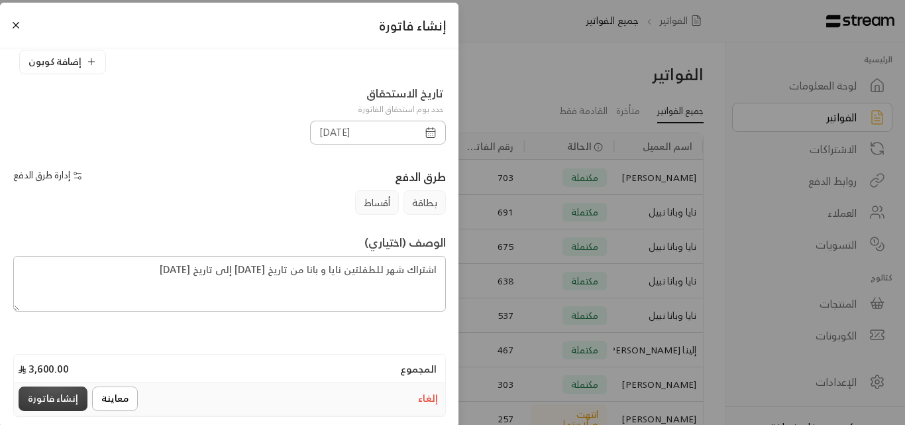
click at [56, 397] on button "إنشاء فاتورة" at bounding box center [53, 398] width 69 height 25
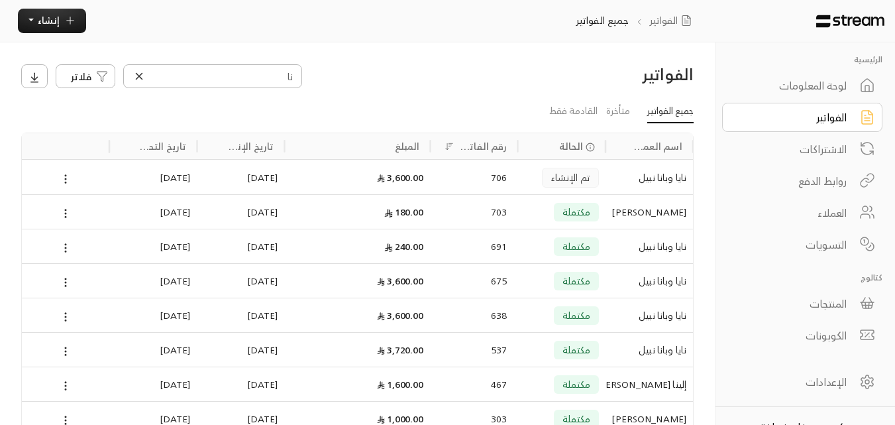
click at [139, 74] on icon at bounding box center [139, 76] width 12 height 12
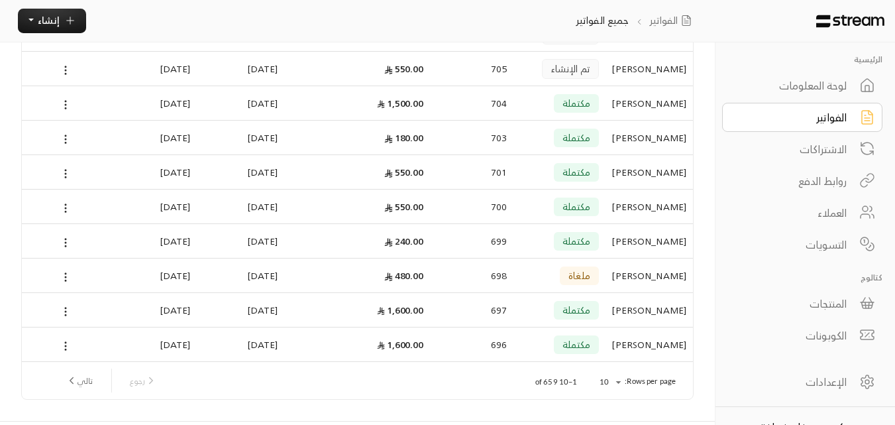
scroll to position [180, 0]
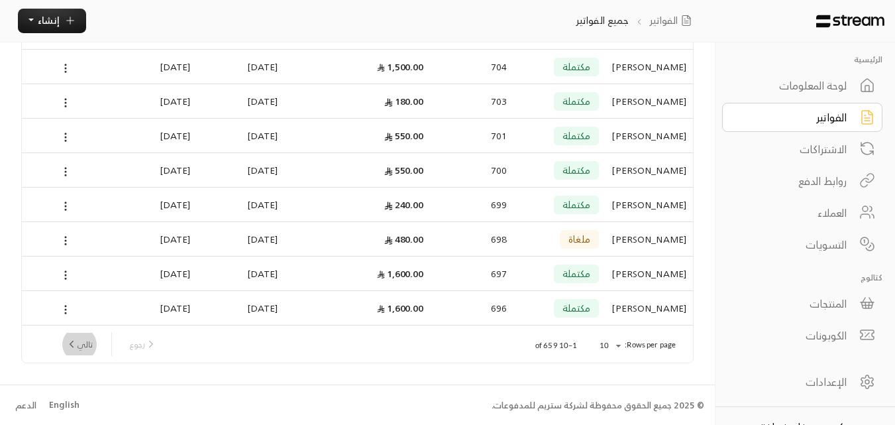
click at [79, 343] on button "تالي" at bounding box center [79, 344] width 38 height 23
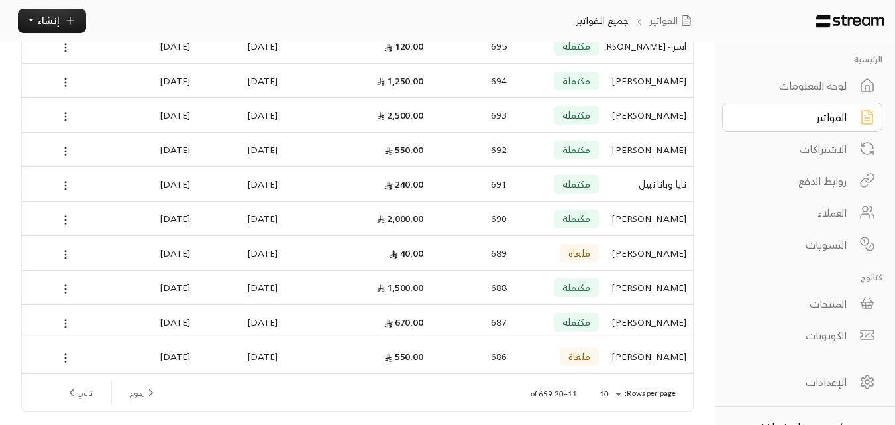
scroll to position [133, 0]
click at [652, 215] on div "[PERSON_NAME]" at bounding box center [649, 217] width 74 height 34
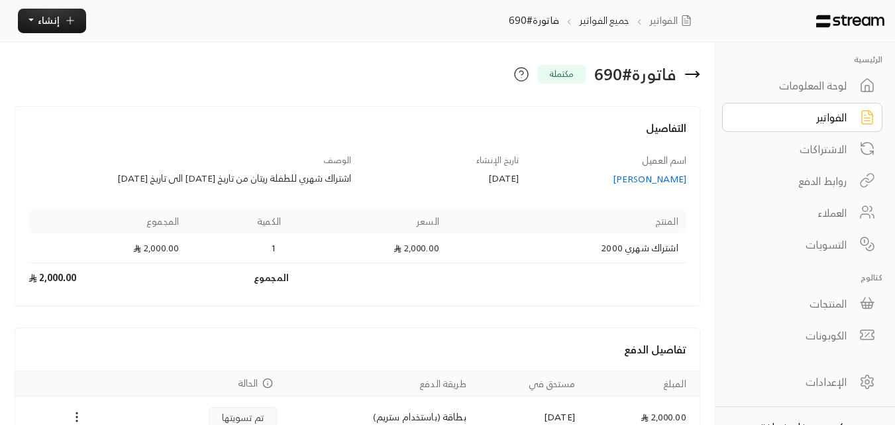
click at [693, 79] on icon at bounding box center [693, 74] width 16 height 16
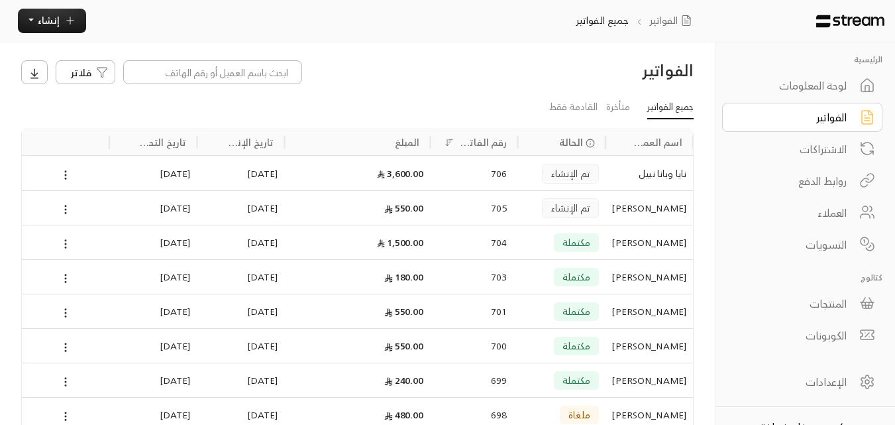
scroll to position [180, 0]
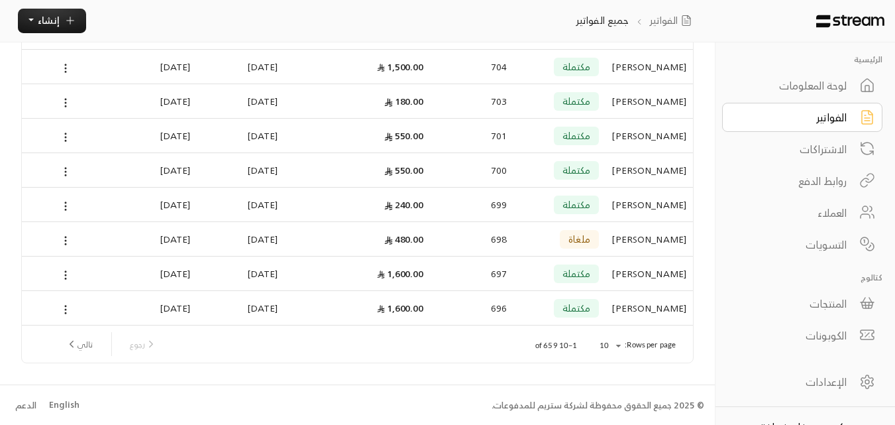
click at [658, 303] on div "[PERSON_NAME]" at bounding box center [649, 308] width 74 height 34
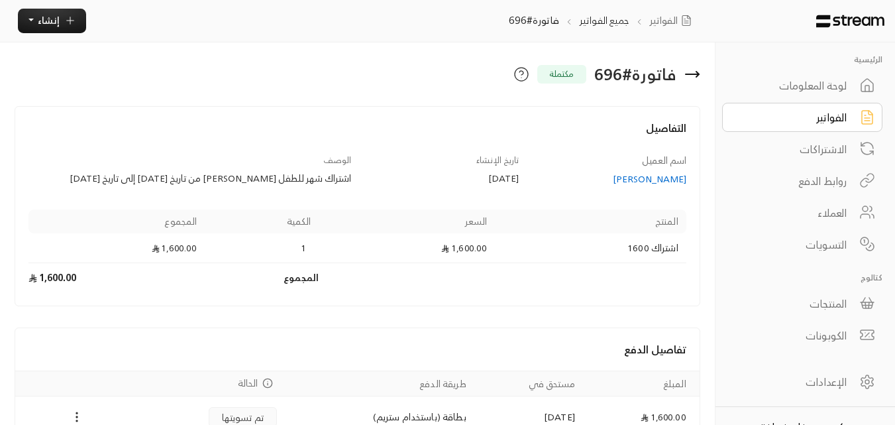
click at [695, 75] on icon at bounding box center [693, 74] width 16 height 16
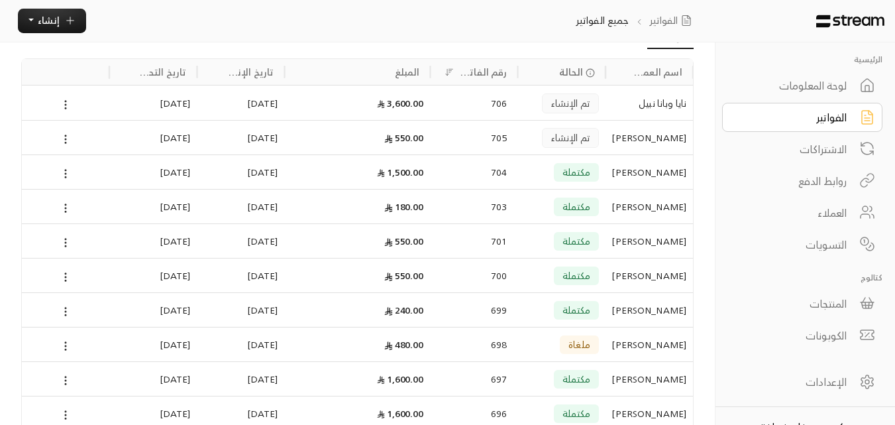
scroll to position [180, 0]
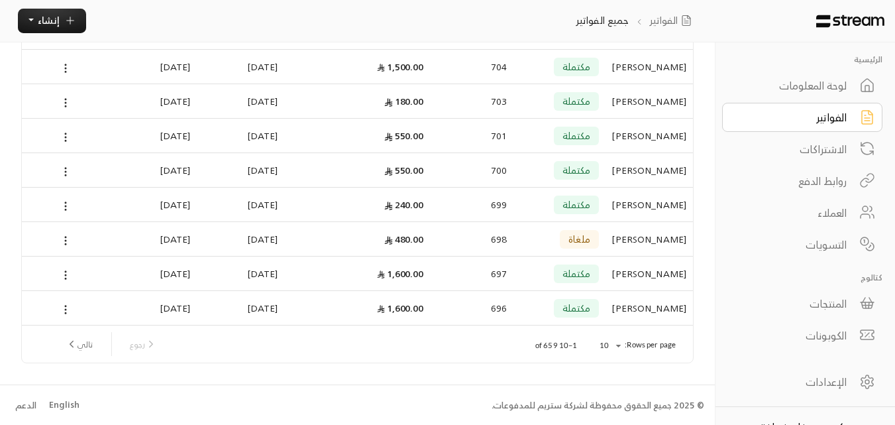
click at [82, 345] on button "تالي" at bounding box center [79, 344] width 38 height 23
click at [663, 243] on div "[PERSON_NAME]" at bounding box center [649, 239] width 74 height 34
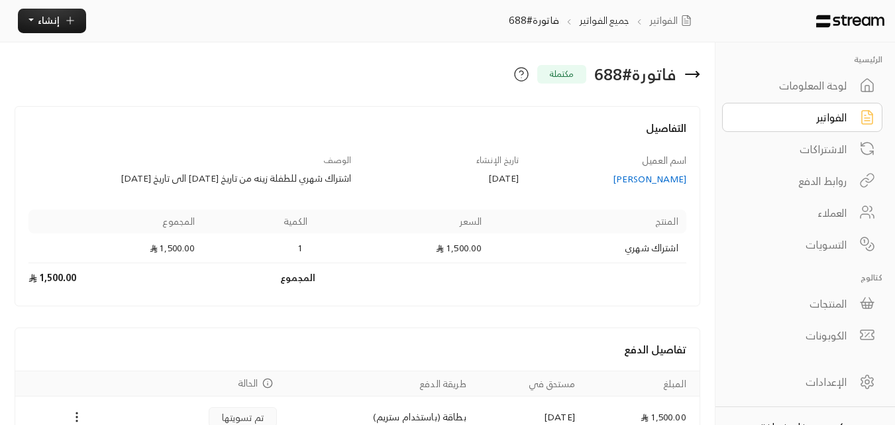
click at [695, 71] on icon at bounding box center [693, 74] width 16 height 16
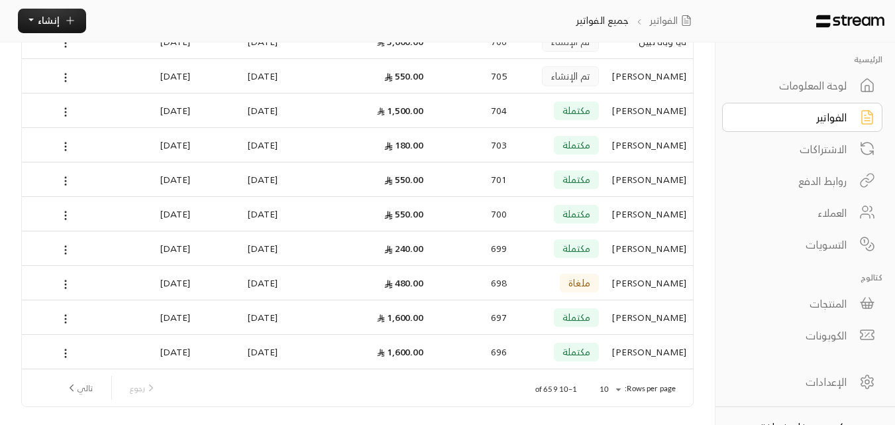
scroll to position [180, 0]
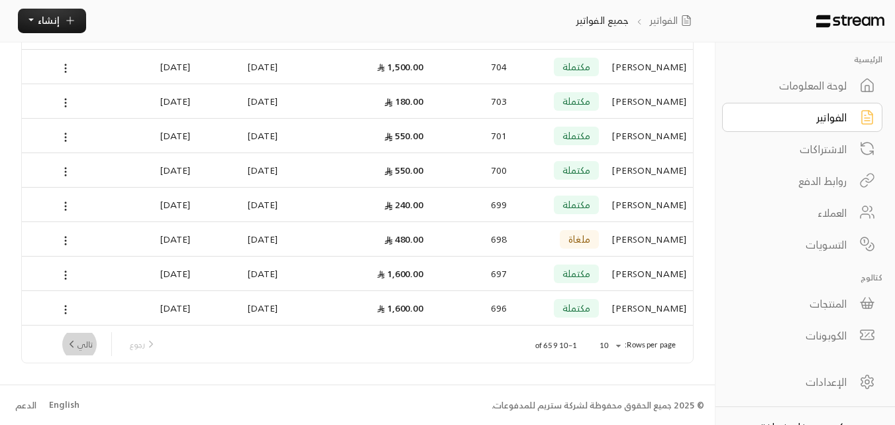
click at [77, 344] on icon "next page" at bounding box center [72, 344] width 12 height 12
click at [87, 343] on button "تالي" at bounding box center [79, 344] width 38 height 23
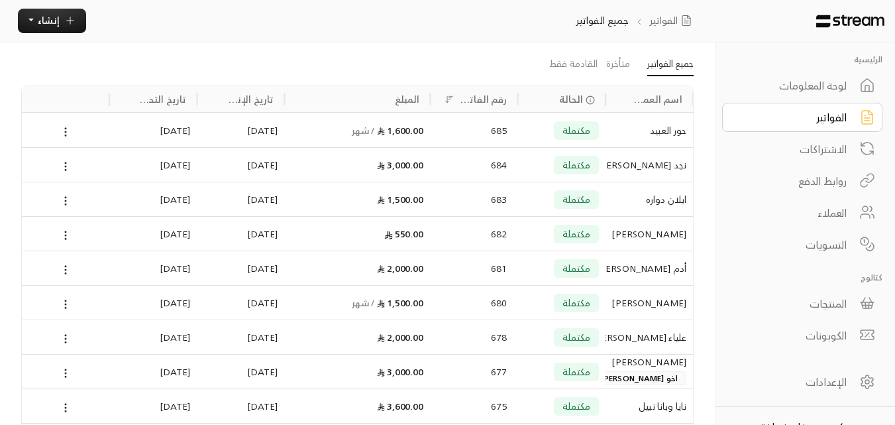
scroll to position [66, 0]
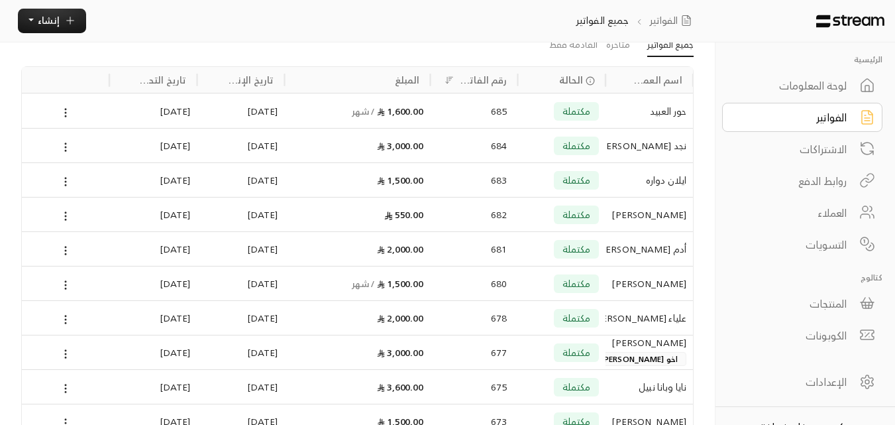
click at [663, 253] on div "أدم [PERSON_NAME]" at bounding box center [649, 249] width 74 height 34
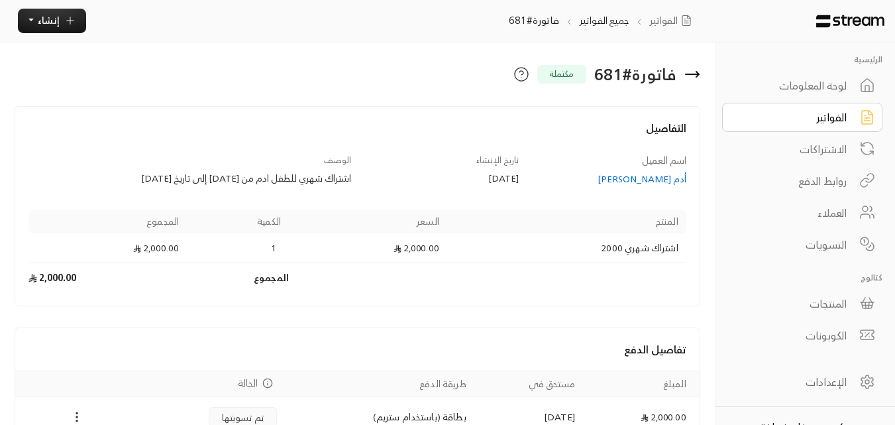
click at [698, 74] on icon at bounding box center [692, 74] width 13 height 0
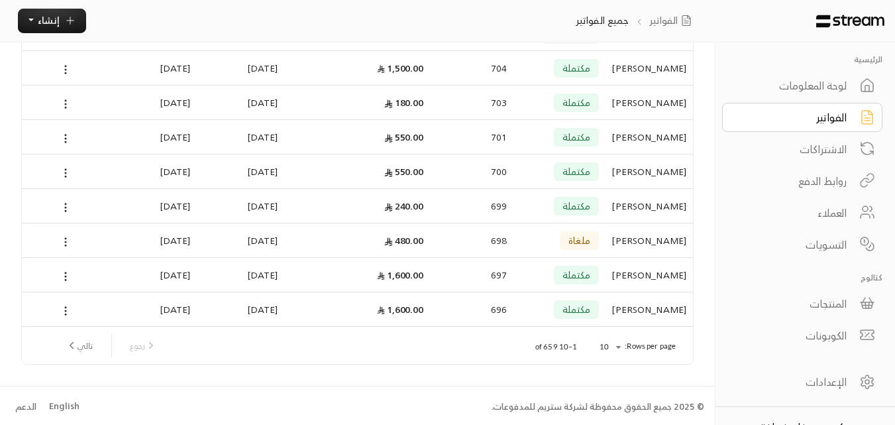
scroll to position [180, 0]
click at [78, 345] on button "تالي" at bounding box center [79, 344] width 38 height 23
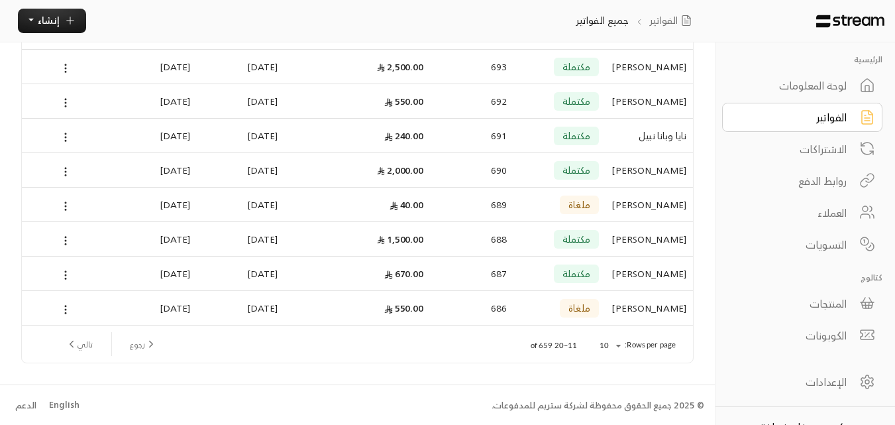
click at [90, 343] on button "تالي" at bounding box center [79, 344] width 38 height 23
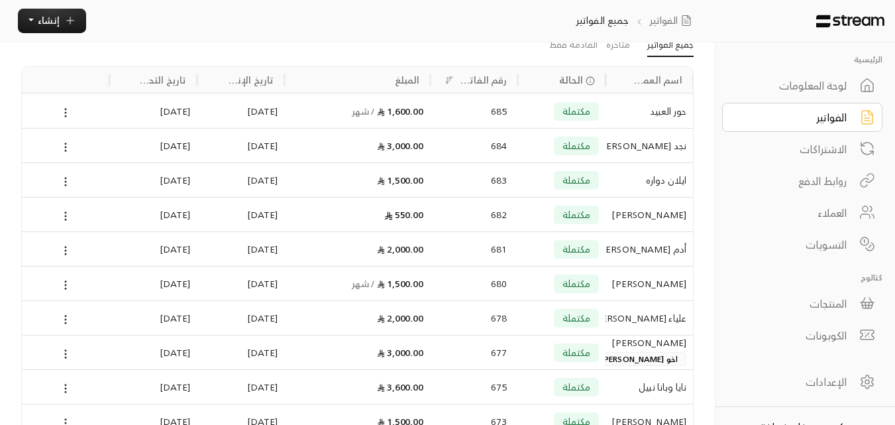
scroll to position [133, 0]
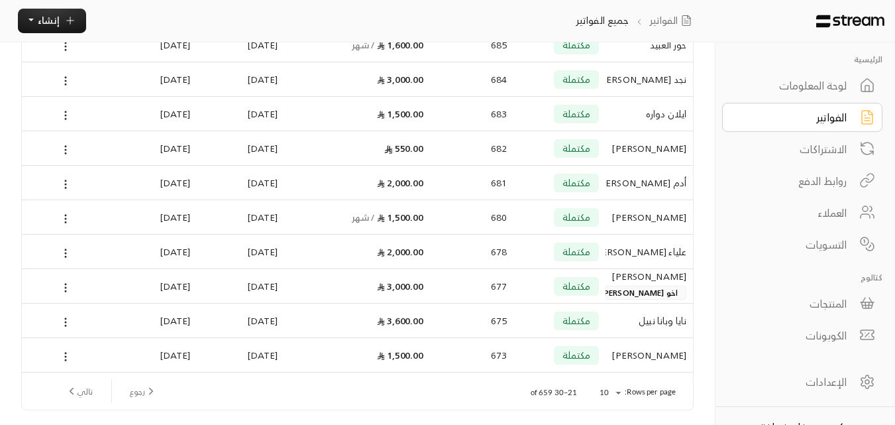
click at [656, 222] on div "[PERSON_NAME]" at bounding box center [649, 217] width 74 height 34
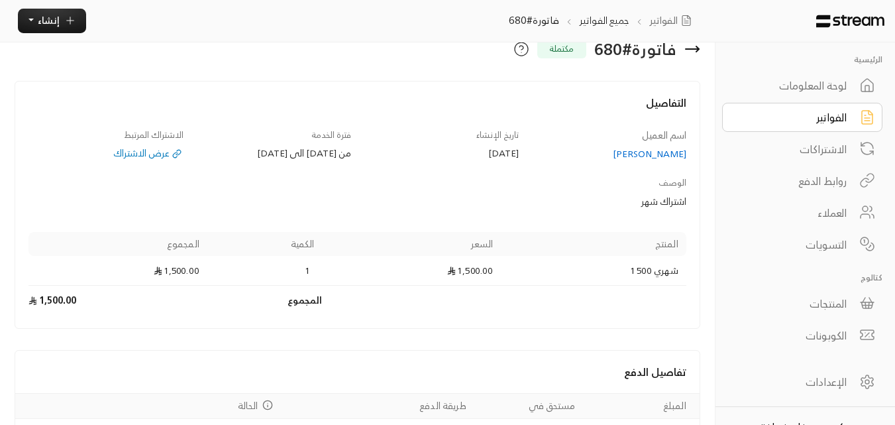
scroll to position [66, 0]
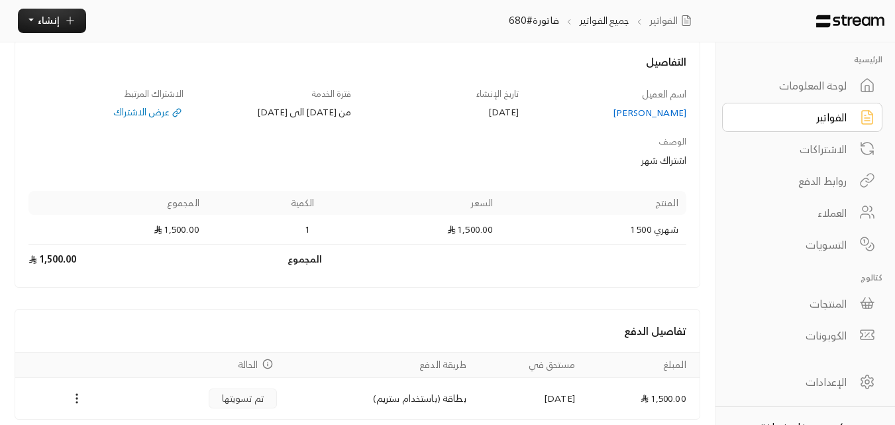
click at [832, 125] on div "الفواتير" at bounding box center [793, 117] width 107 height 16
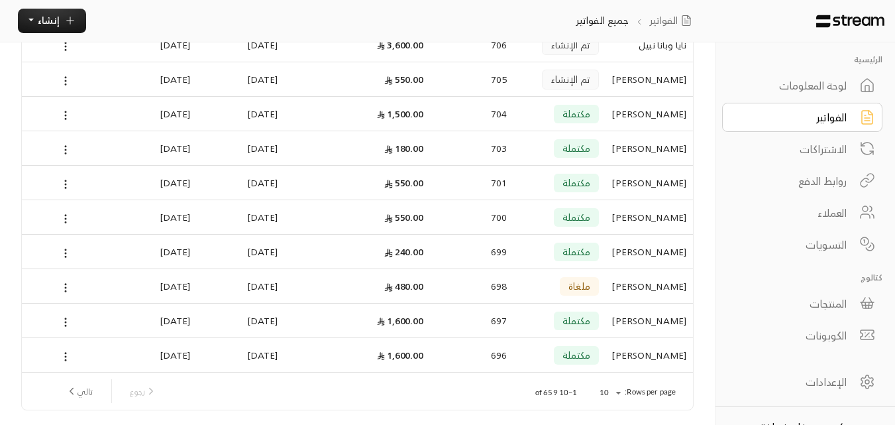
scroll to position [180, 0]
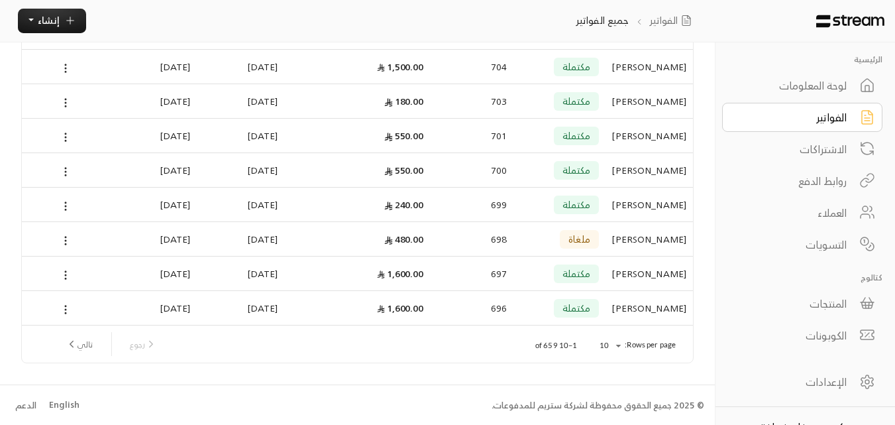
click at [86, 343] on button "تالي" at bounding box center [79, 344] width 38 height 23
click at [90, 341] on button "تالي" at bounding box center [79, 344] width 38 height 23
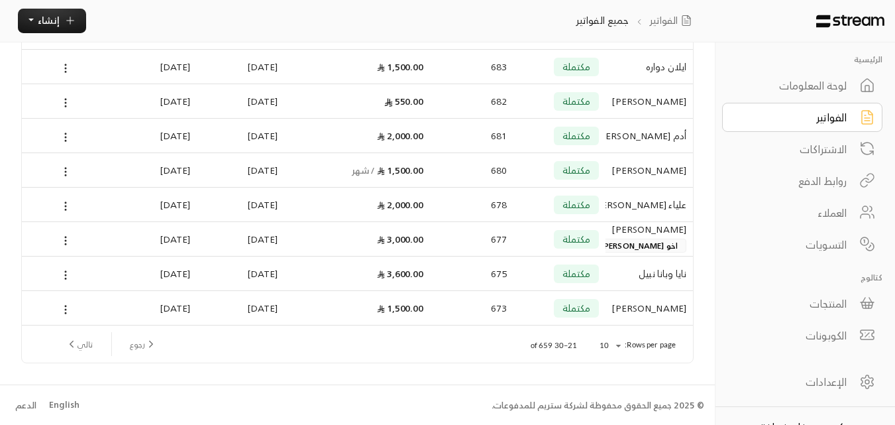
click at [660, 207] on div "علياء [PERSON_NAME]" at bounding box center [649, 205] width 74 height 34
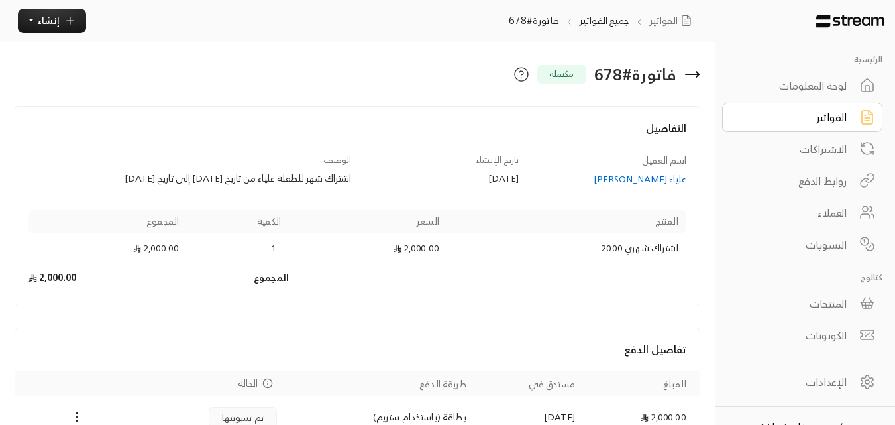
click at [693, 78] on icon at bounding box center [693, 74] width 16 height 16
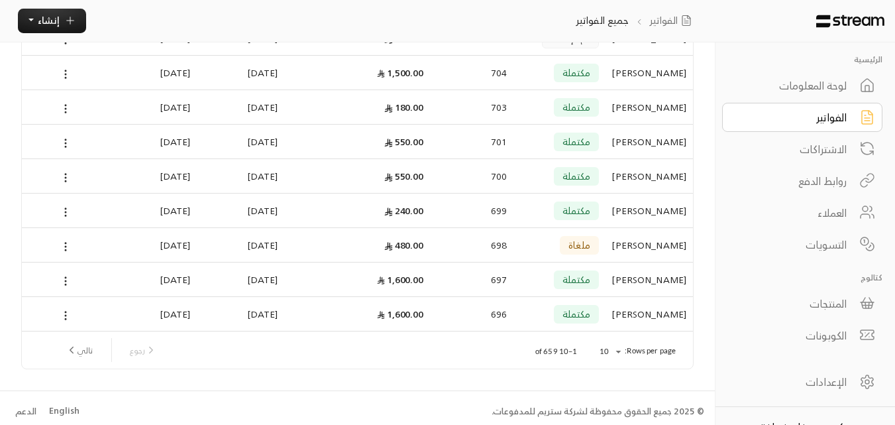
scroll to position [180, 0]
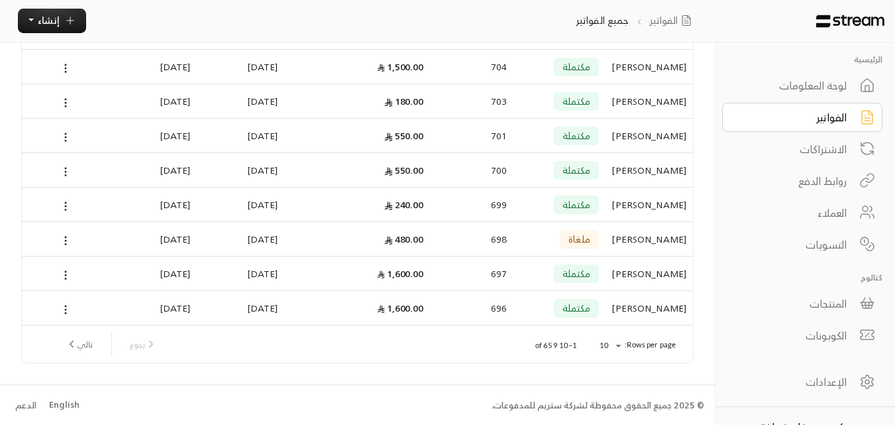
click at [90, 341] on button "تالي" at bounding box center [79, 344] width 38 height 23
click at [82, 346] on button "تالي" at bounding box center [79, 344] width 38 height 23
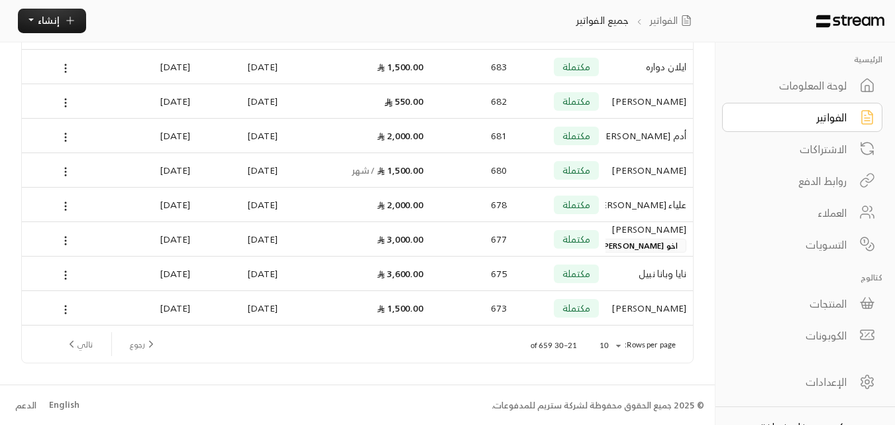
click at [87, 347] on button "تالي" at bounding box center [79, 344] width 38 height 23
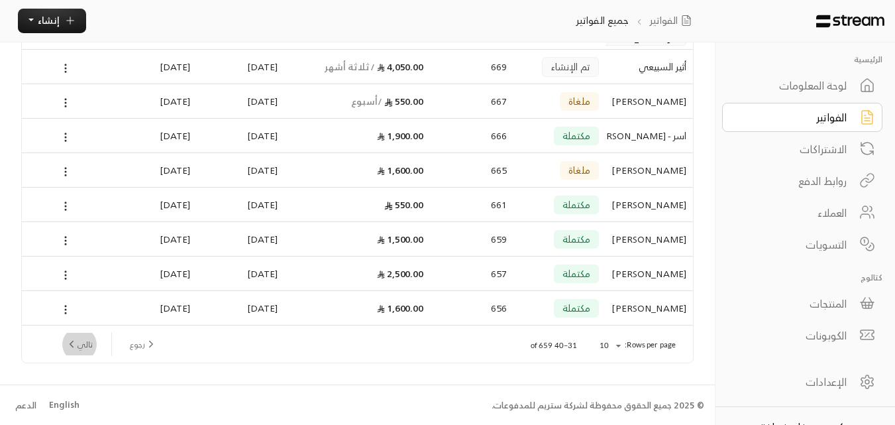
click at [89, 341] on button "تالي" at bounding box center [79, 344] width 38 height 23
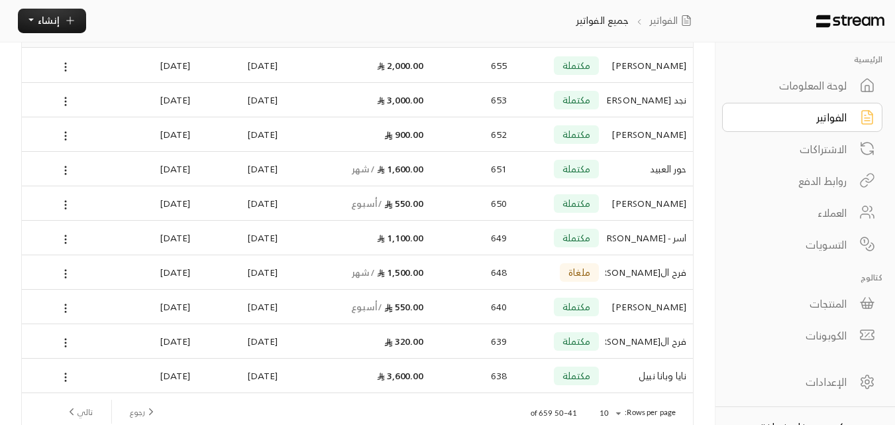
scroll to position [0, 0]
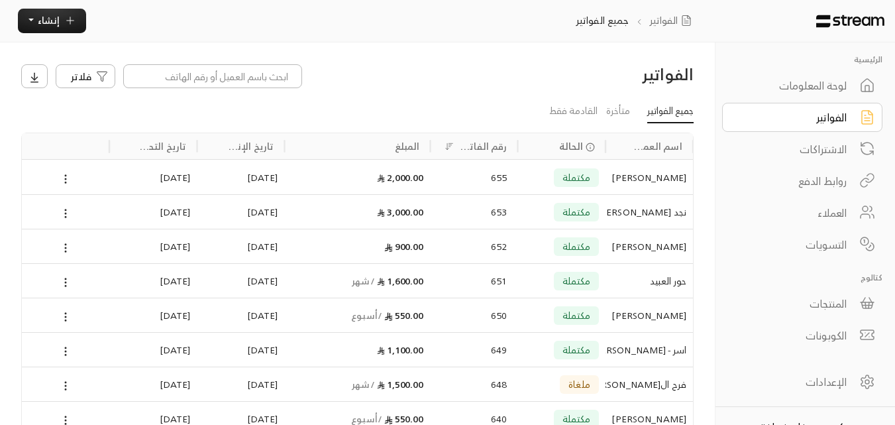
click at [766, 118] on div "الفواتير" at bounding box center [793, 117] width 107 height 16
click at [260, 78] on input at bounding box center [212, 76] width 179 height 24
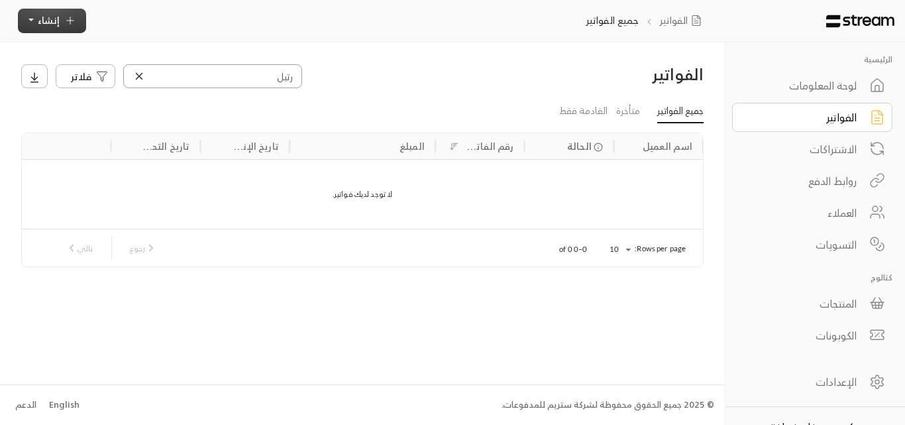
type input "رتيل"
click at [72, 30] on button "إنشاء" at bounding box center [52, 21] width 68 height 25
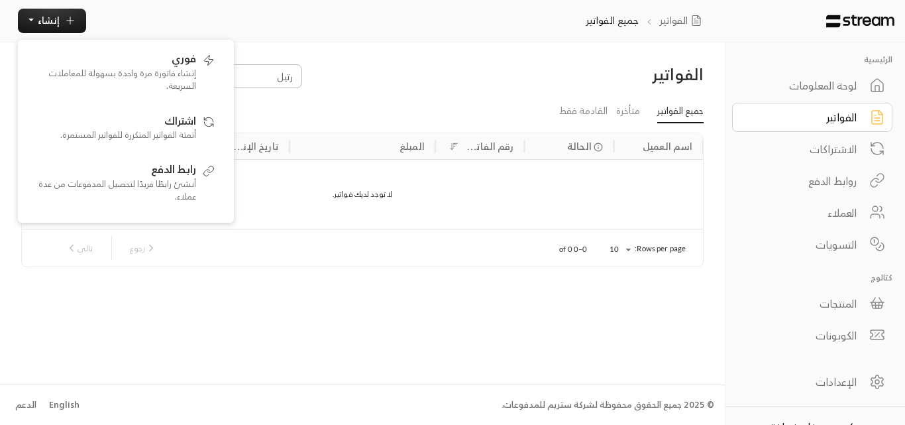
click at [373, 59] on div "الفواتير رتيل فلاتر جميع الفواتير متأخرة القادمة فقط اسم العميل الحالة رقم الفا…" at bounding box center [362, 212] width 725 height 341
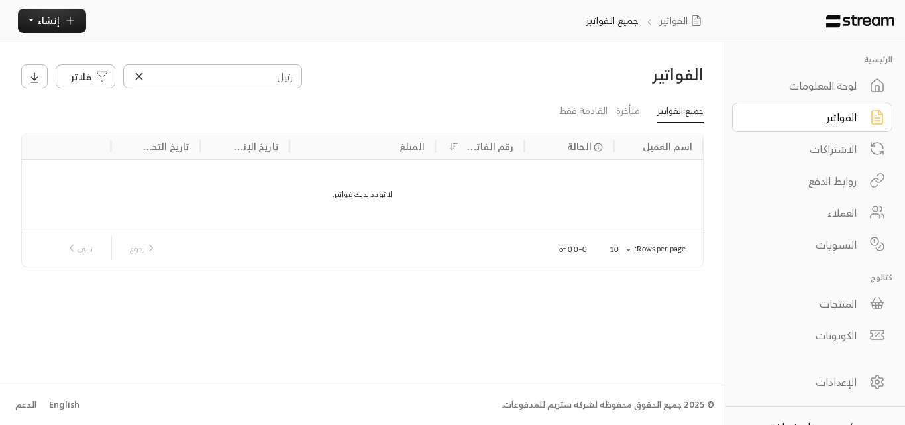
drag, startPoint x: 850, startPoint y: 208, endPoint x: 830, endPoint y: 205, distance: 20.2
click at [850, 209] on div "العملاء" at bounding box center [803, 213] width 107 height 16
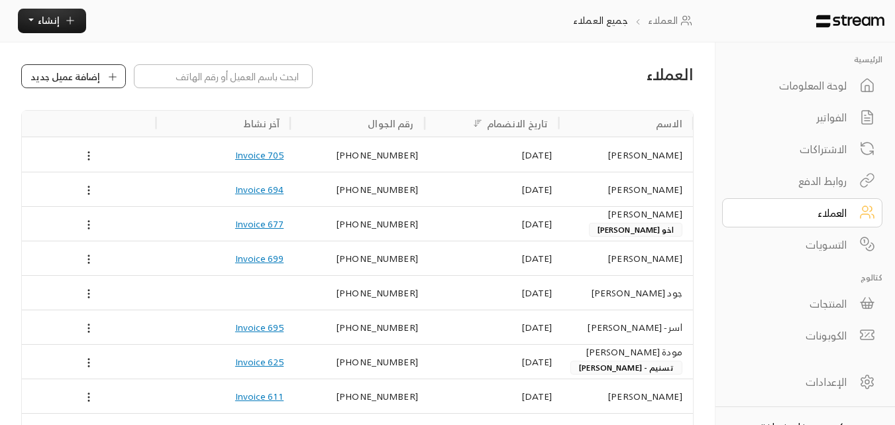
click at [119, 78] on div "إضافة عميل جديد" at bounding box center [74, 77] width 95 height 14
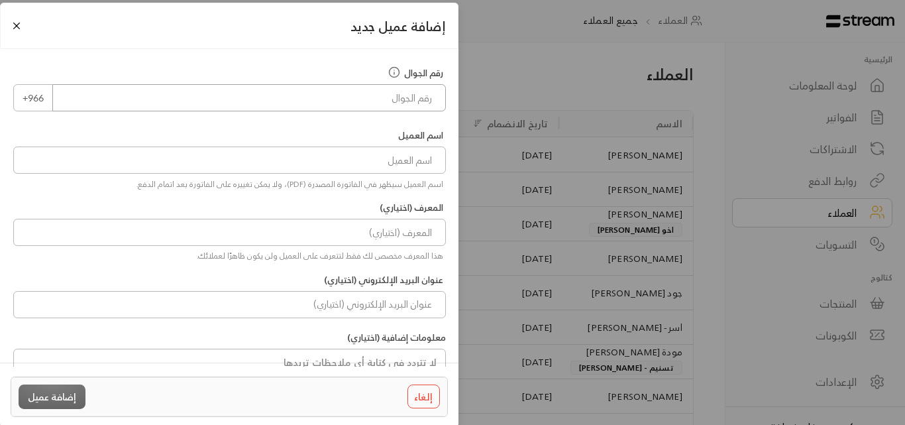
click at [405, 103] on input "tel" at bounding box center [249, 97] width 394 height 27
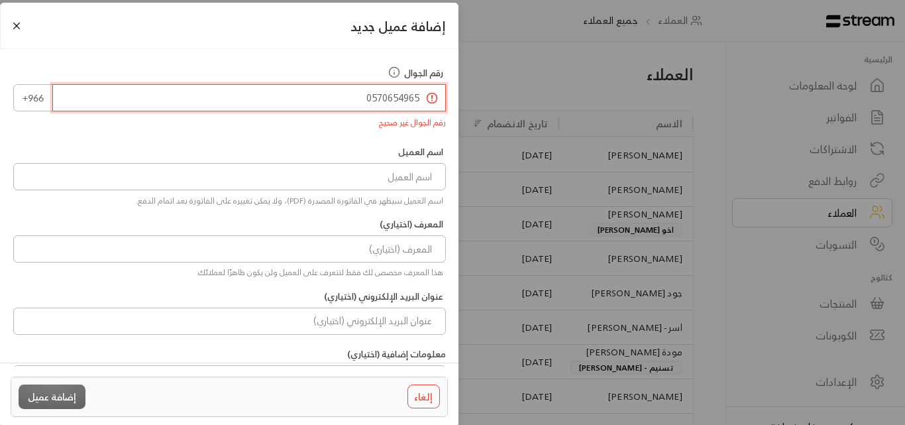
drag, startPoint x: 367, startPoint y: 95, endPoint x: 371, endPoint y: 102, distance: 8.6
click at [371, 100] on input "0570654965" at bounding box center [249, 97] width 394 height 27
click at [349, 106] on input "570654965" at bounding box center [249, 97] width 394 height 27
click at [420, 95] on input "570654965" at bounding box center [249, 97] width 394 height 27
drag, startPoint x: 362, startPoint y: 94, endPoint x: 420, endPoint y: 89, distance: 57.9
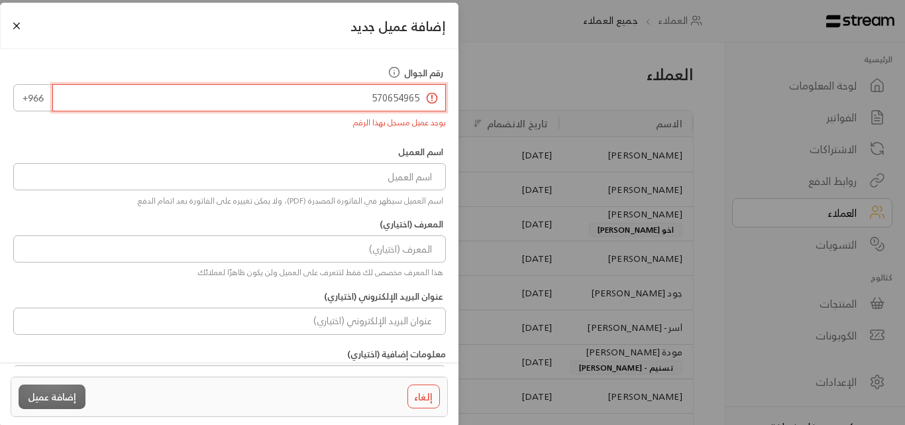
click at [420, 89] on input "570654965" at bounding box center [249, 97] width 394 height 27
type input "570654965"
click at [21, 27] on button "Close" at bounding box center [16, 26] width 15 height 15
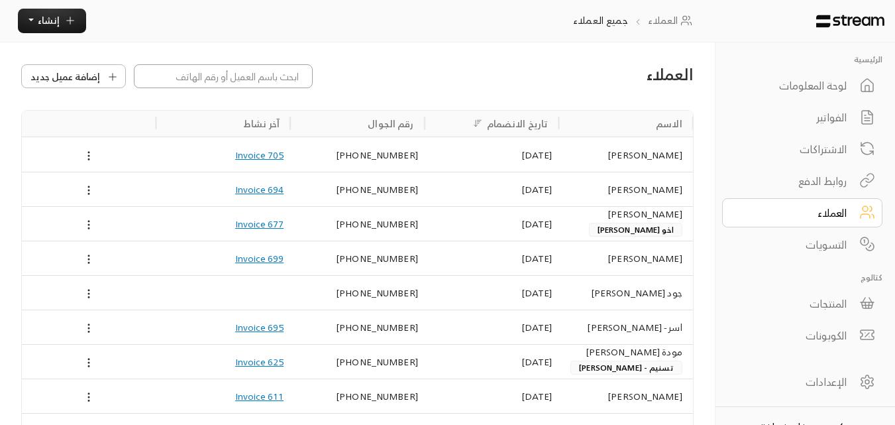
click at [184, 78] on input at bounding box center [223, 76] width 179 height 24
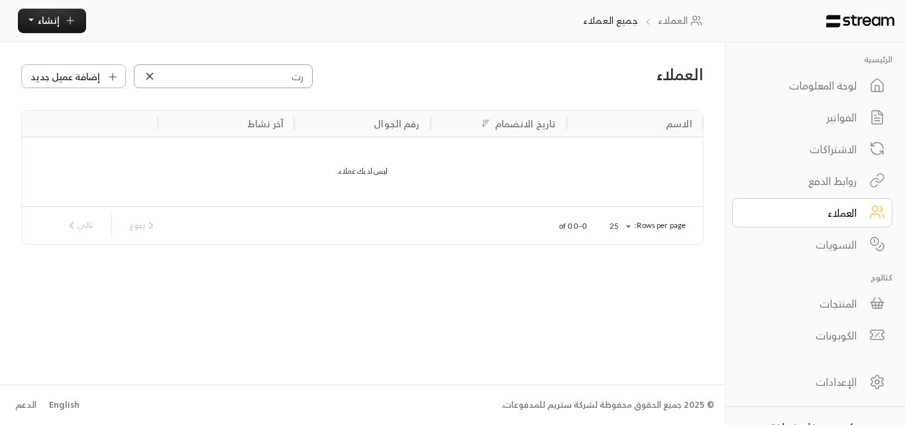
type input "ر"
type input "b"
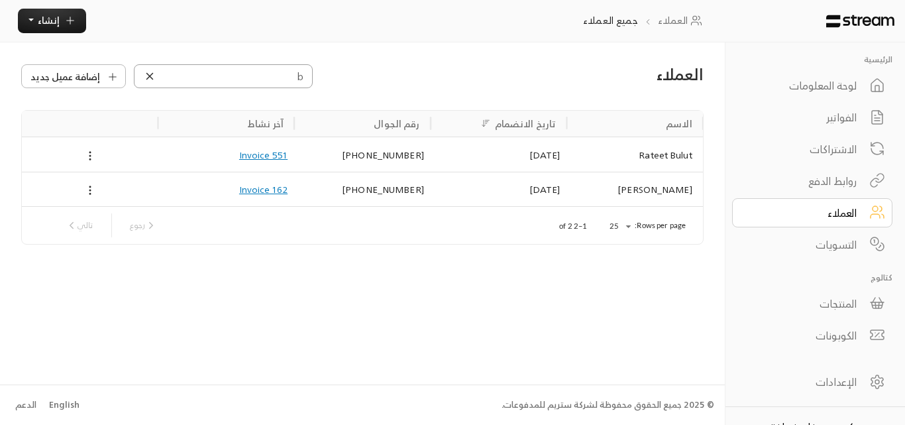
type input "b"
click at [657, 148] on div "Rateet Bulut" at bounding box center [635, 155] width 115 height 34
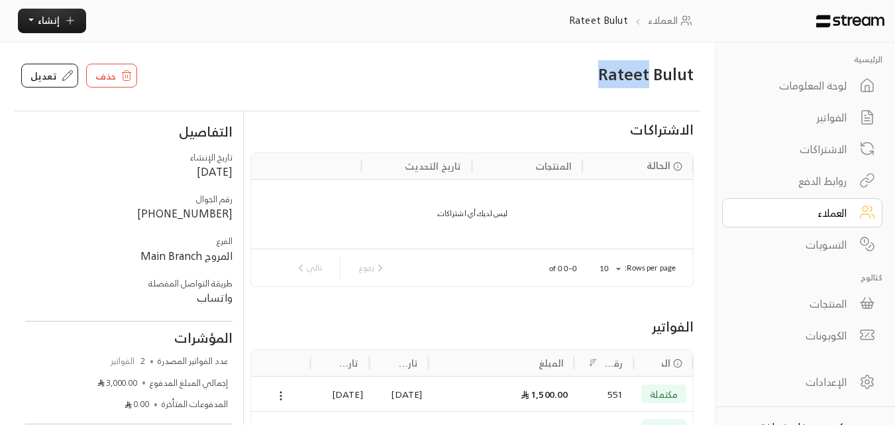
drag, startPoint x: 597, startPoint y: 76, endPoint x: 646, endPoint y: 67, distance: 49.3
click at [649, 70] on h3 "Rateet Bulut" at bounding box center [557, 74] width 273 height 21
copy h3 "Rateet"
click at [815, 113] on div "الفواتير" at bounding box center [793, 117] width 107 height 16
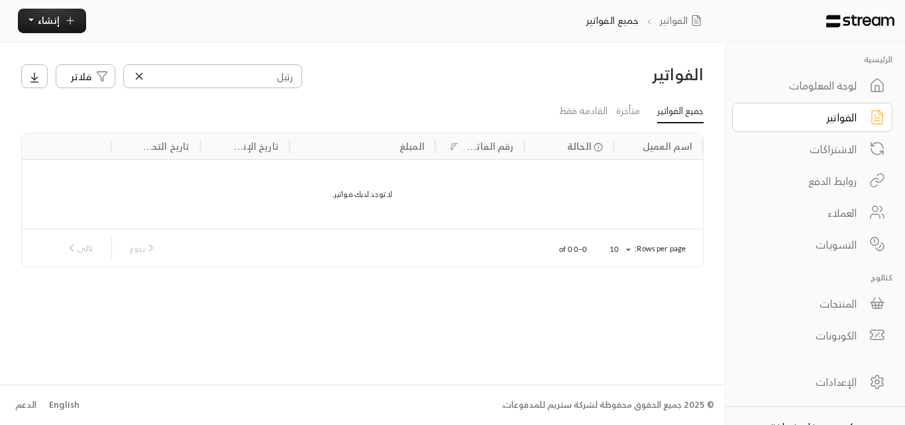
click at [137, 77] on icon at bounding box center [139, 76] width 12 height 12
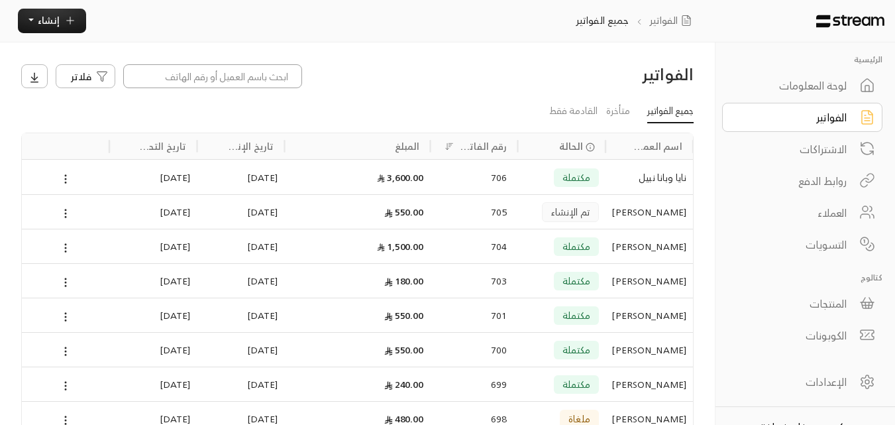
paste input "Rateet"
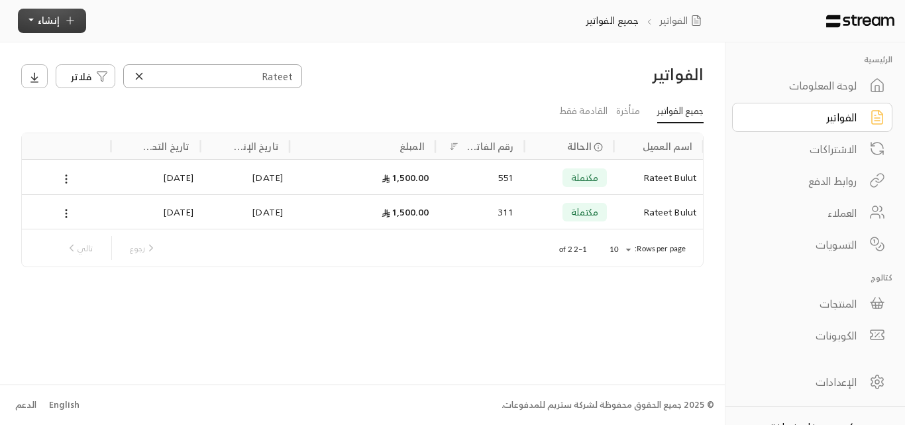
type input "Rateet"
click at [62, 25] on button "إنشاء" at bounding box center [52, 21] width 68 height 25
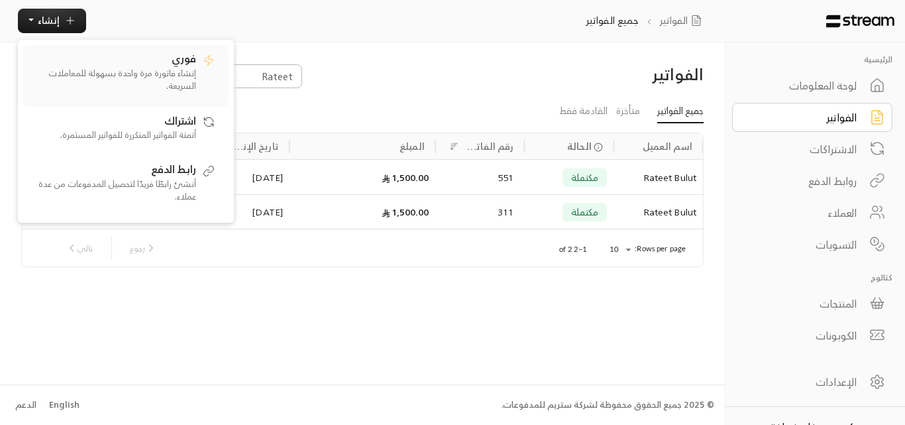
click at [159, 71] on p "إنشاء فاتورة مرة واحدة بسهولة للمعاملات السريعة." at bounding box center [113, 80] width 166 height 26
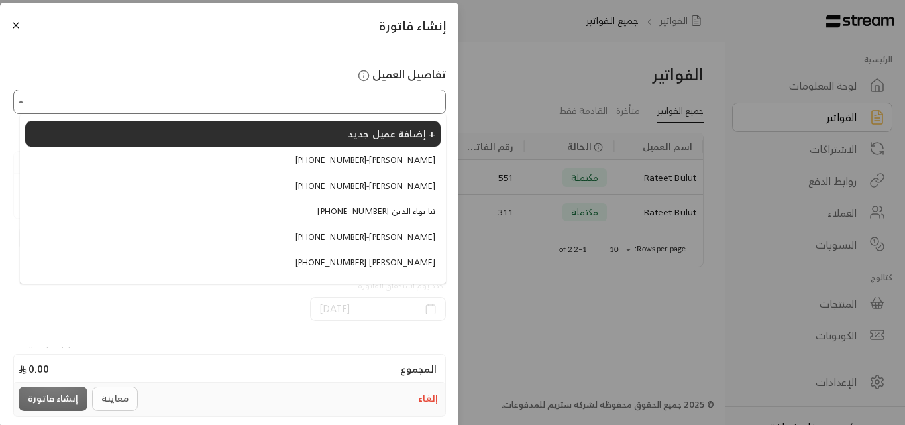
click at [252, 103] on input "اختر العميل" at bounding box center [229, 101] width 429 height 21
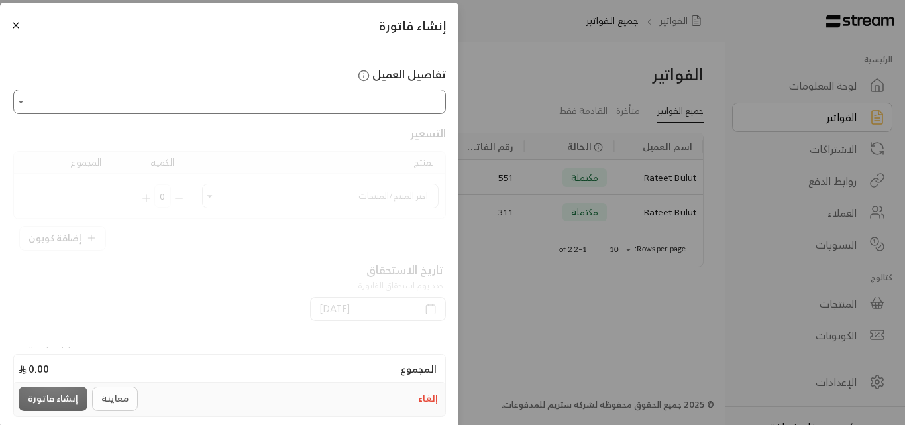
paste input "******"
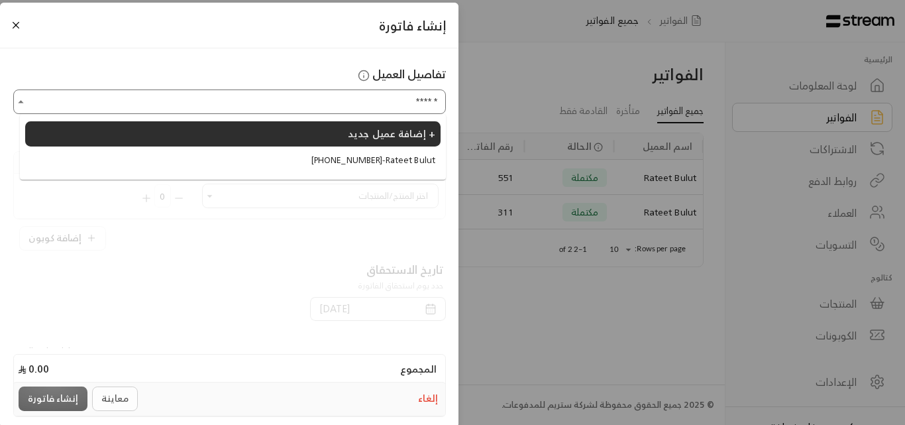
click at [355, 165] on span "[PHONE_NUMBER] - [PERSON_NAME]" at bounding box center [374, 160] width 124 height 13
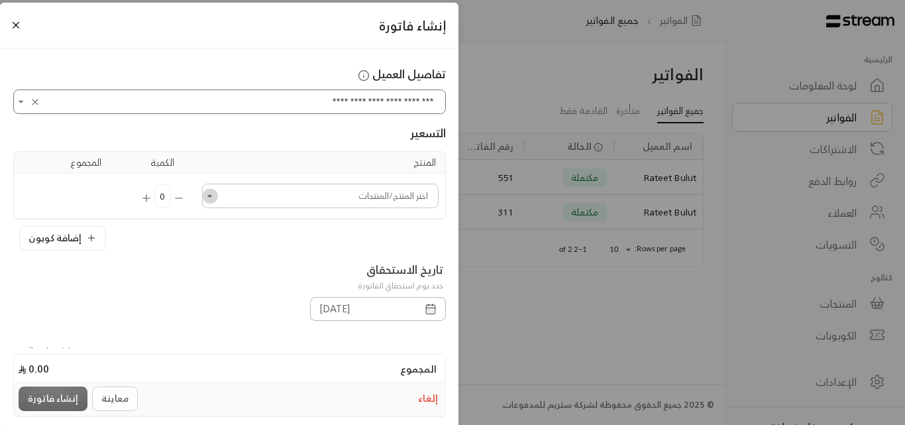
click at [213, 196] on icon "Open" at bounding box center [209, 196] width 5 height 3
type input "**********"
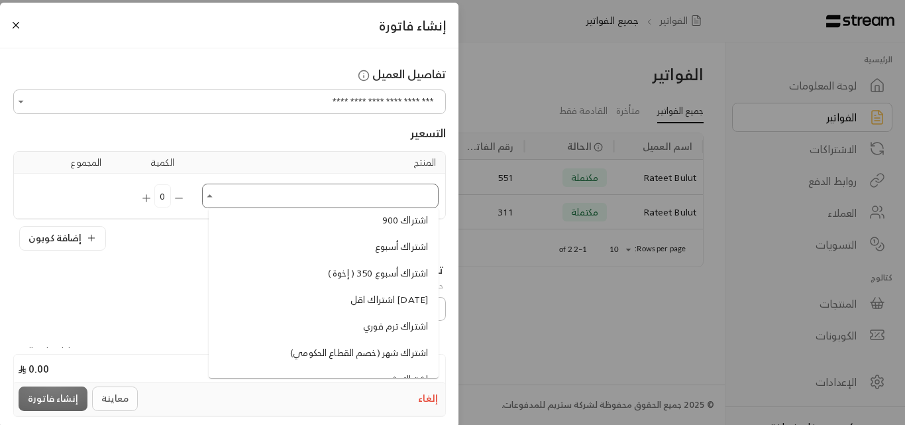
scroll to position [862, 0]
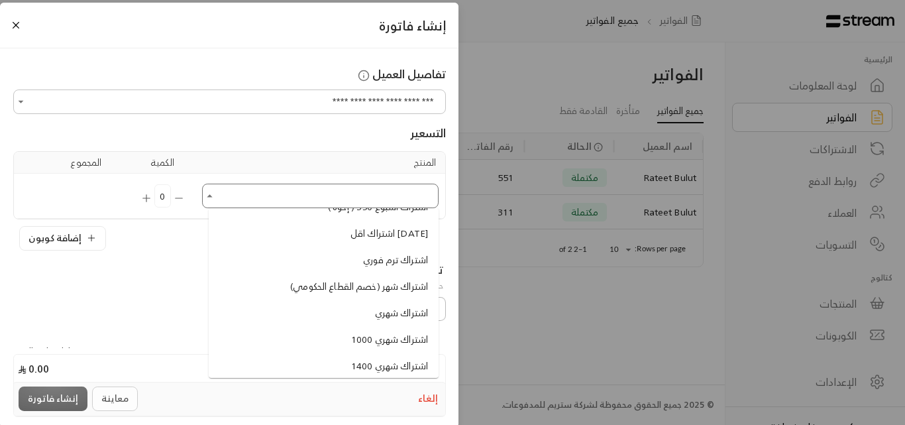
click at [385, 310] on span "اشتراك شهري" at bounding box center [401, 313] width 53 height 14
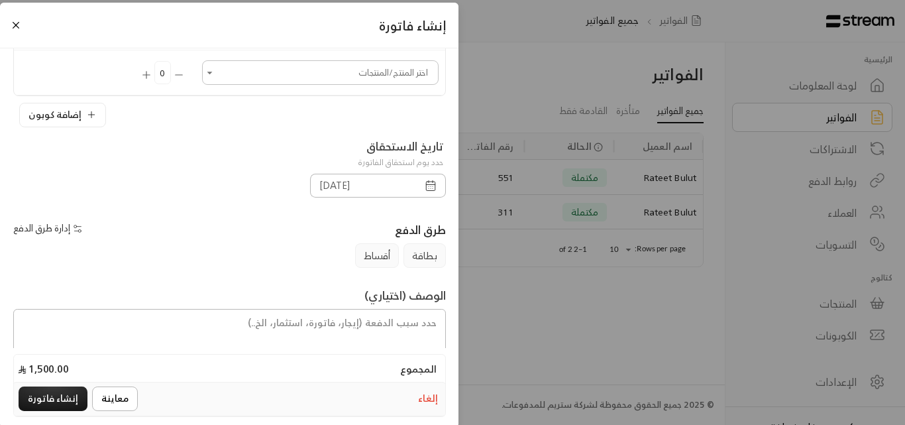
scroll to position [199, 0]
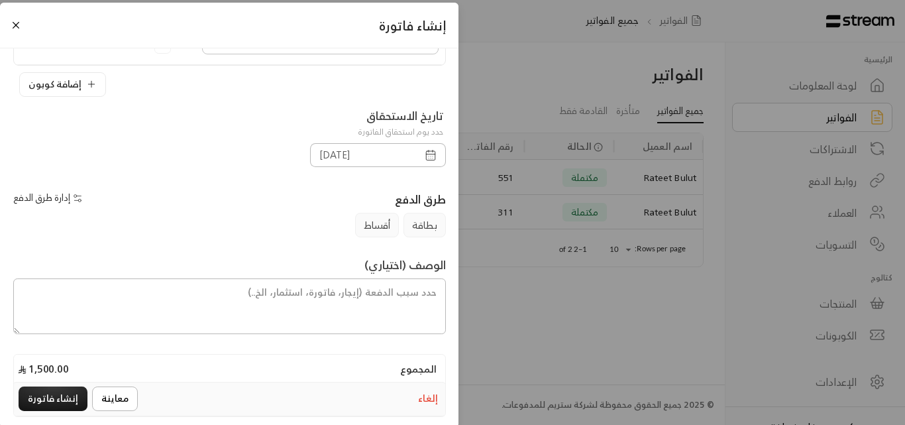
click at [430, 156] on icon "button" at bounding box center [431, 155] width 12 height 12
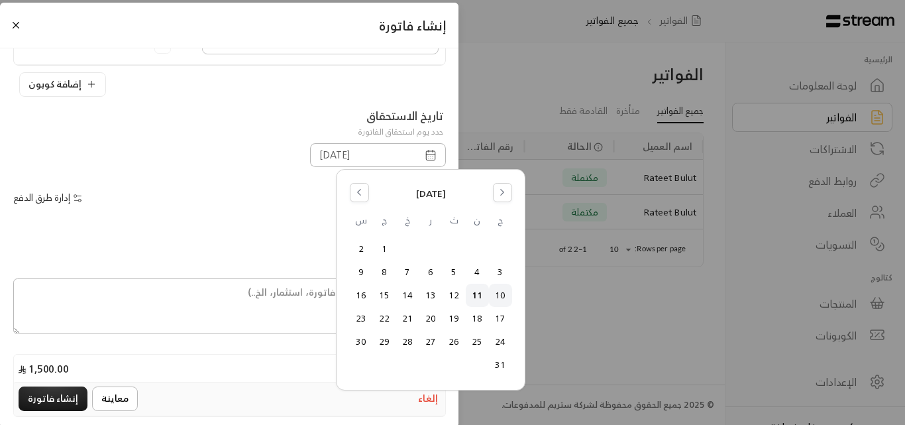
click at [495, 292] on button "10" at bounding box center [501, 295] width 22 height 22
type input "[DATE]"
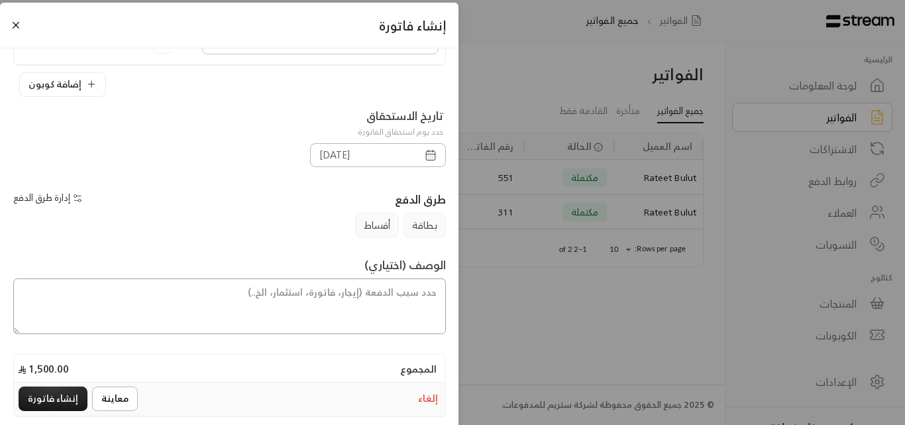
click at [403, 302] on textarea at bounding box center [229, 306] width 433 height 56
type textarea "h"
type textarea "اشتراك شهر للطفلة رتيل من تاريخ [DATE] إلى تاريخ [DATE]"
click at [125, 400] on button "معاينة" at bounding box center [115, 398] width 46 height 25
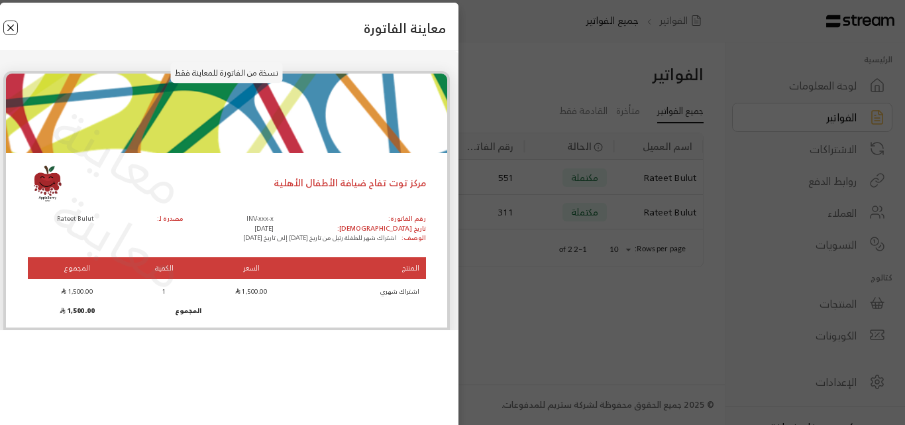
click at [13, 28] on button "Close" at bounding box center [10, 28] width 15 height 15
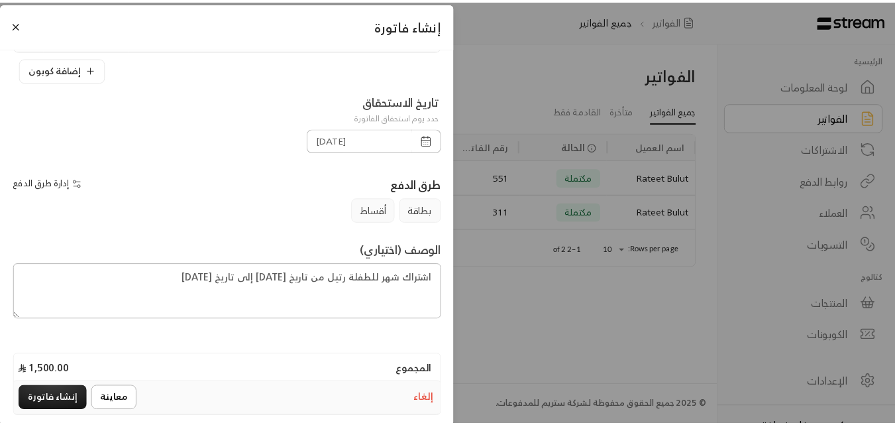
scroll to position [221, 0]
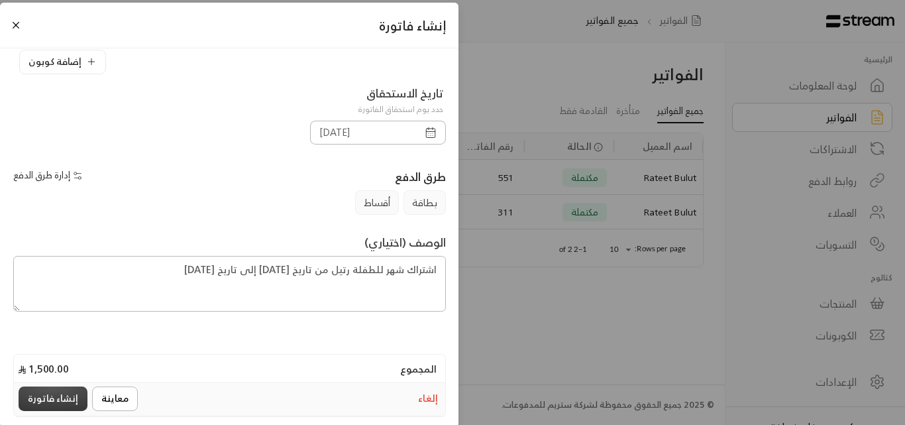
click at [73, 398] on button "إنشاء فاتورة" at bounding box center [53, 398] width 69 height 25
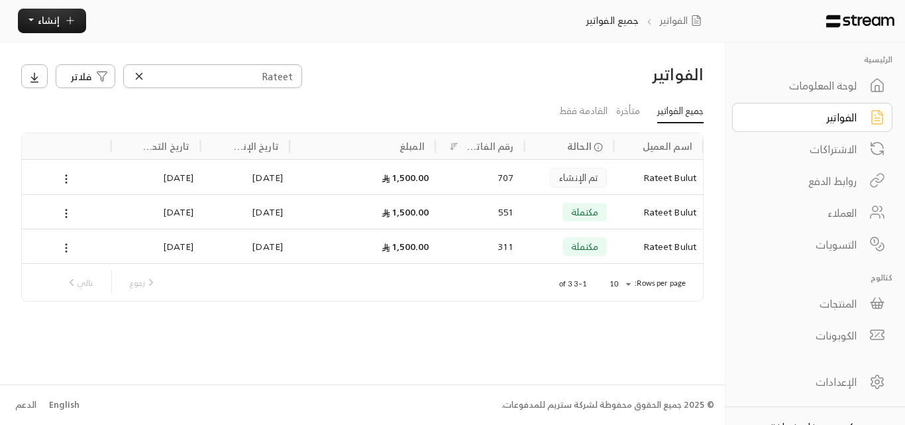
click at [819, 112] on div "الفواتير" at bounding box center [803, 117] width 107 height 16
click at [136, 74] on icon at bounding box center [139, 76] width 12 height 12
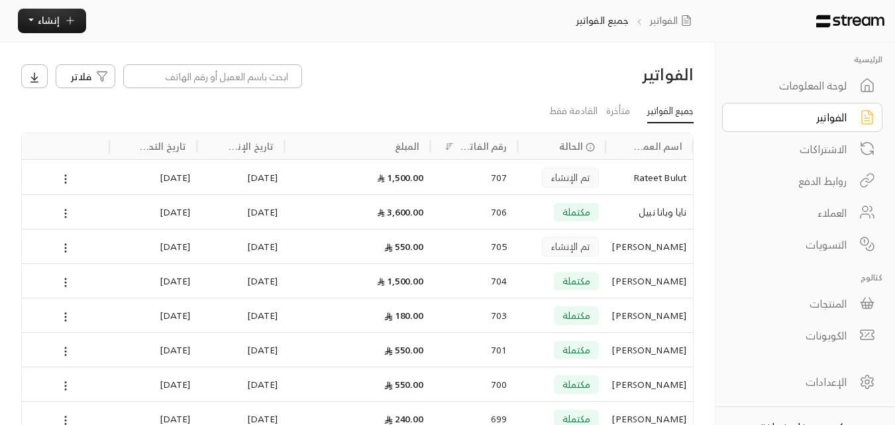
click at [787, 114] on div "الفواتير" at bounding box center [793, 117] width 107 height 16
click at [270, 84] on input at bounding box center [212, 76] width 179 height 24
type input "عمر"
click at [135, 74] on icon at bounding box center [139, 76] width 12 height 12
click at [73, 25] on icon "button" at bounding box center [70, 21] width 12 height 12
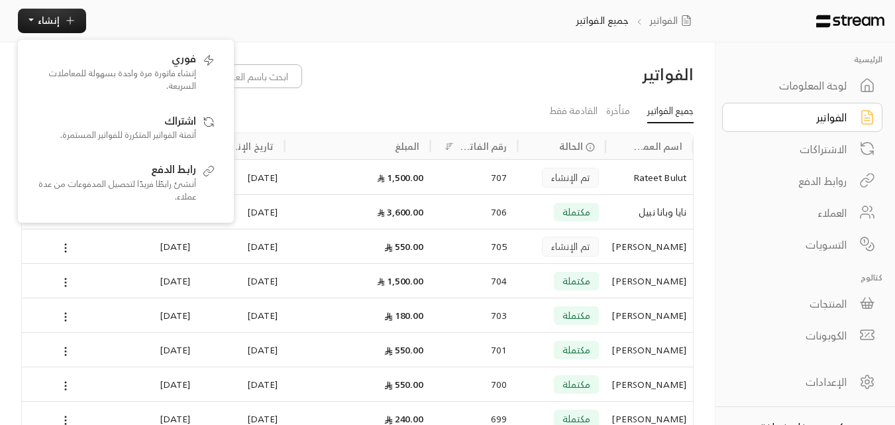
click at [848, 213] on link "العملاء" at bounding box center [802, 212] width 160 height 29
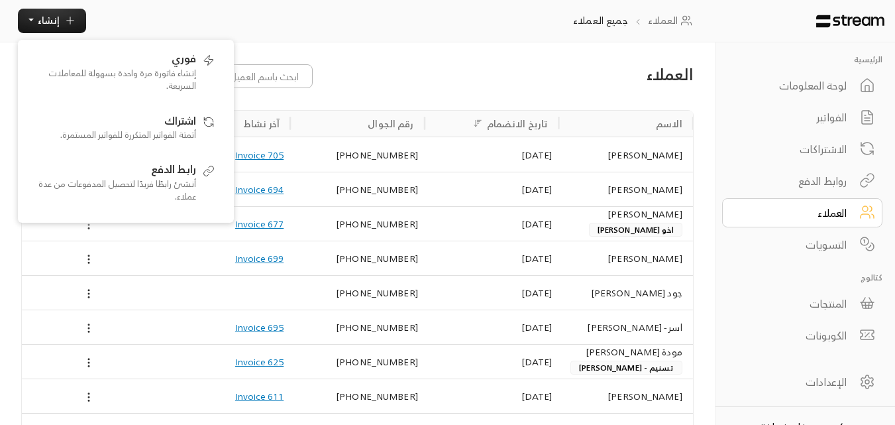
click at [385, 50] on div "العملاء إضافة عميل جديد الاسم تاريخ الانضمام رقم الجوال آخر نشاط [PERSON_NAME] …" at bounding box center [357, 291] width 715 height 499
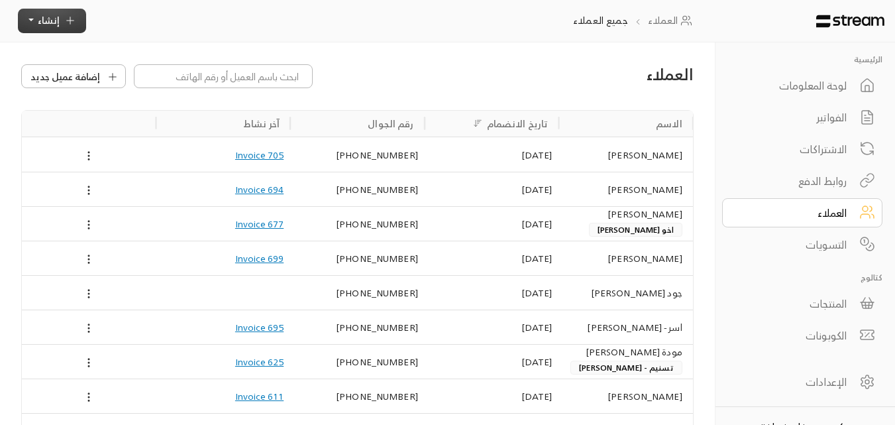
click at [65, 29] on button "إنشاء" at bounding box center [52, 21] width 68 height 25
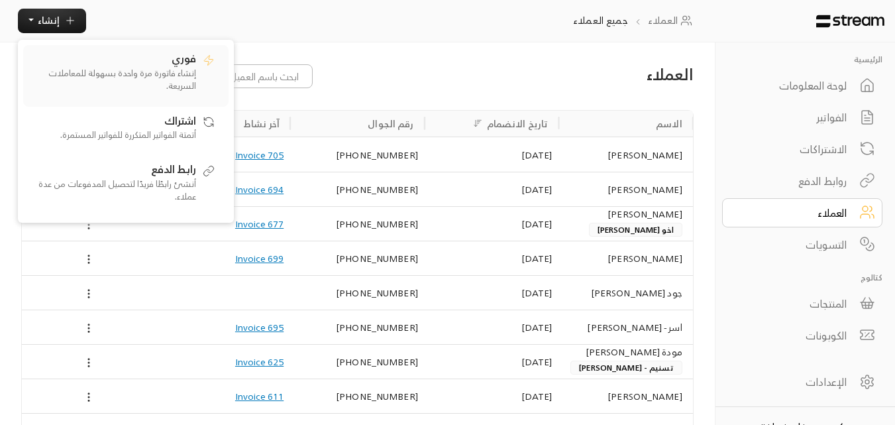
click at [149, 65] on div "فوري إنشاء فاتورة مرة واحدة بسهولة للمعاملات السريعة." at bounding box center [113, 75] width 166 height 50
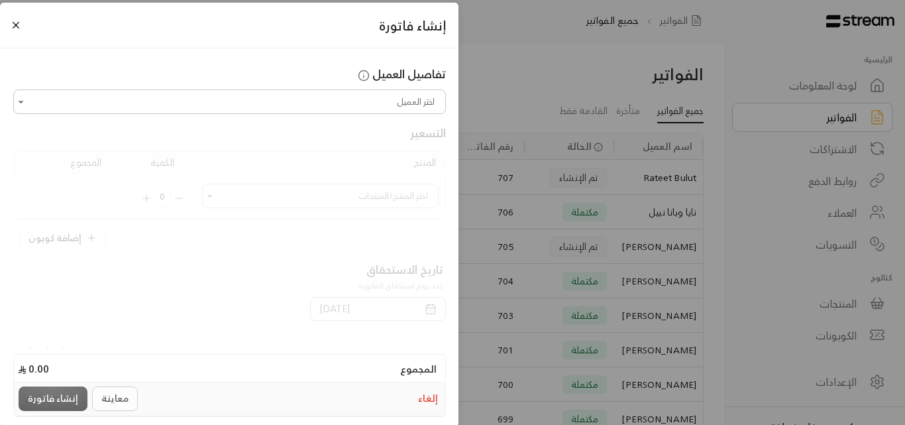
click at [475, 56] on div "إنشاء فاتورة تفاصيل العميل اختر العميل اختر العميل التسعير المنتج الكمية المجمو…" at bounding box center [452, 212] width 905 height 425
click at [22, 29] on button "Close" at bounding box center [16, 25] width 15 height 15
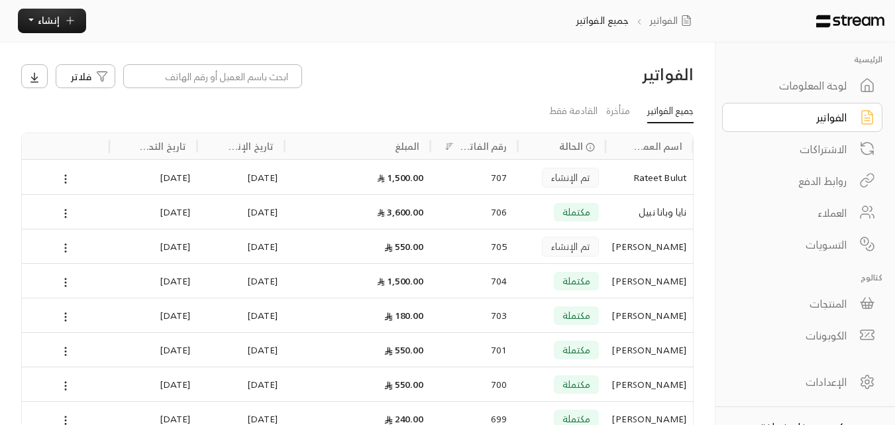
click at [847, 209] on div "العملاء" at bounding box center [793, 213] width 107 height 16
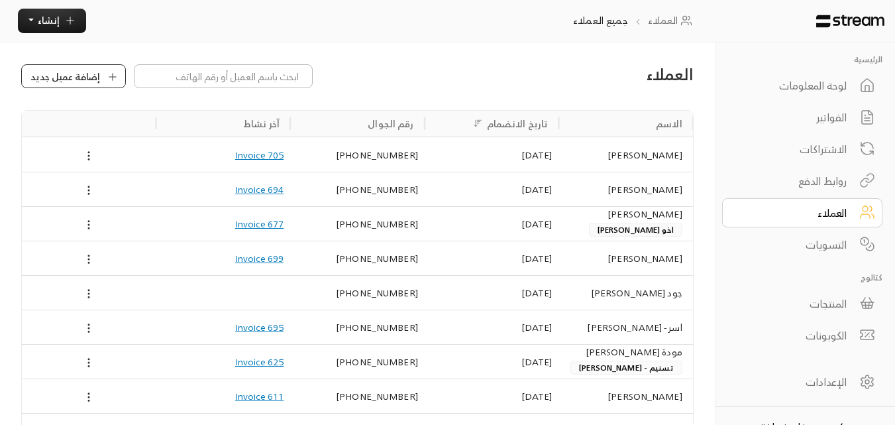
click at [101, 76] on div "إضافة عميل جديد" at bounding box center [74, 77] width 95 height 14
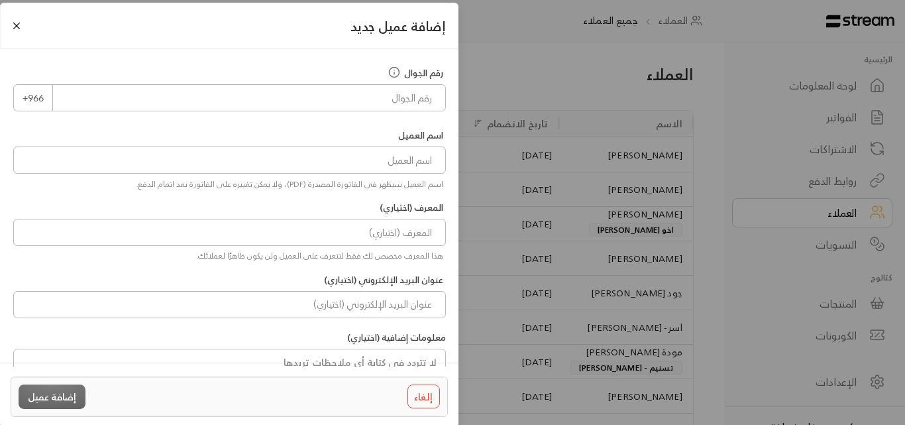
click at [339, 112] on div "رقم الجوال +966" at bounding box center [230, 92] width 446 height 52
click at [346, 107] on input "tel" at bounding box center [249, 97] width 394 height 27
type input "0"
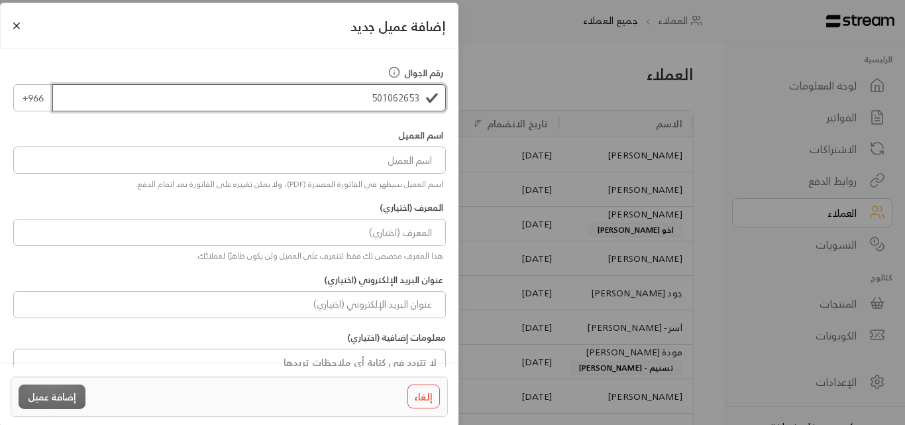
type input "501062653"
click at [364, 159] on input at bounding box center [229, 159] width 433 height 27
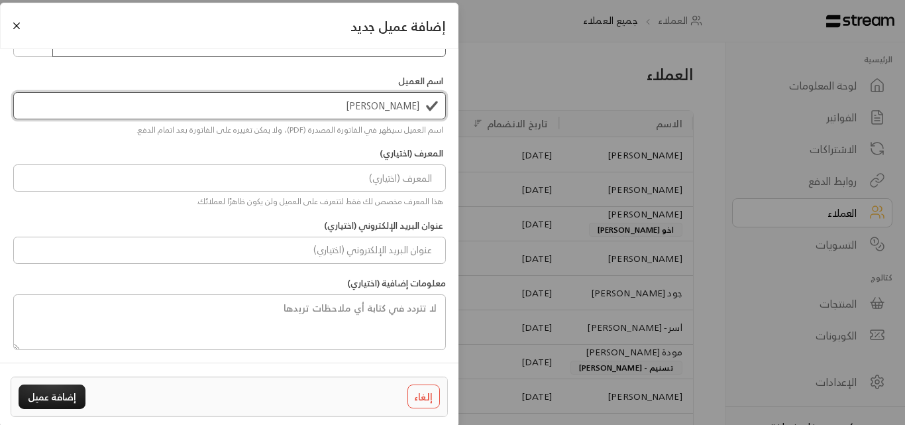
scroll to position [55, 0]
type input "[PERSON_NAME]"
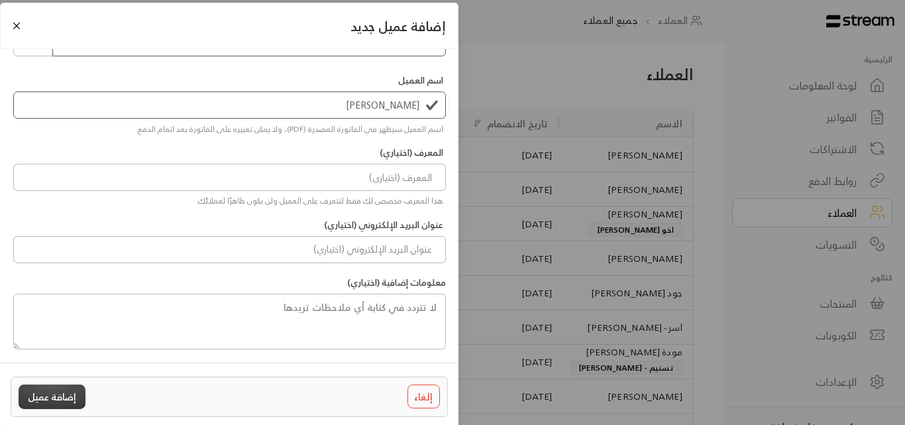
click at [68, 392] on button "إضافة عميل" at bounding box center [52, 396] width 67 height 25
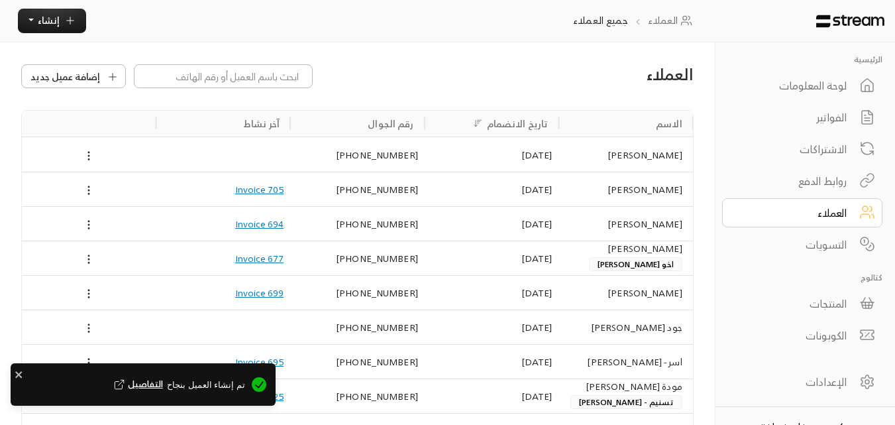
click at [68, 34] on div "العملاء جميع العملاء إنشاء فوري إنشاء فاتورة مرة واحدة بسهولة للمعاملات السريعة…" at bounding box center [360, 21] width 720 height 42
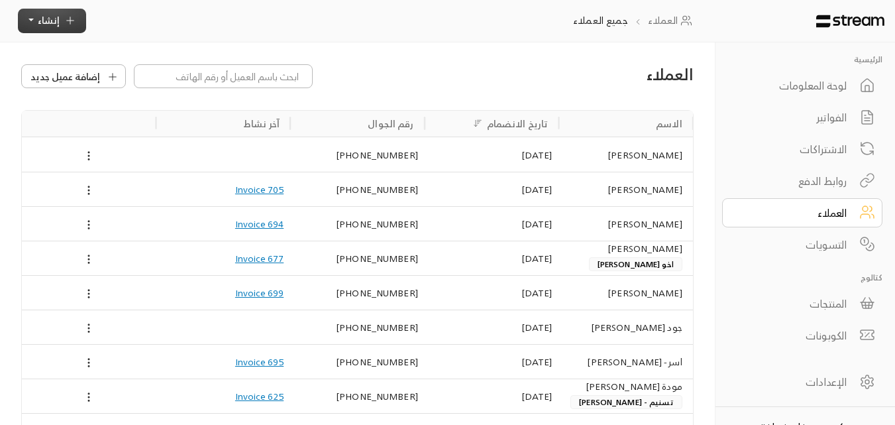
click at [66, 19] on icon "button" at bounding box center [70, 21] width 12 height 12
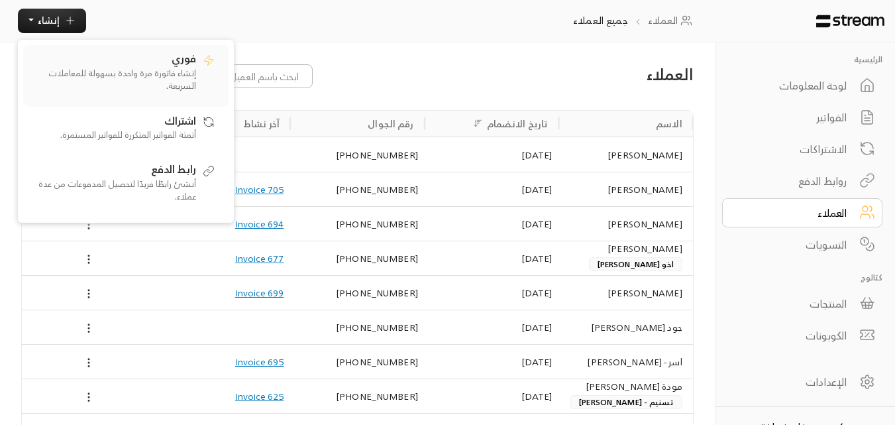
click at [174, 75] on p "إنشاء فاتورة مرة واحدة بسهولة للمعاملات السريعة." at bounding box center [113, 80] width 166 height 26
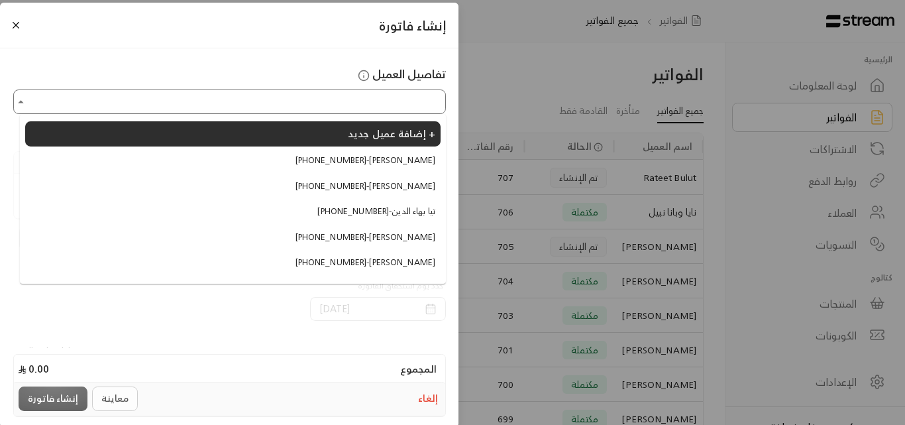
click at [201, 91] on input "اختر العميل" at bounding box center [229, 101] width 429 height 21
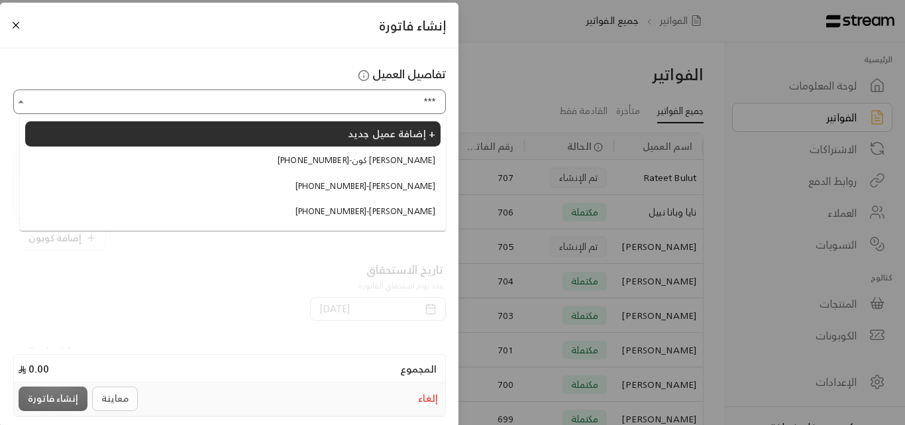
click at [410, 183] on span "[PHONE_NUMBER] - [PERSON_NAME]" at bounding box center [366, 186] width 140 height 13
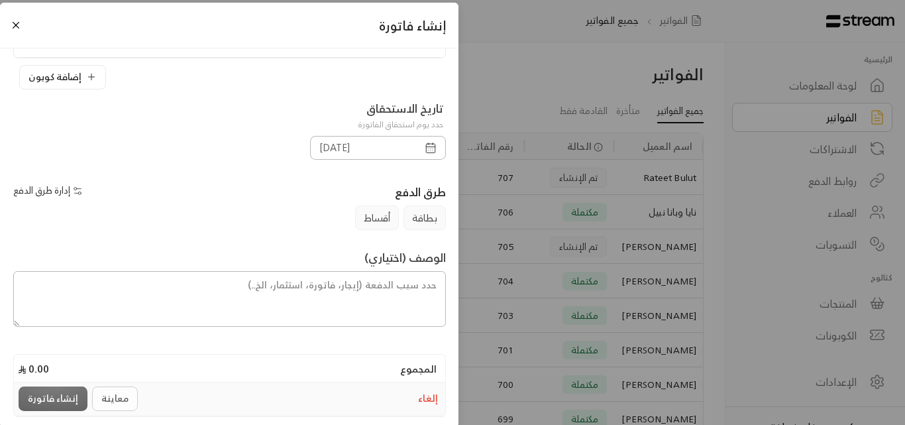
scroll to position [176, 0]
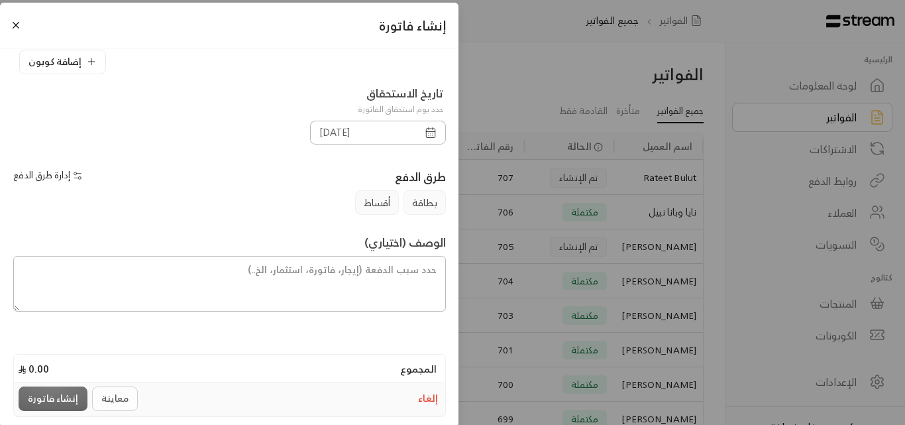
type input "**********"
click at [428, 135] on icon "button" at bounding box center [431, 133] width 12 height 12
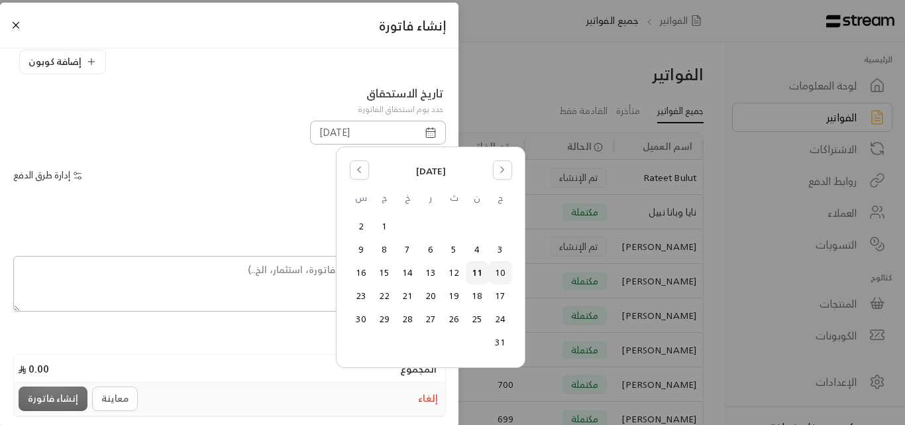
click at [502, 272] on button "10" at bounding box center [501, 273] width 22 height 22
type input "[DATE]"
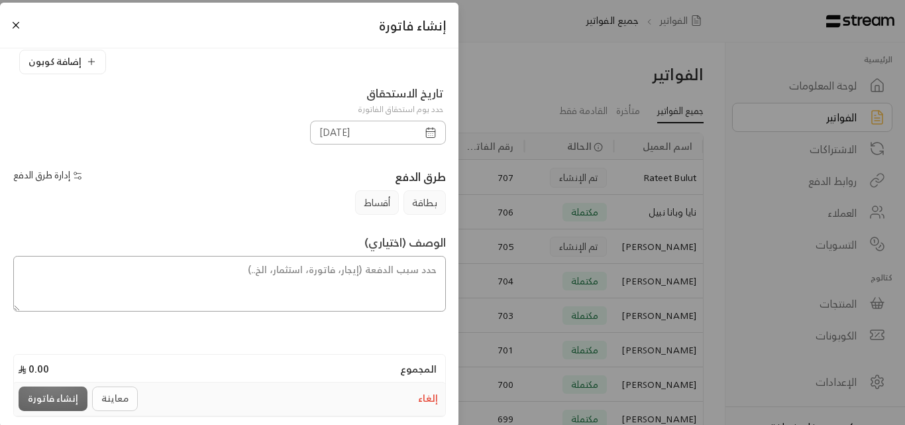
click at [385, 279] on textarea at bounding box center [229, 284] width 433 height 56
click at [385, 279] on textarea "اشتراك اسبوعين" at bounding box center [229, 284] width 433 height 56
type textarea "اشتراك أسبوعين للطفل [PERSON_NAME] من تاريخ [DATE] إلى تاريخ [DATE]"
click at [125, 399] on div "معاينة إنشاء فاتورة" at bounding box center [80, 398] width 123 height 25
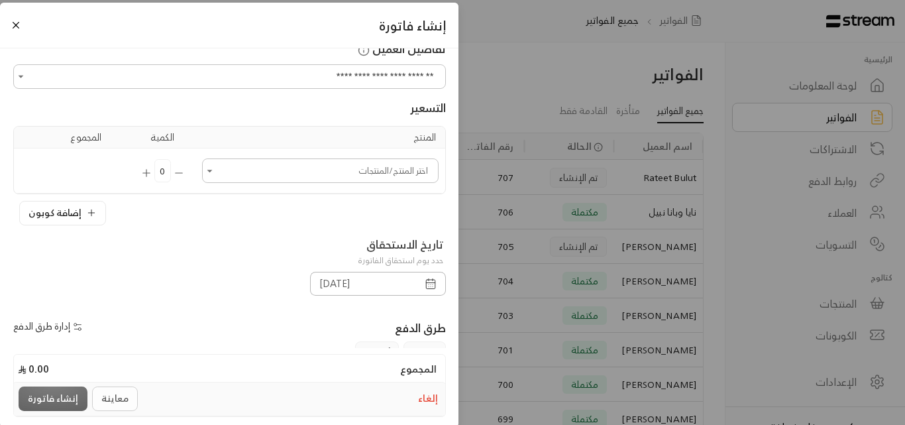
scroll to position [0, 0]
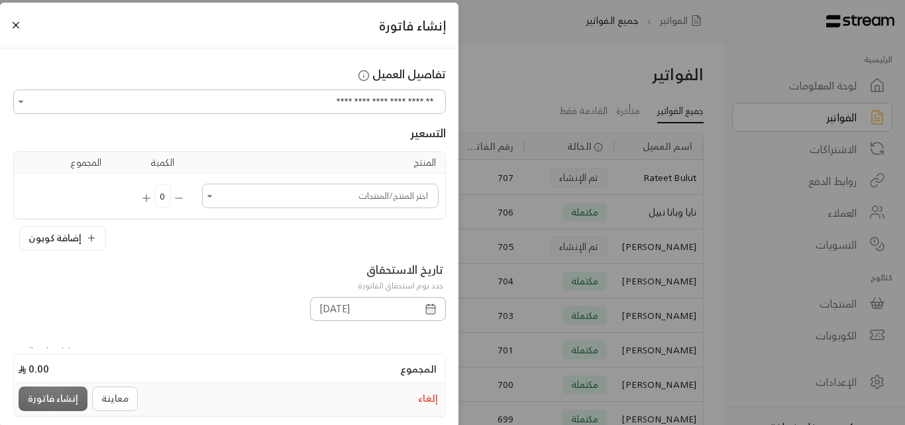
click at [326, 200] on input "اختر العميل" at bounding box center [320, 196] width 233 height 21
click at [422, 247] on span "750" at bounding box center [420, 248] width 16 height 14
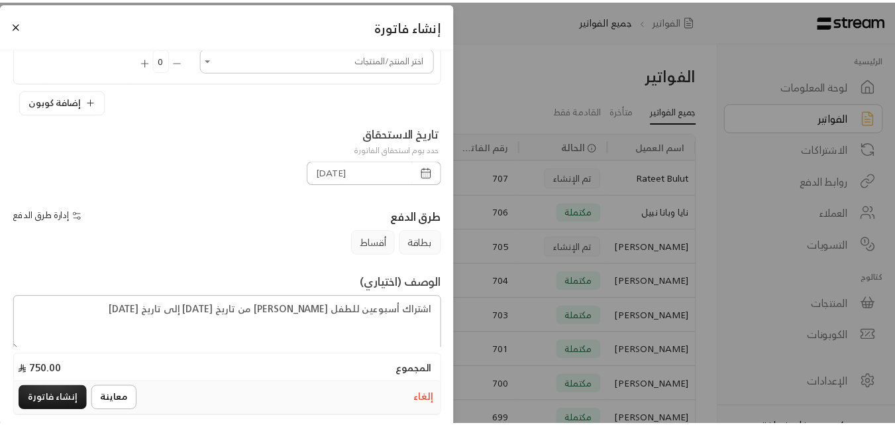
scroll to position [221, 0]
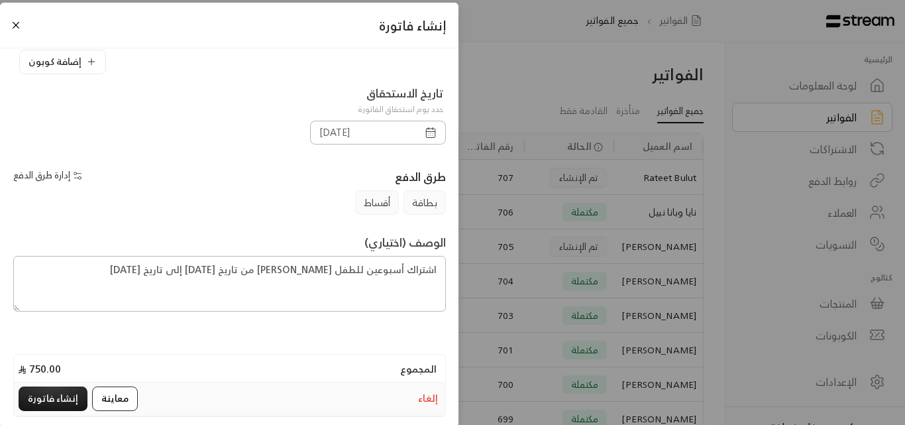
click at [107, 401] on button "معاينة" at bounding box center [115, 398] width 46 height 25
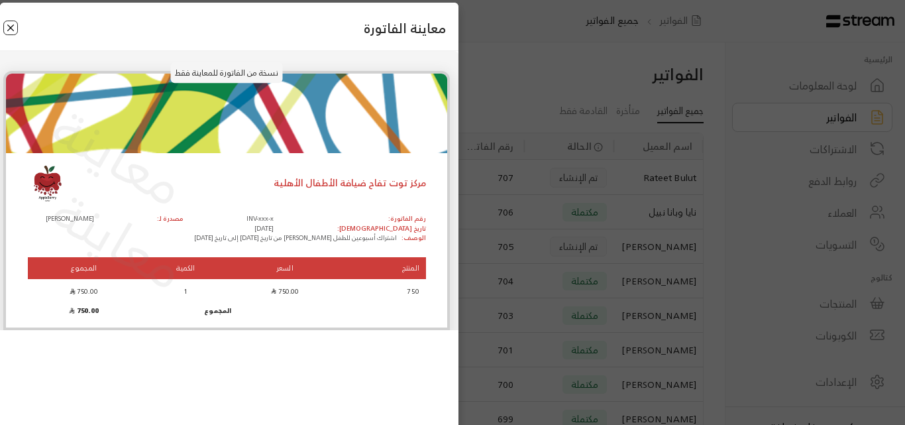
click at [7, 31] on button "Close" at bounding box center [10, 28] width 15 height 15
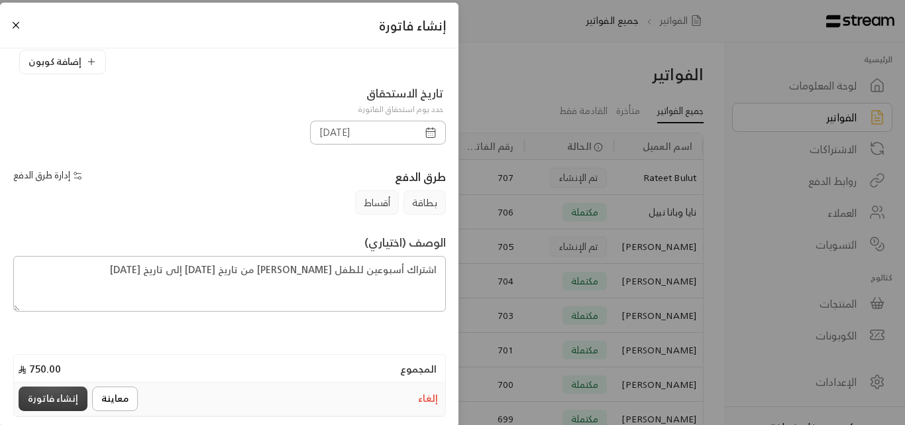
click at [65, 399] on button "إنشاء فاتورة" at bounding box center [53, 398] width 69 height 25
